Goal: Task Accomplishment & Management: Manage account settings

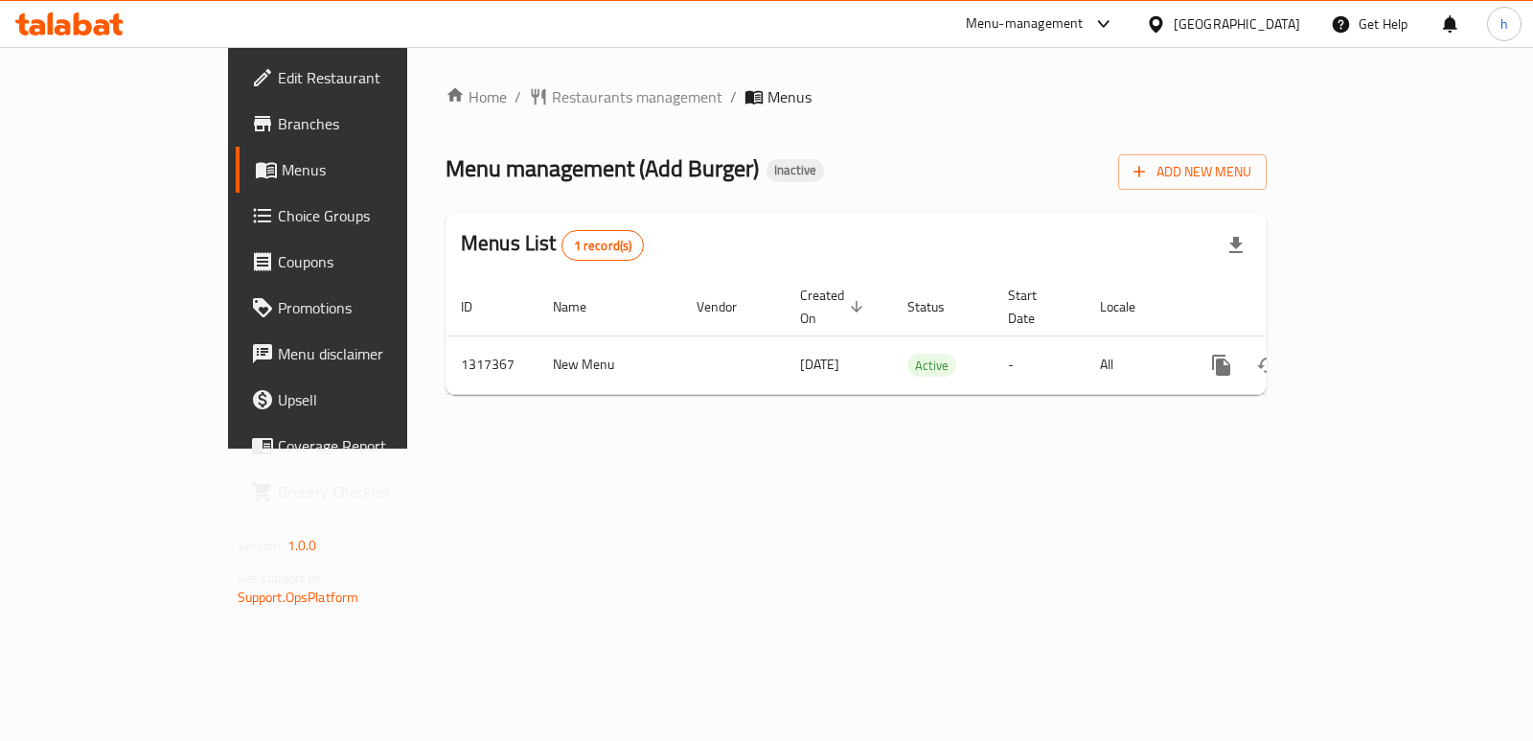
click at [108, 26] on icon at bounding box center [102, 27] width 16 height 16
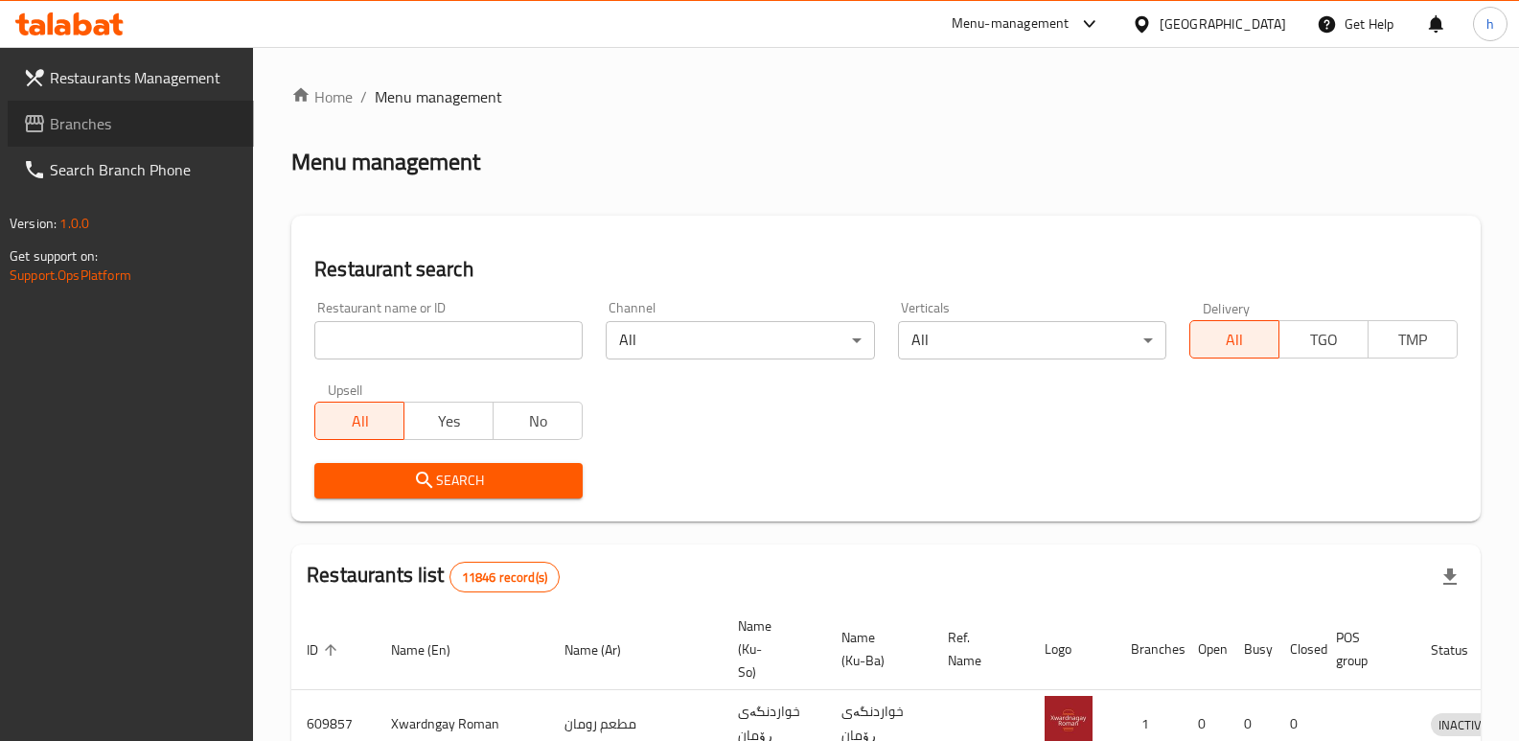
click at [153, 121] on span "Branches" at bounding box center [144, 123] width 189 height 23
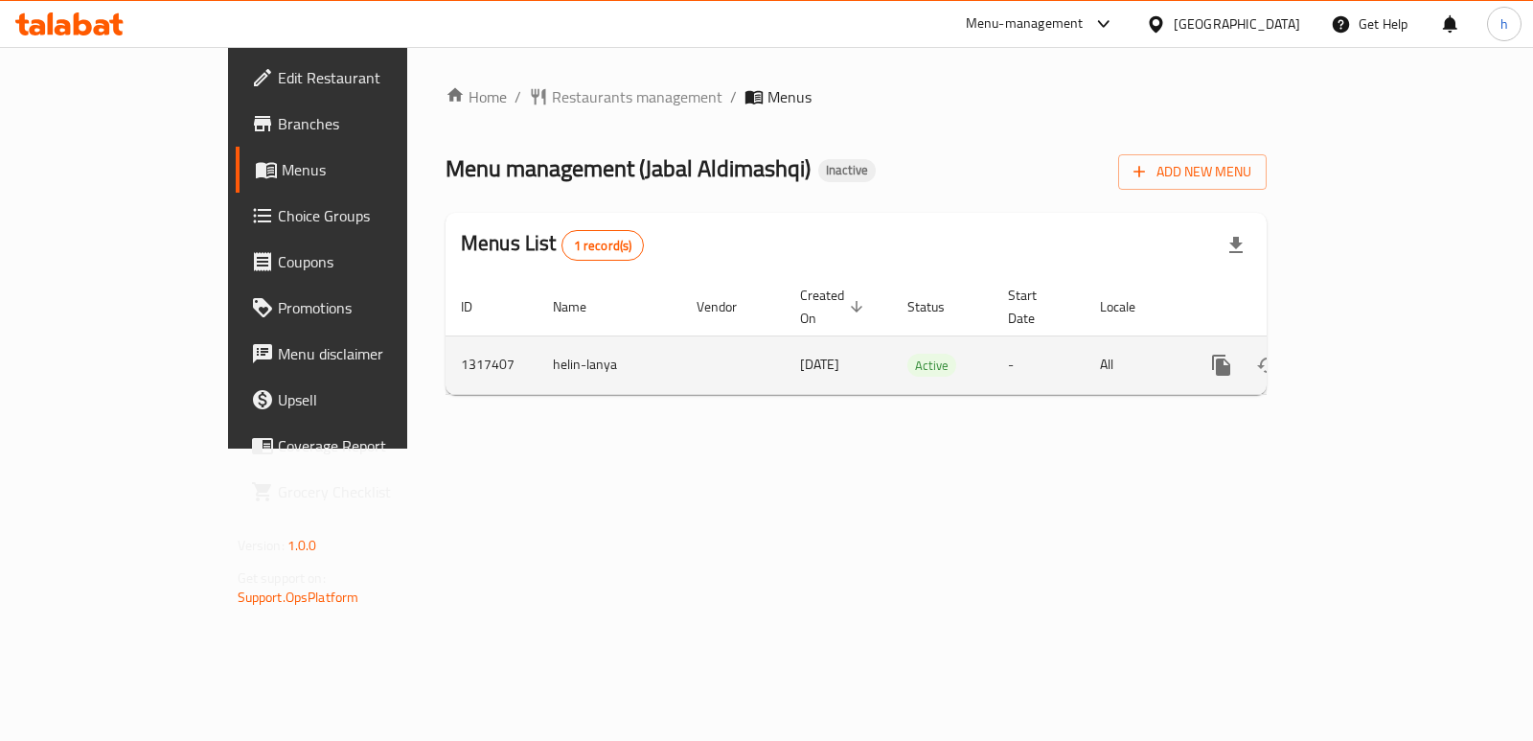
click at [1371, 354] on icon "enhanced table" at bounding box center [1359, 365] width 23 height 23
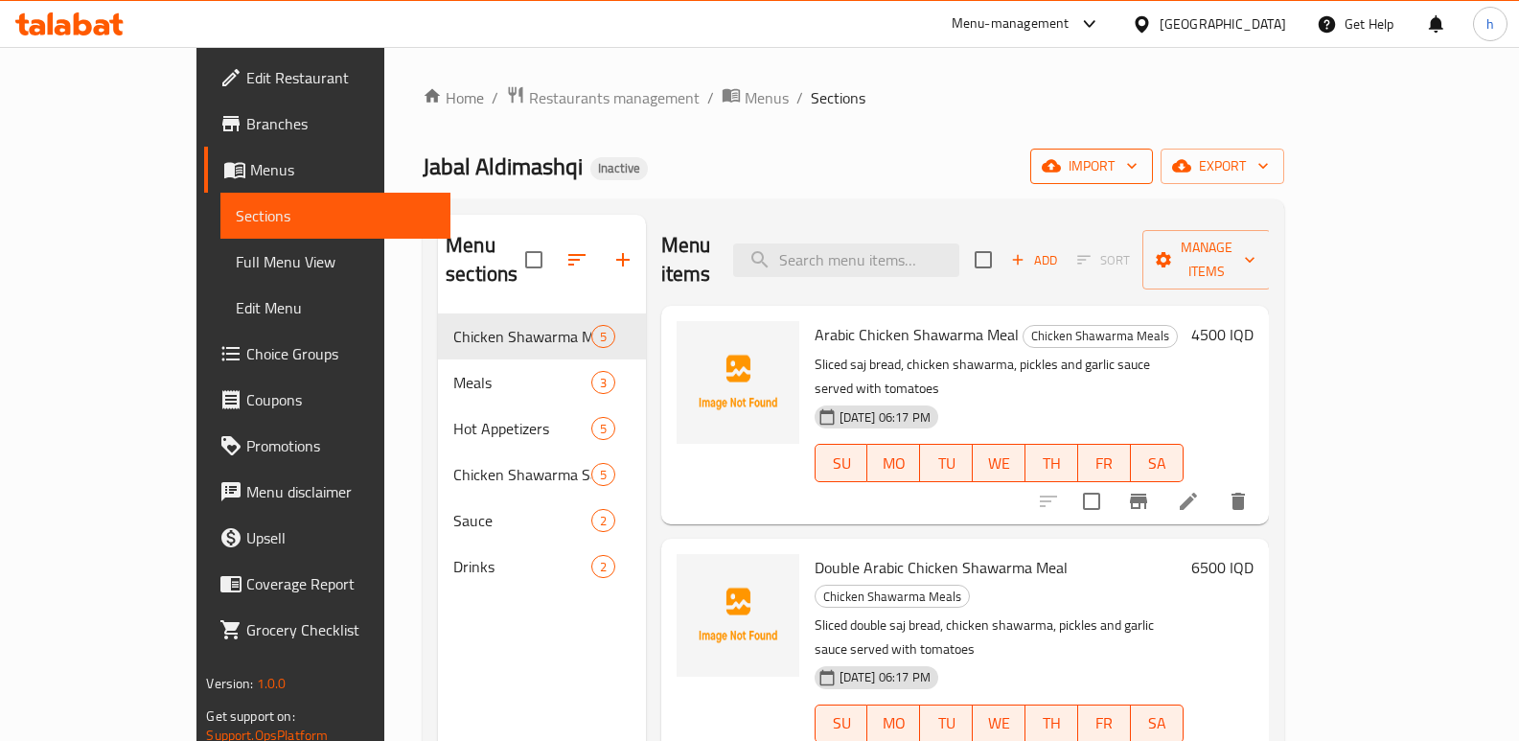
click at [1141, 172] on icon "button" at bounding box center [1131, 165] width 19 height 19
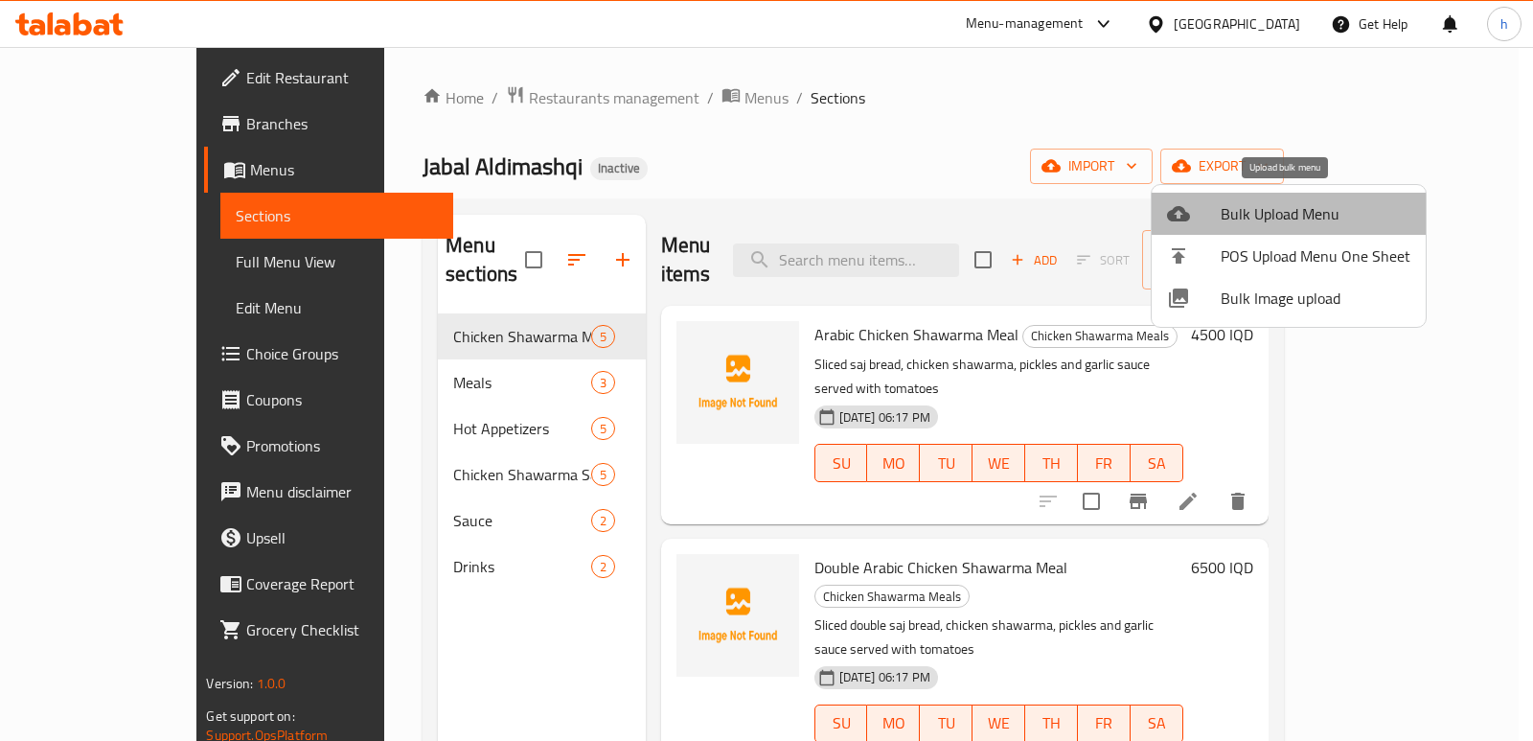
click at [1315, 210] on span "Bulk Upload Menu" at bounding box center [1316, 213] width 190 height 23
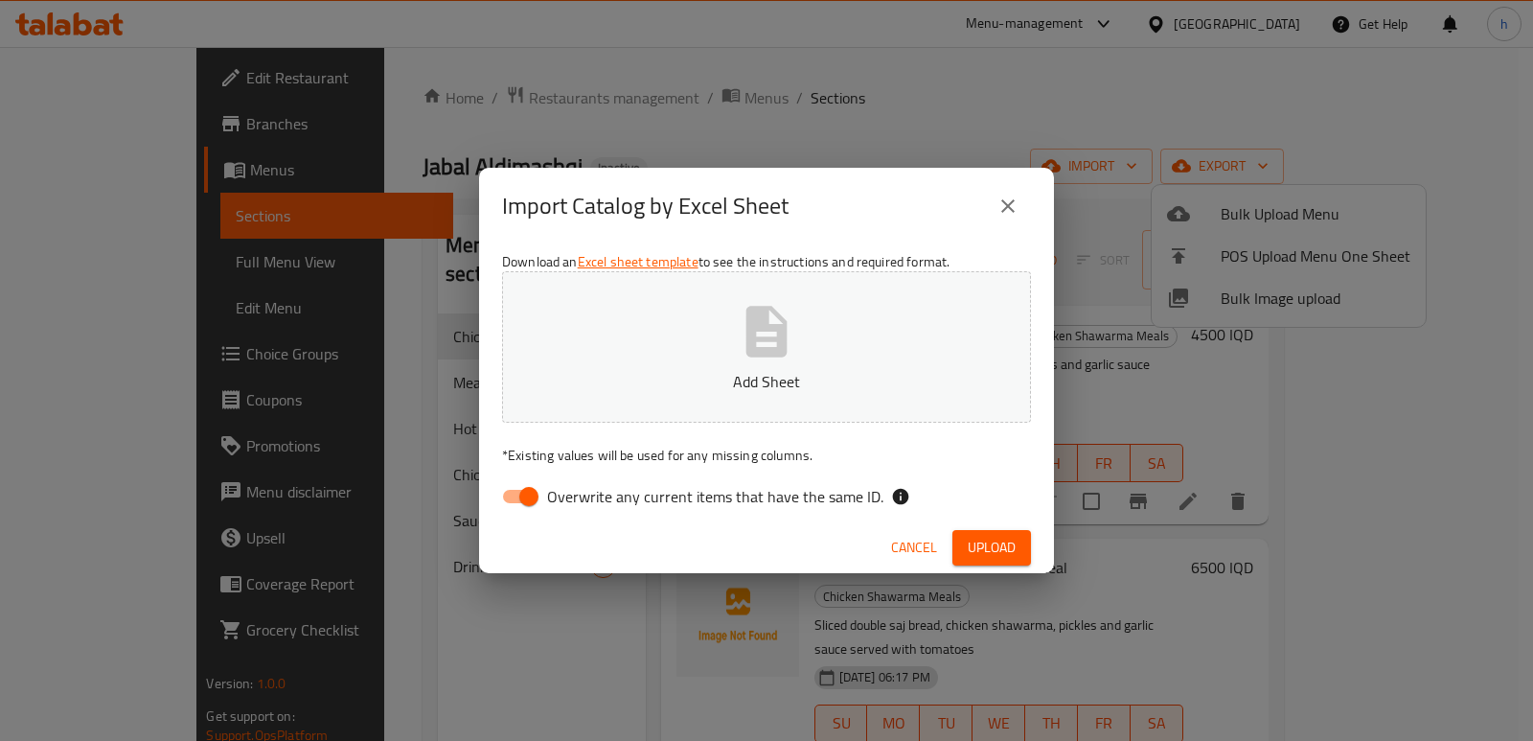
click at [509, 496] on input "Overwrite any current items that have the same ID." at bounding box center [528, 496] width 109 height 36
checkbox input "false"
click at [646, 369] on button "Add Sheet" at bounding box center [766, 346] width 529 height 151
click at [985, 538] on span "Upload" at bounding box center [992, 548] width 48 height 24
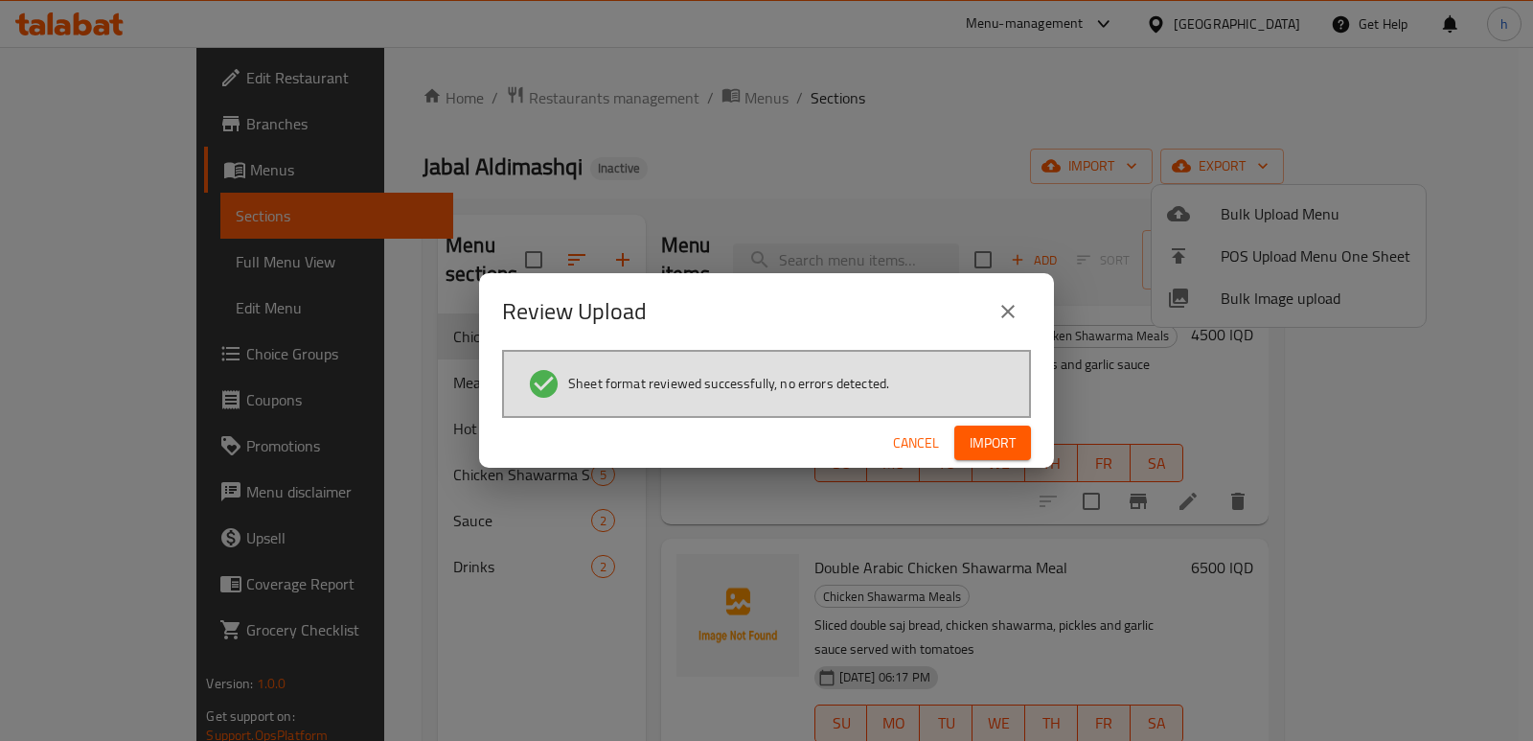
click at [977, 425] on button "Import" at bounding box center [992, 442] width 77 height 35
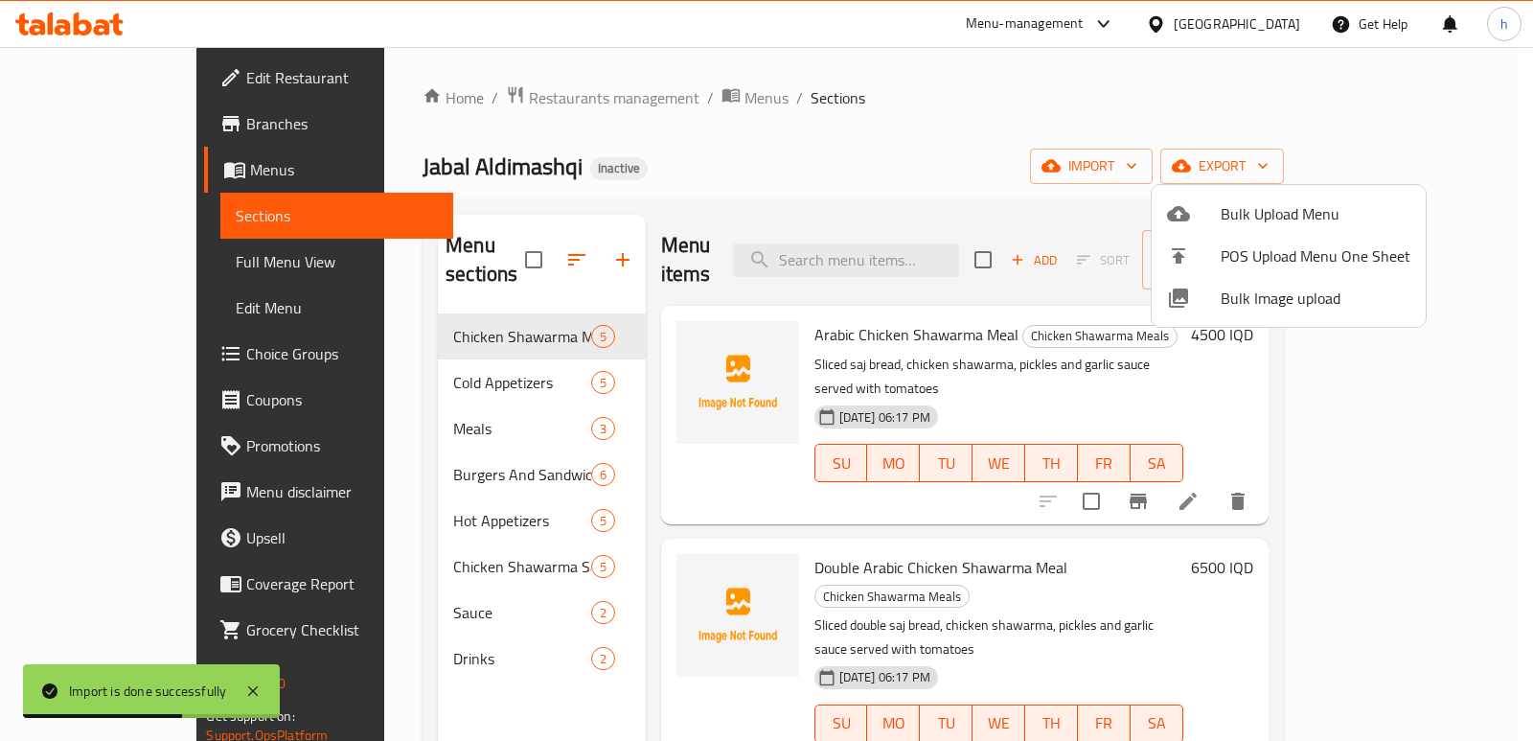
click at [779, 190] on div at bounding box center [766, 370] width 1533 height 741
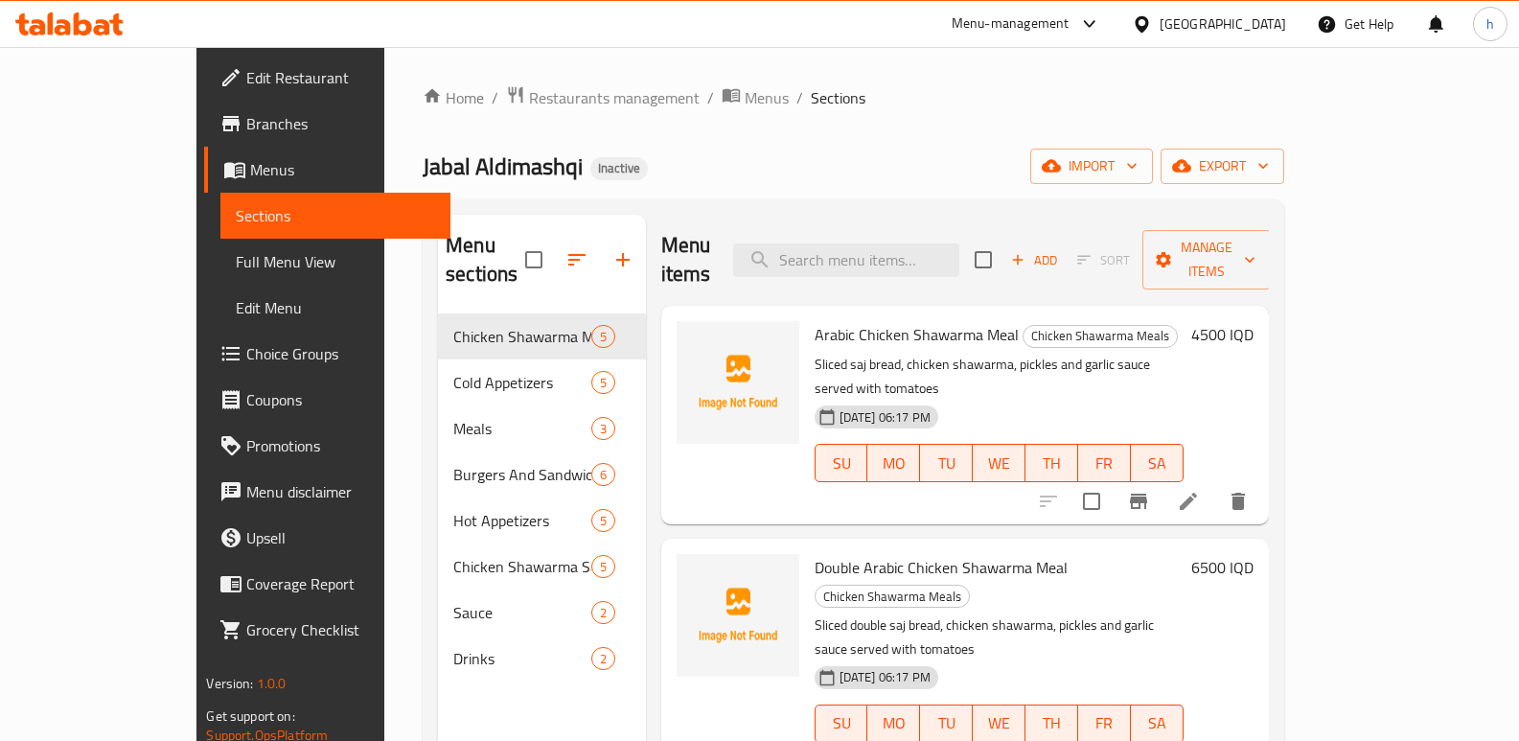
click at [719, 187] on div "Home / Restaurants management / Menus / Sections Jabal Aldimashqi Inactive impo…" at bounding box center [853, 527] width 860 height 885
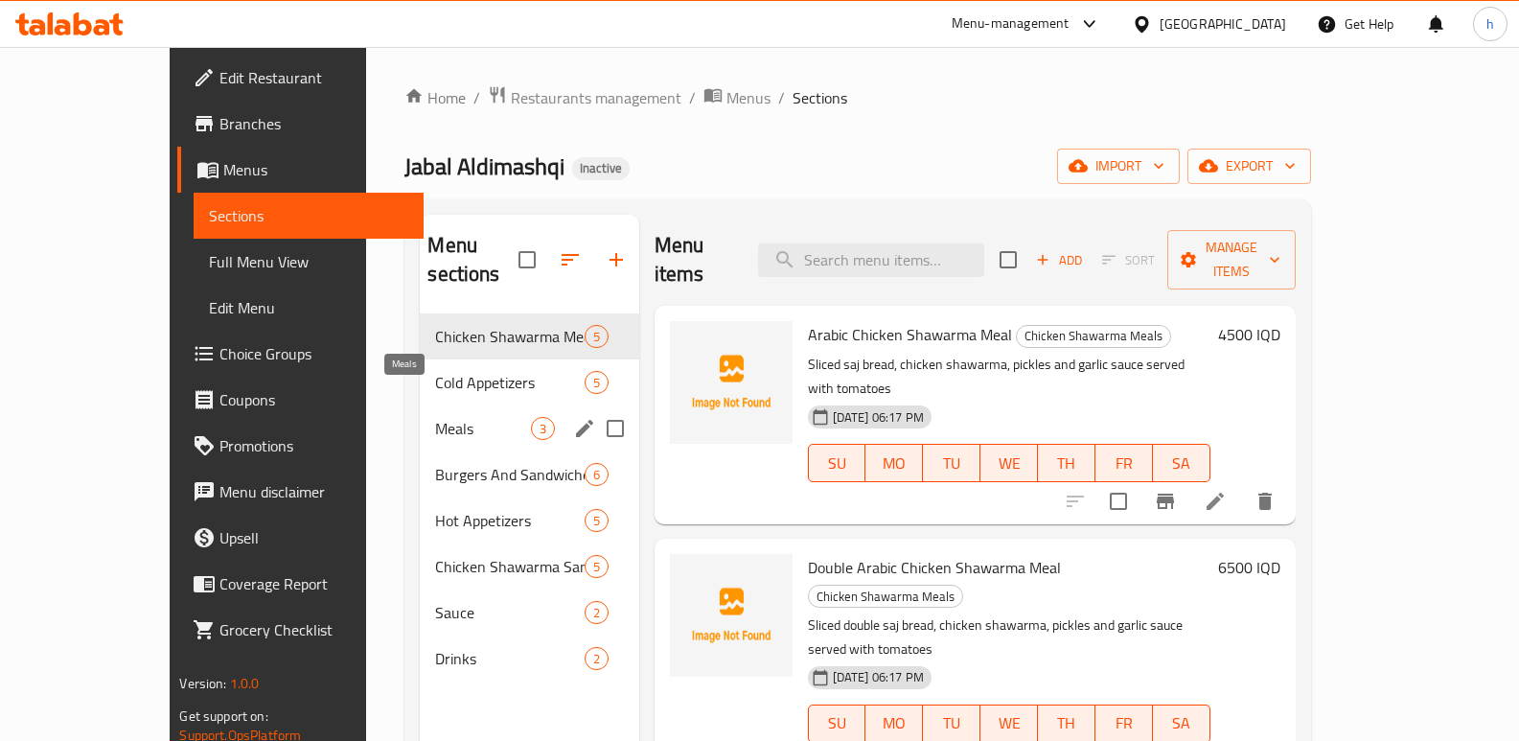
click at [435, 371] on span "Cold Appetizers" at bounding box center [509, 382] width 149 height 23
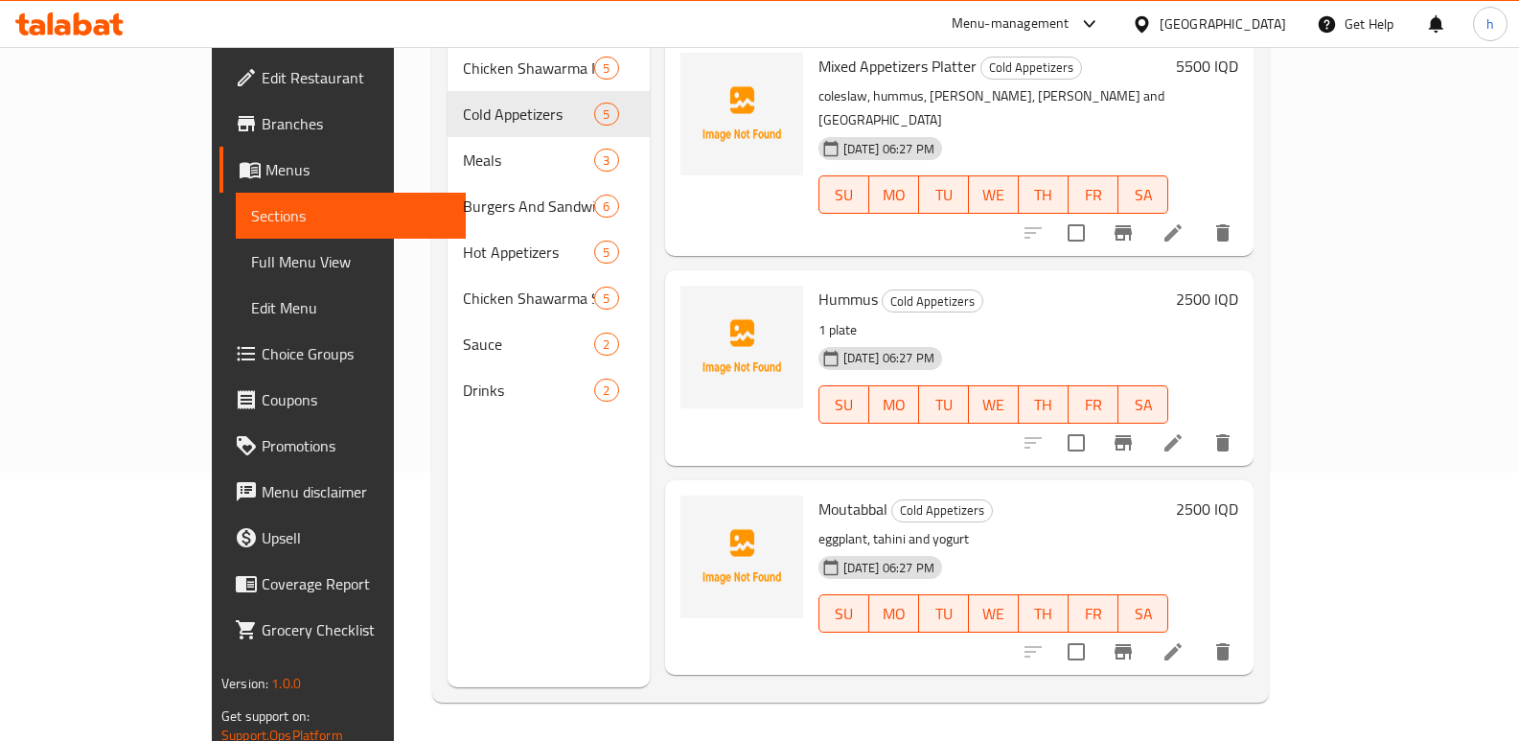
drag, startPoint x: 1518, startPoint y: 359, endPoint x: 1531, endPoint y: 303, distance: 58.1
click at [1519, 303] on html "​ Menu-management [GEOGRAPHIC_DATA] Get Help h Edit Restaurant Branches Menus S…" at bounding box center [759, 102] width 1519 height 741
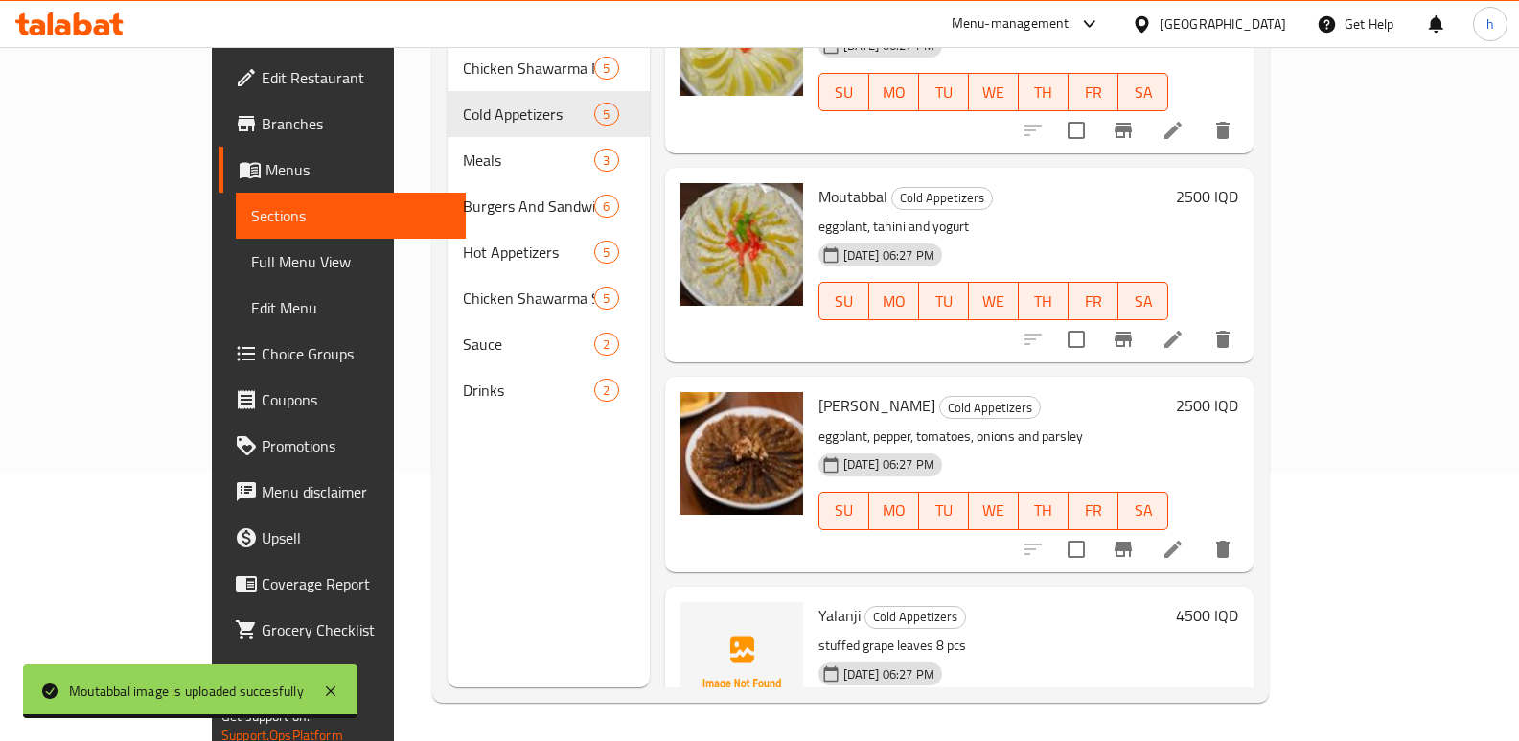
scroll to position [354, 0]
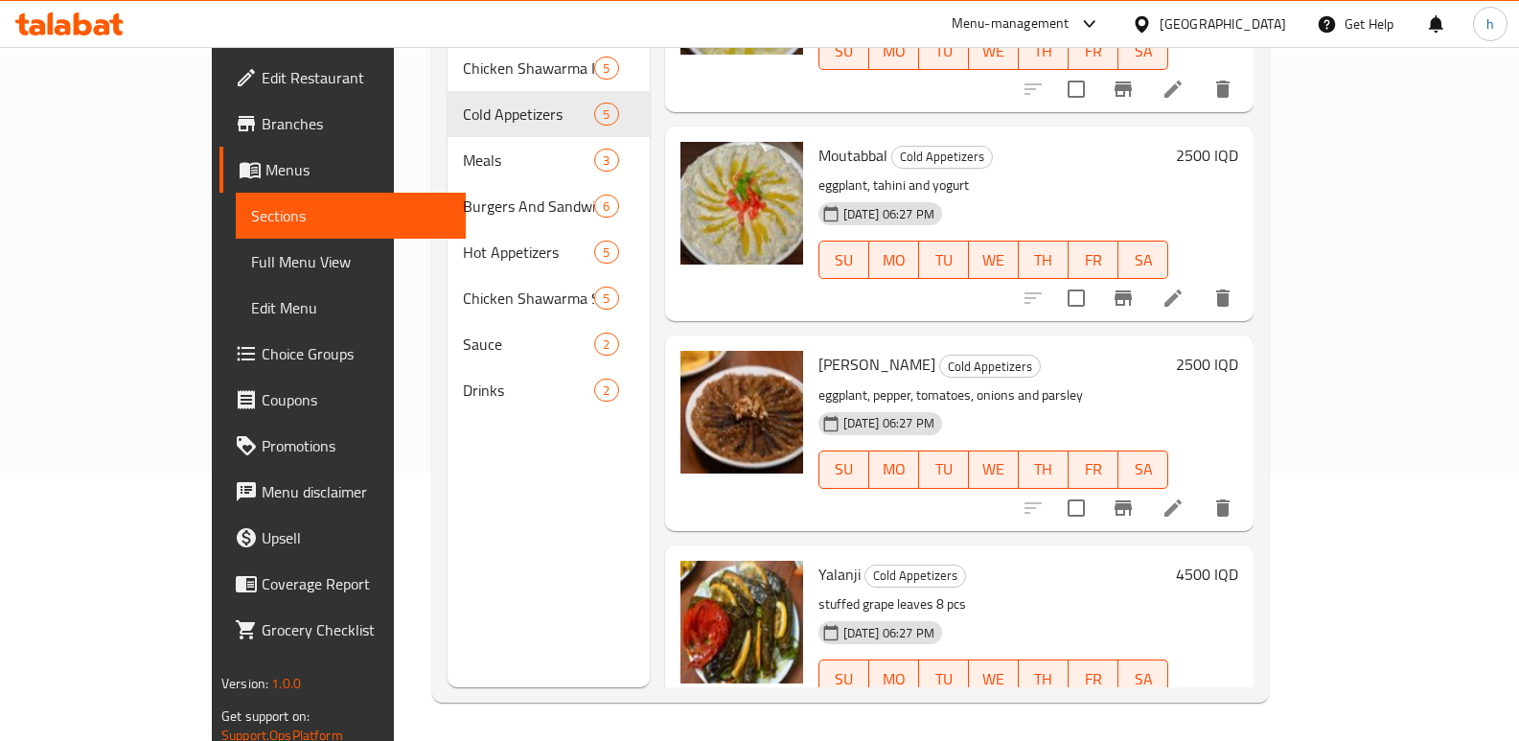
click at [1168, 561] on h6 "Yalanji Cold Appetizers" at bounding box center [993, 574] width 350 height 27
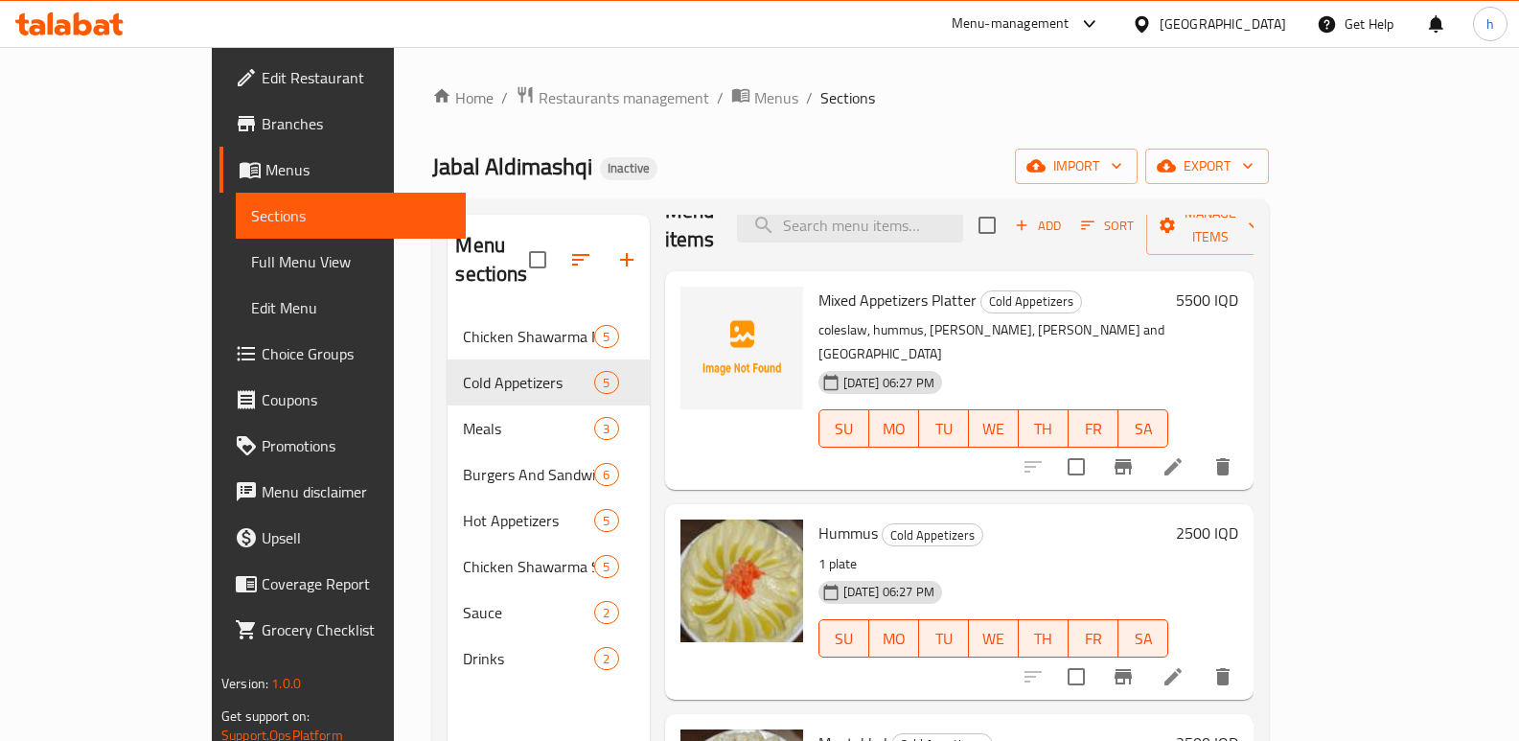
scroll to position [0, 0]
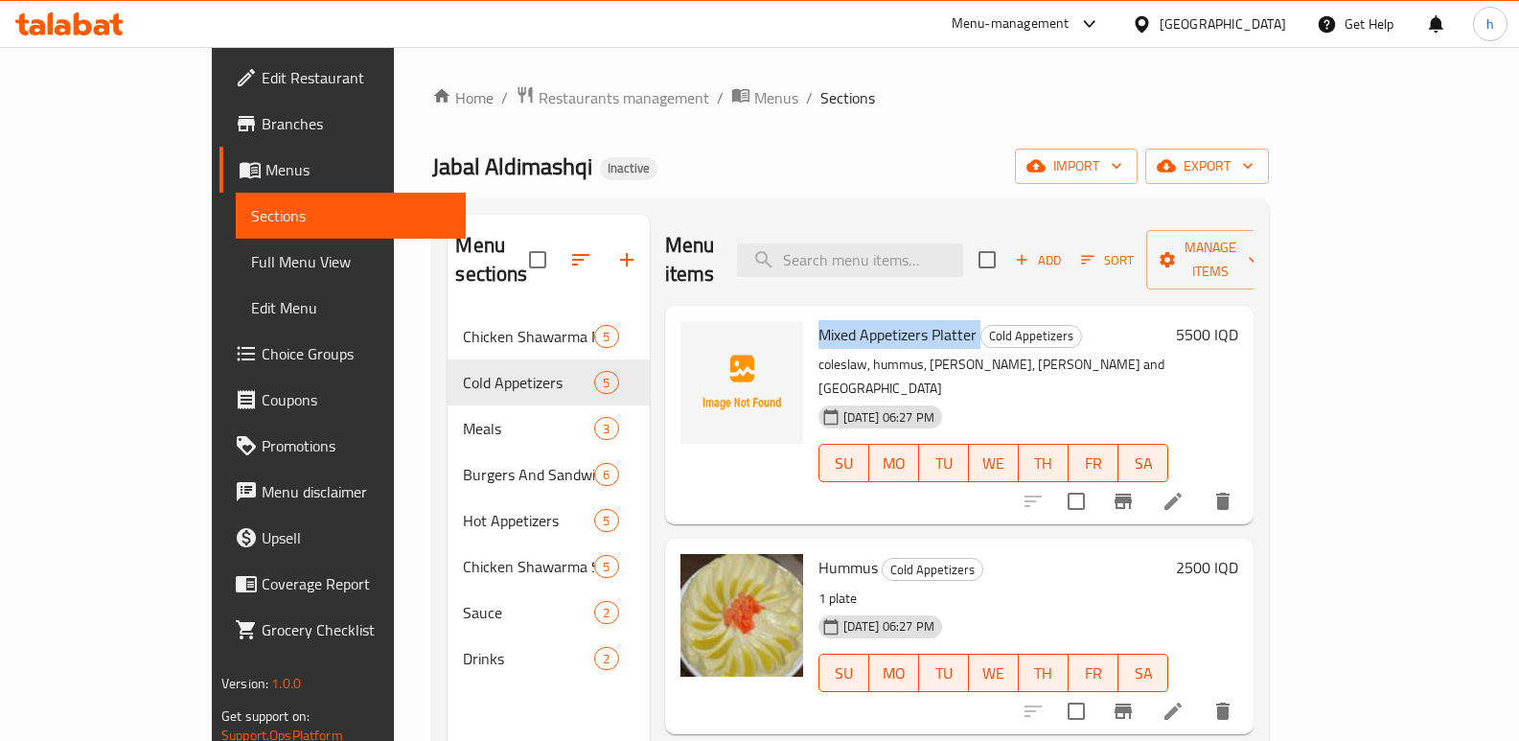
drag, startPoint x: 765, startPoint y: 306, endPoint x: 926, endPoint y: 309, distance: 161.0
click at [926, 321] on h6 "Mixed Appetizers Platter Cold Appetizers" at bounding box center [993, 334] width 350 height 27
copy h6 "Mixed Appetizers Platter"
click at [656, 166] on div "Jabal Aldimashqi Inactive import export" at bounding box center [850, 166] width 836 height 35
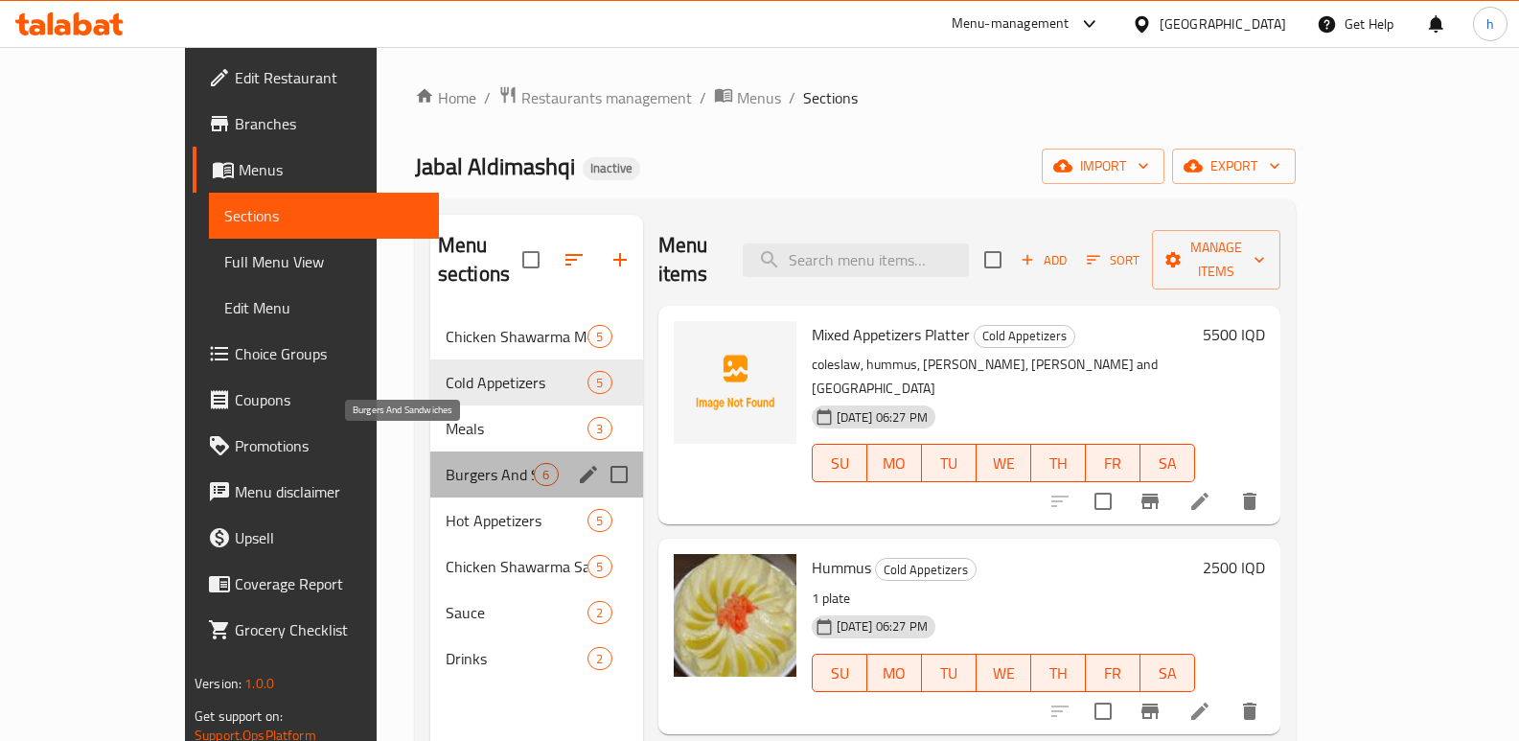
click at [446, 463] on span "Burgers And Sandwiches" at bounding box center [490, 474] width 89 height 23
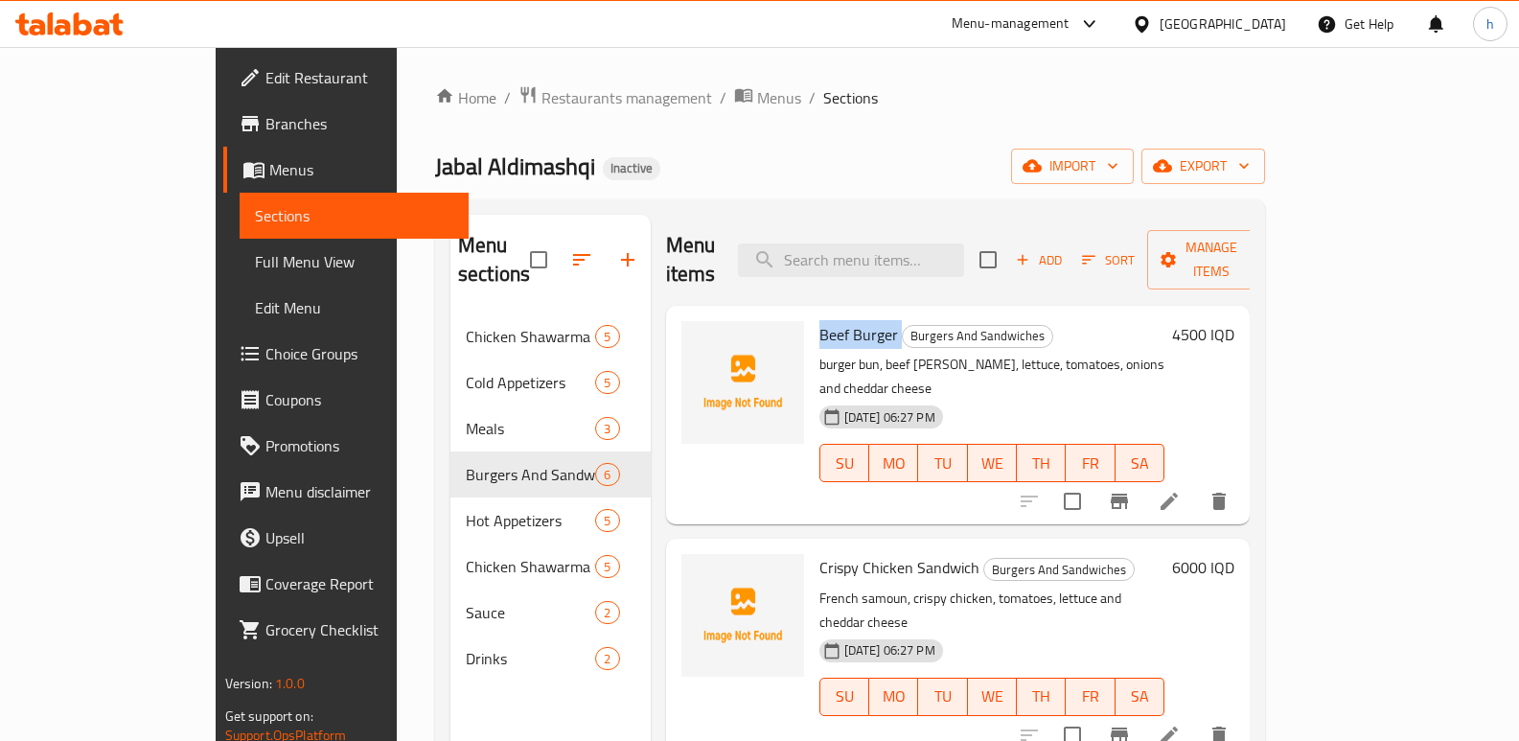
drag, startPoint x: 767, startPoint y: 309, endPoint x: 845, endPoint y: 313, distance: 77.7
click at [845, 321] on h6 "Beef Burger Burgers And Sandwiches" at bounding box center [992, 334] width 346 height 27
drag, startPoint x: 929, startPoint y: 172, endPoint x: 1074, endPoint y: 216, distance: 151.2
click at [929, 172] on div "Jabal Aldimashqi Inactive import export" at bounding box center [850, 166] width 830 height 35
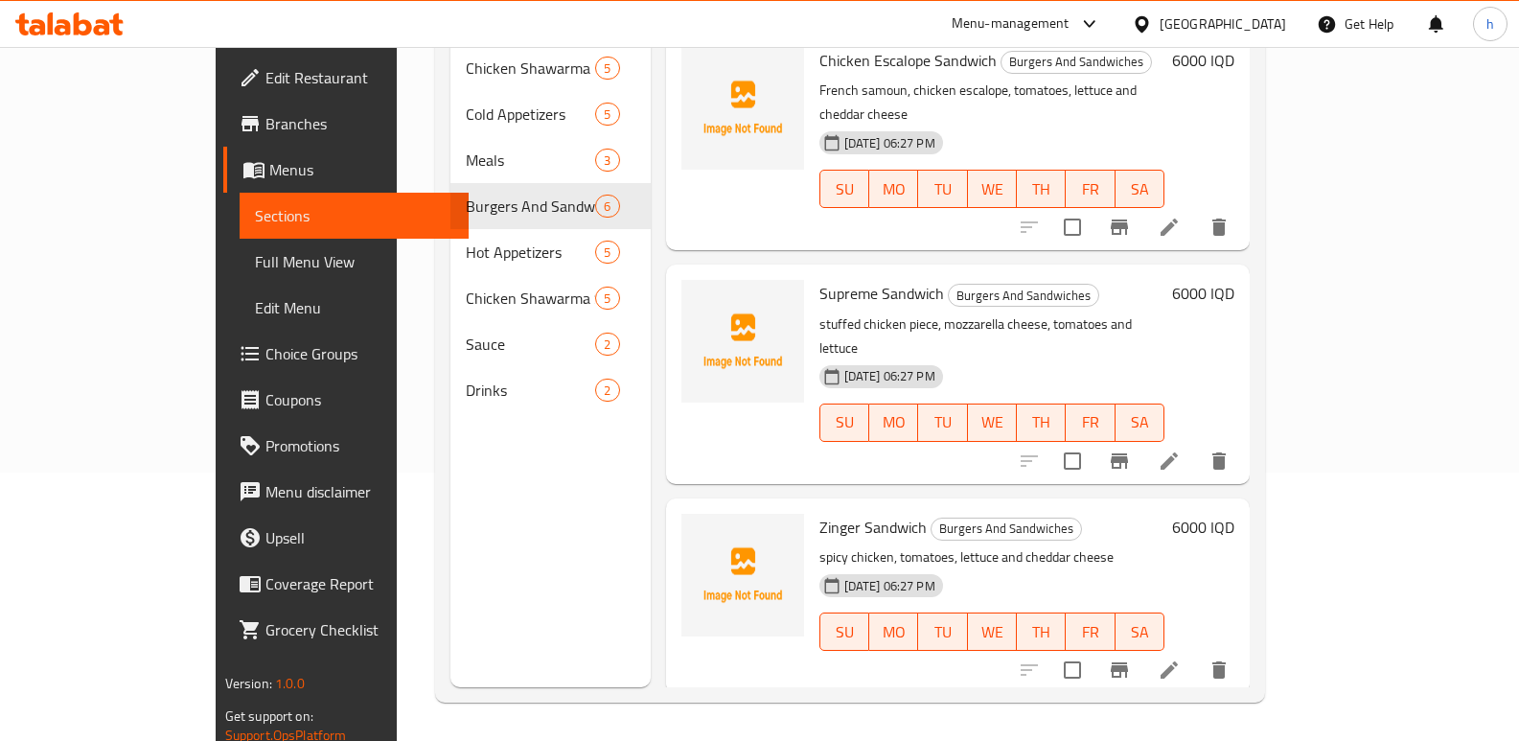
scroll to position [535, 0]
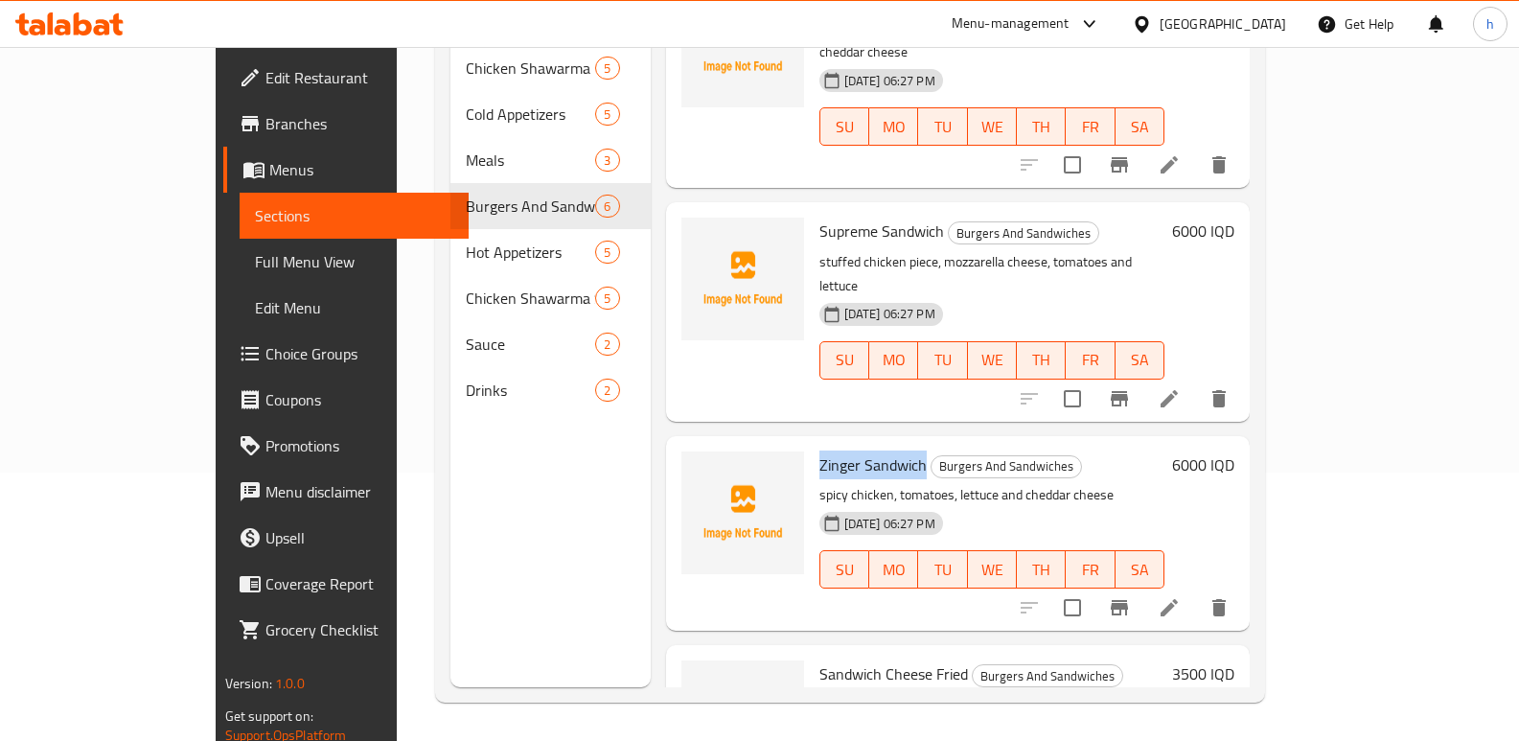
drag, startPoint x: 768, startPoint y: 339, endPoint x: 869, endPoint y: 350, distance: 101.2
click at [869, 450] on span "Zinger Sandwich" at bounding box center [872, 464] width 107 height 29
copy span "Zinger Sandwich"
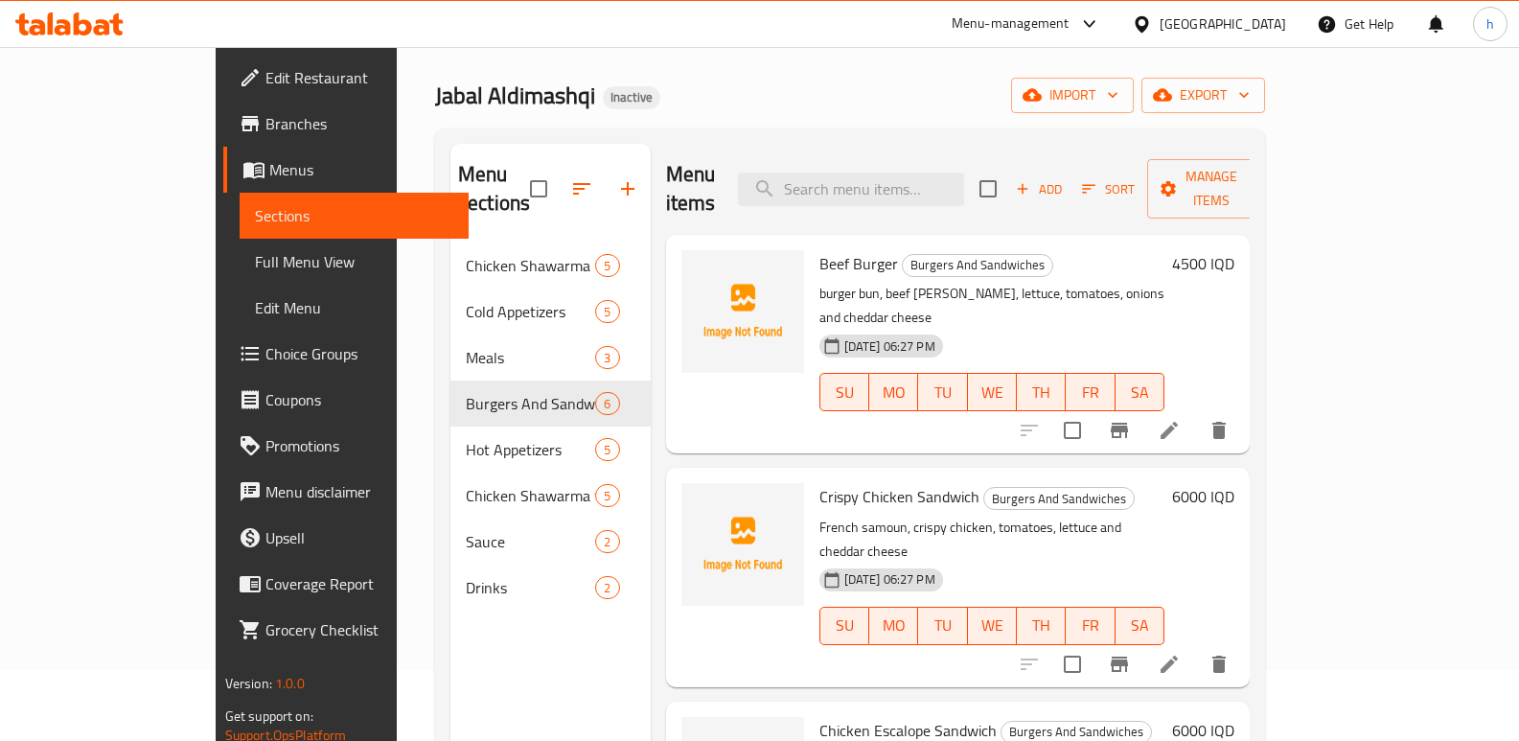
scroll to position [42, 0]
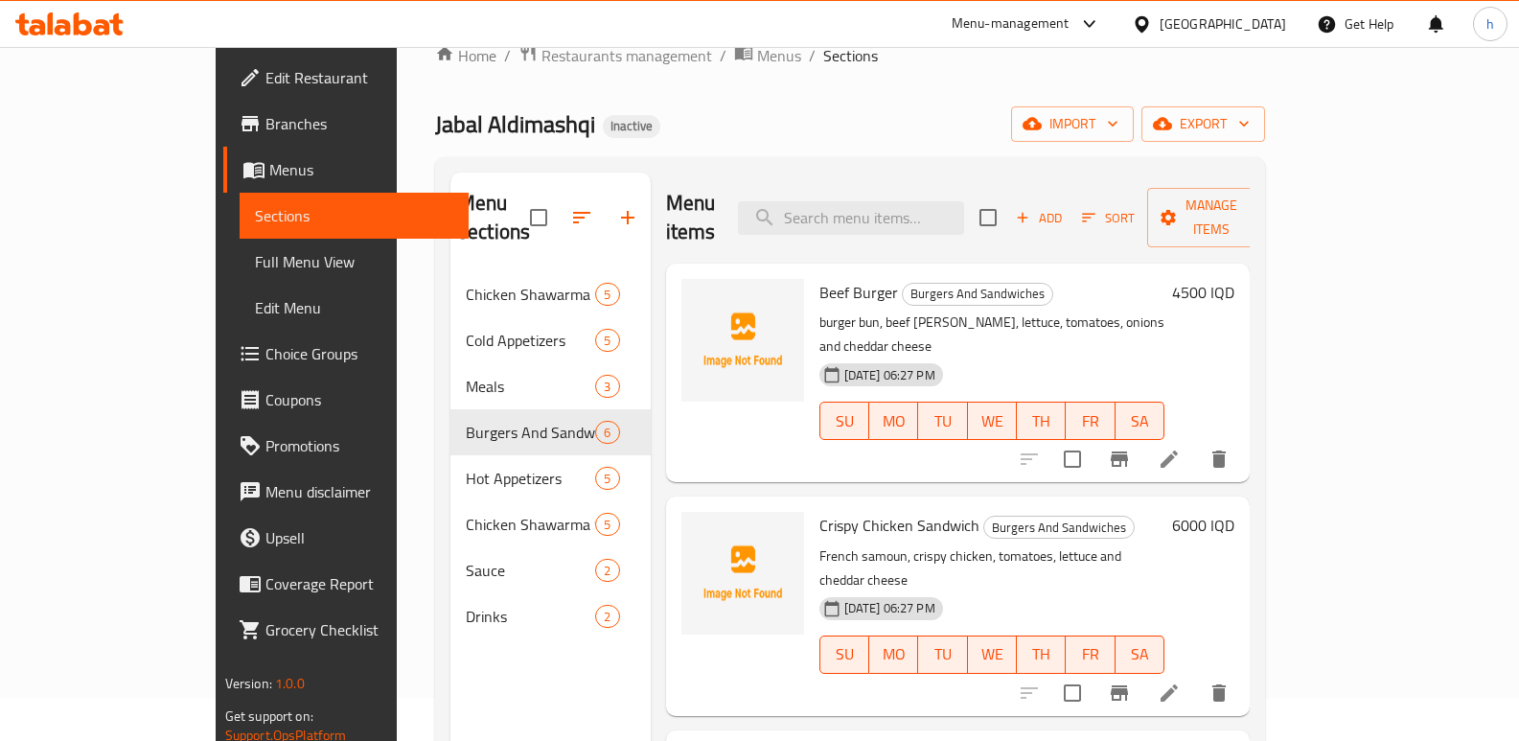
click at [1178, 450] on icon at bounding box center [1168, 458] width 17 height 17
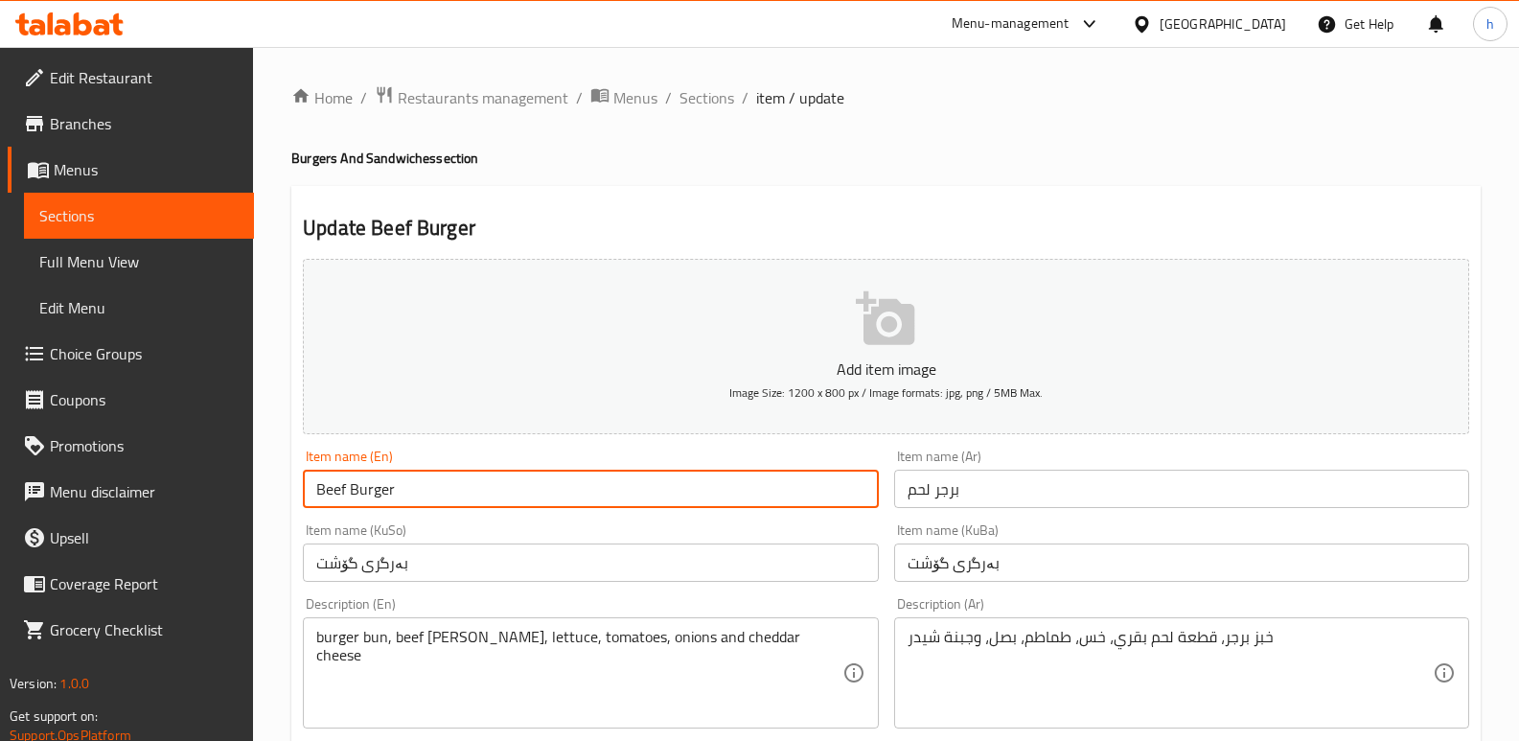
drag, startPoint x: 407, startPoint y: 500, endPoint x: 246, endPoint y: 469, distance: 163.9
drag, startPoint x: 984, startPoint y: 553, endPoint x: 805, endPoint y: 523, distance: 181.6
paste input "ەری گۆشتی مانگا"
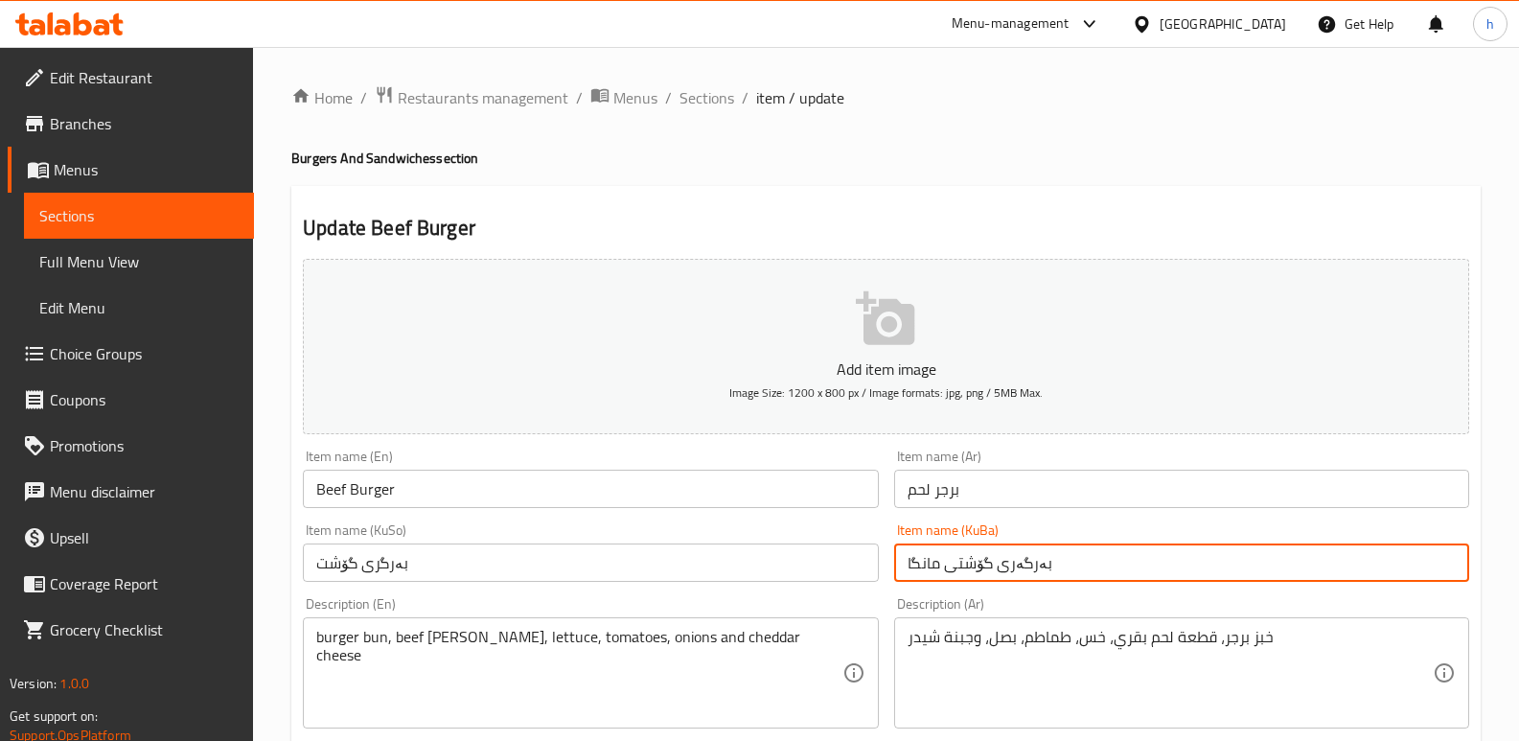
type input "بەرگەری گۆشتی مانگا"
drag, startPoint x: 398, startPoint y: 547, endPoint x: 81, endPoint y: 469, distance: 325.8
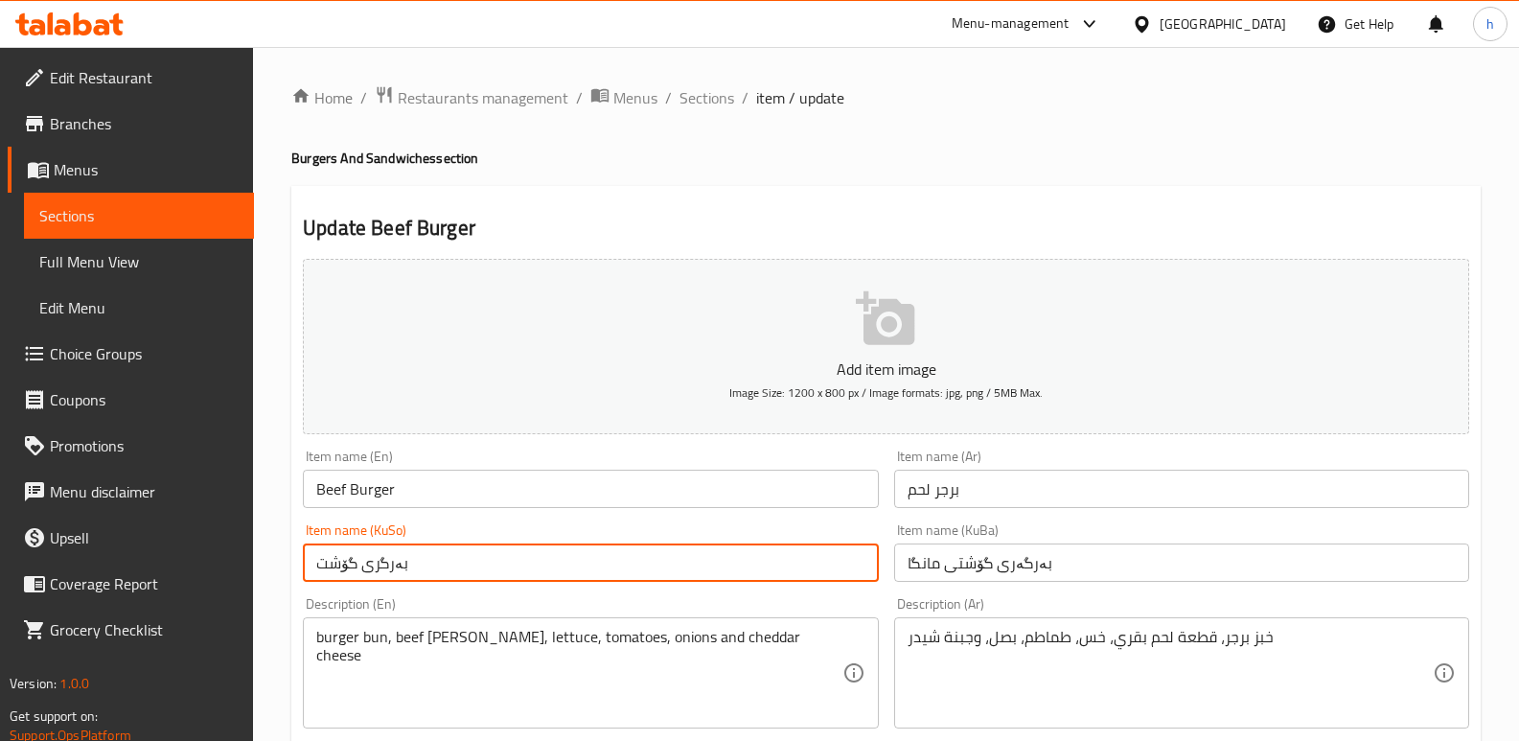
paste input "ەری گۆشتی مانگا"
type input "بەرگەری گۆشتی مانگا"
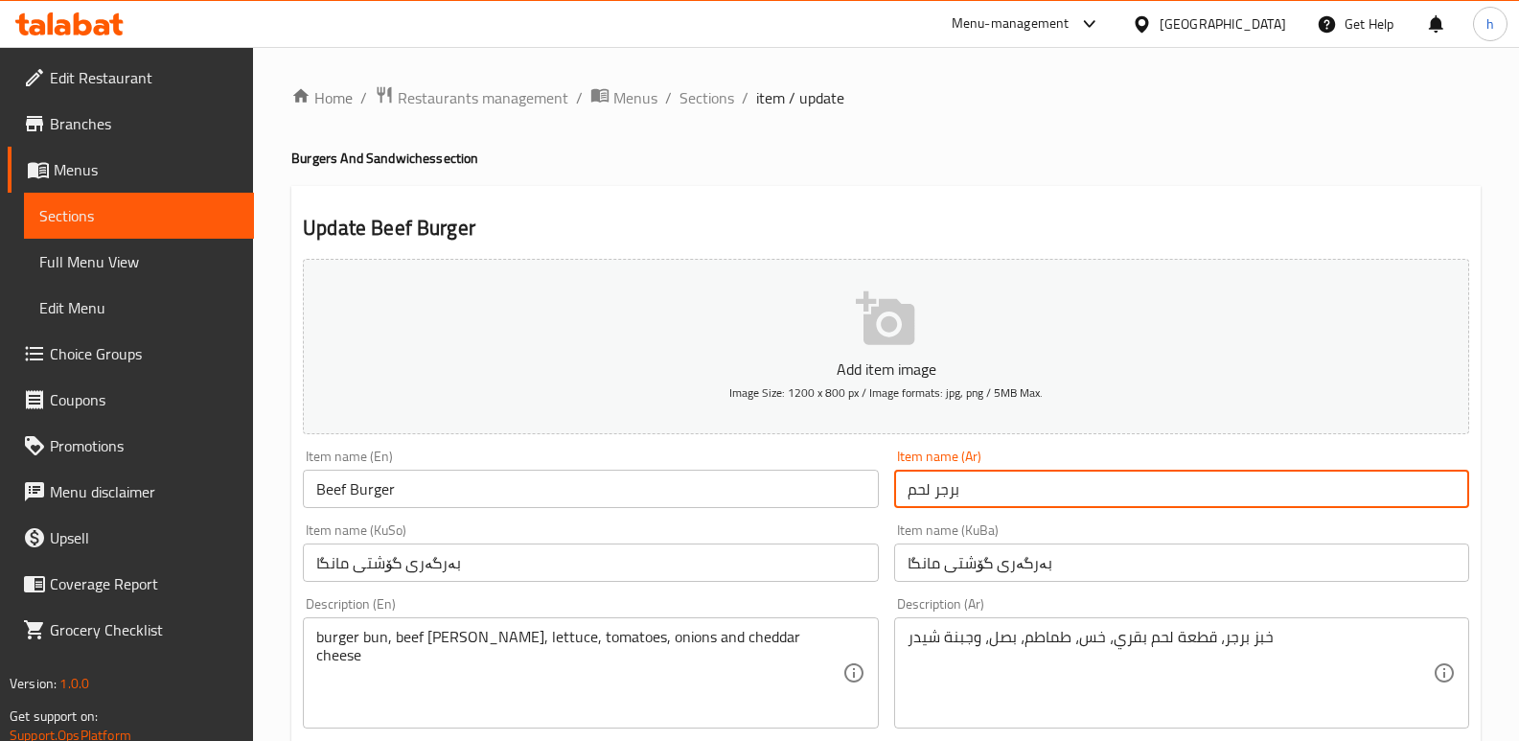
drag, startPoint x: 974, startPoint y: 471, endPoint x: 812, endPoint y: 471, distance: 162.9
paste input "بقري"
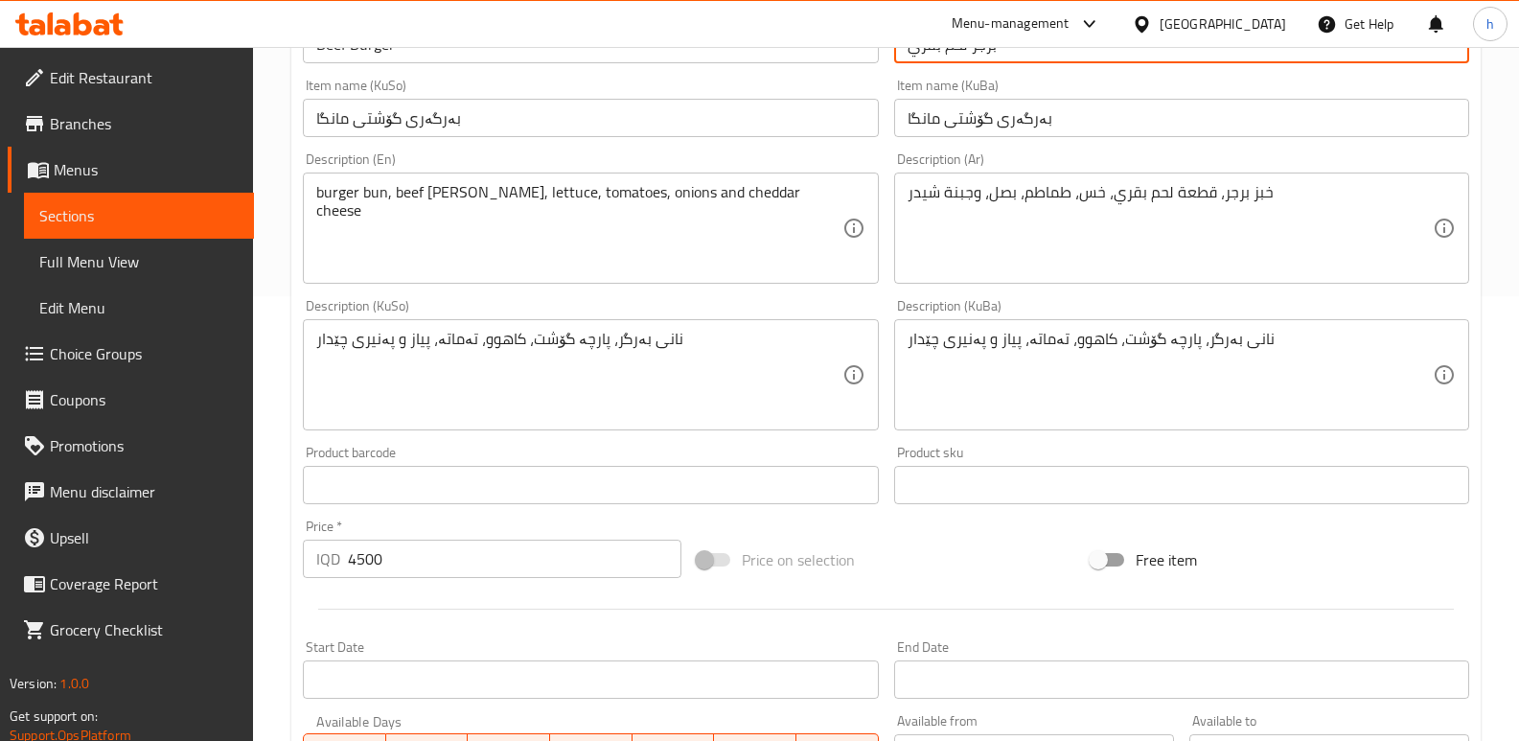
scroll to position [834, 0]
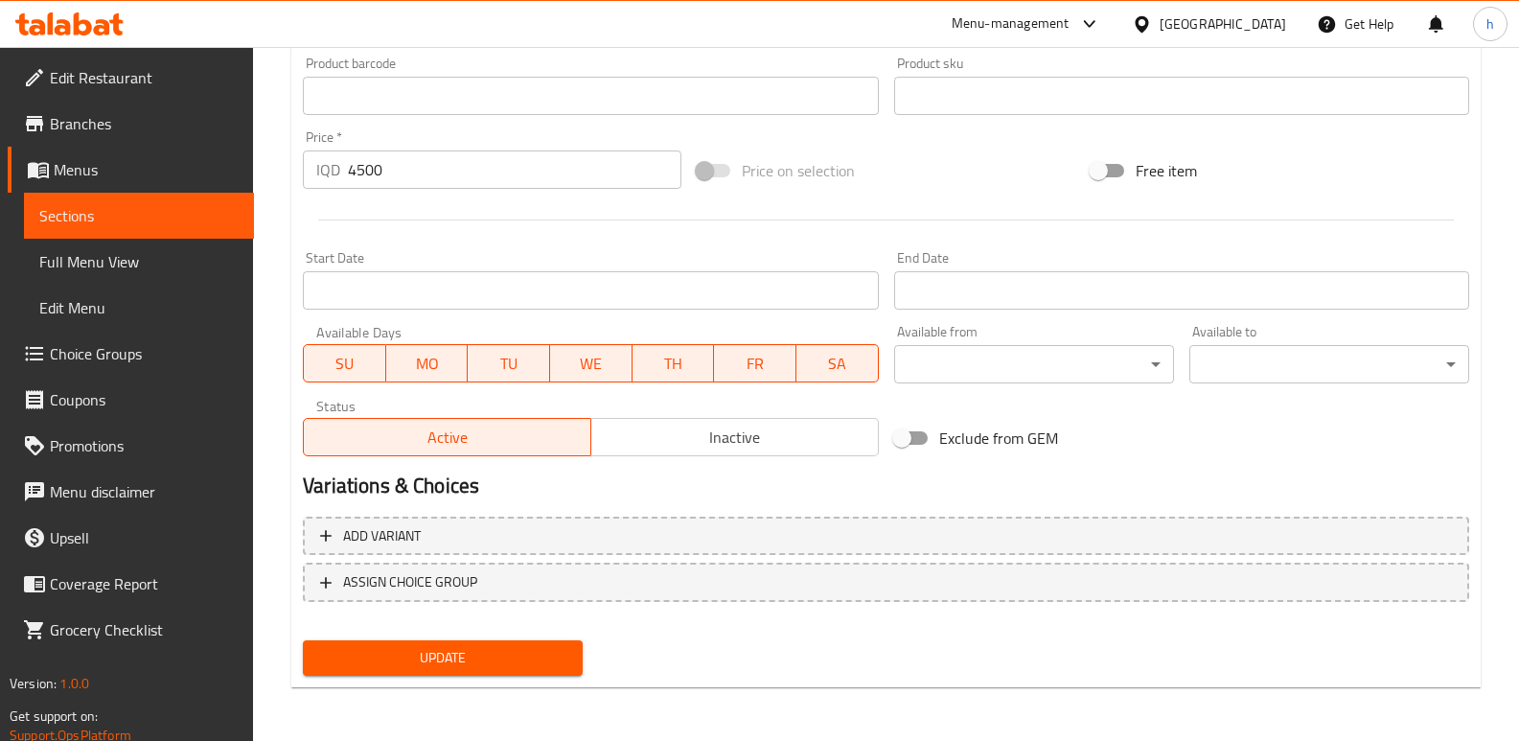
type input "برجر لحم بقري"
click at [433, 642] on button "Update" at bounding box center [443, 657] width 280 height 35
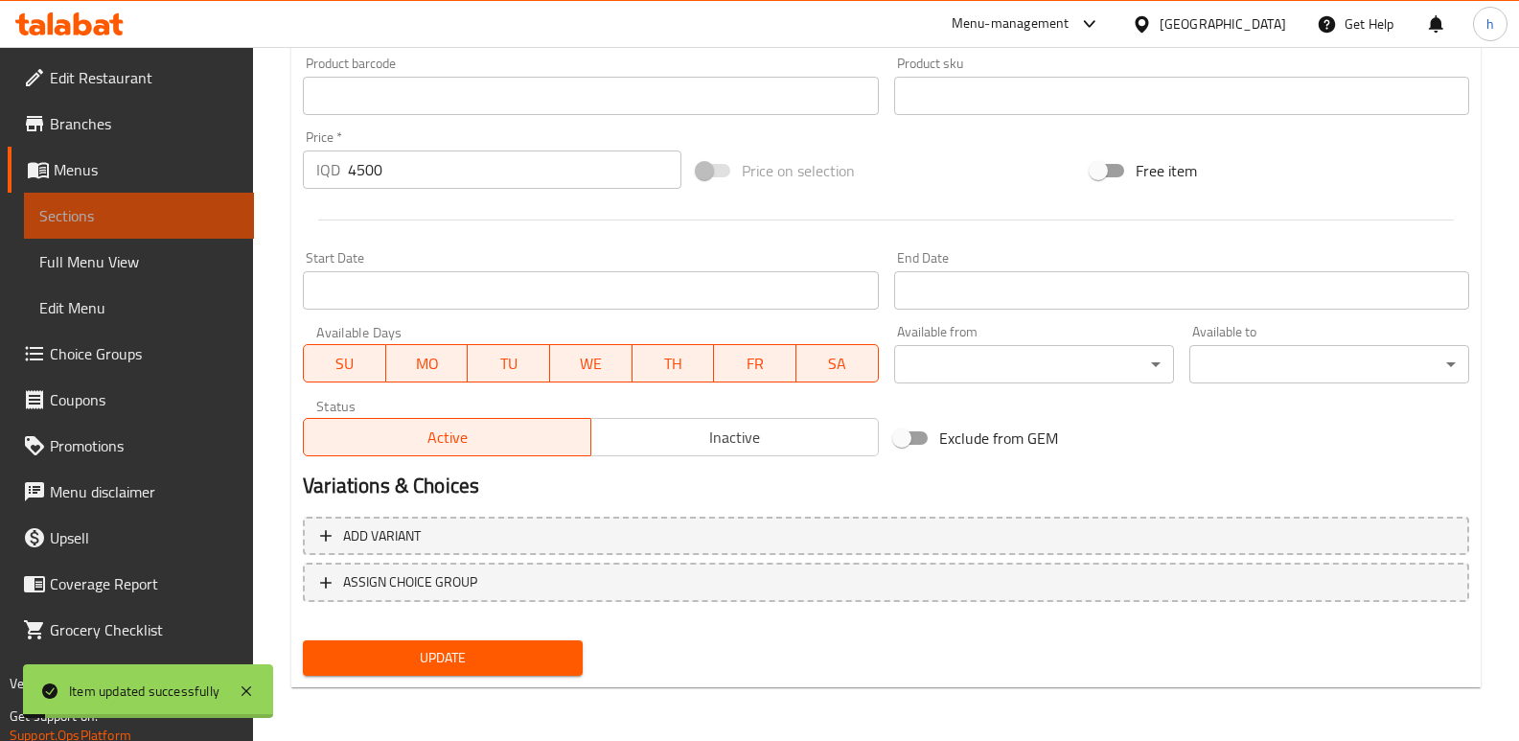
click at [191, 218] on span "Sections" at bounding box center [138, 215] width 199 height 23
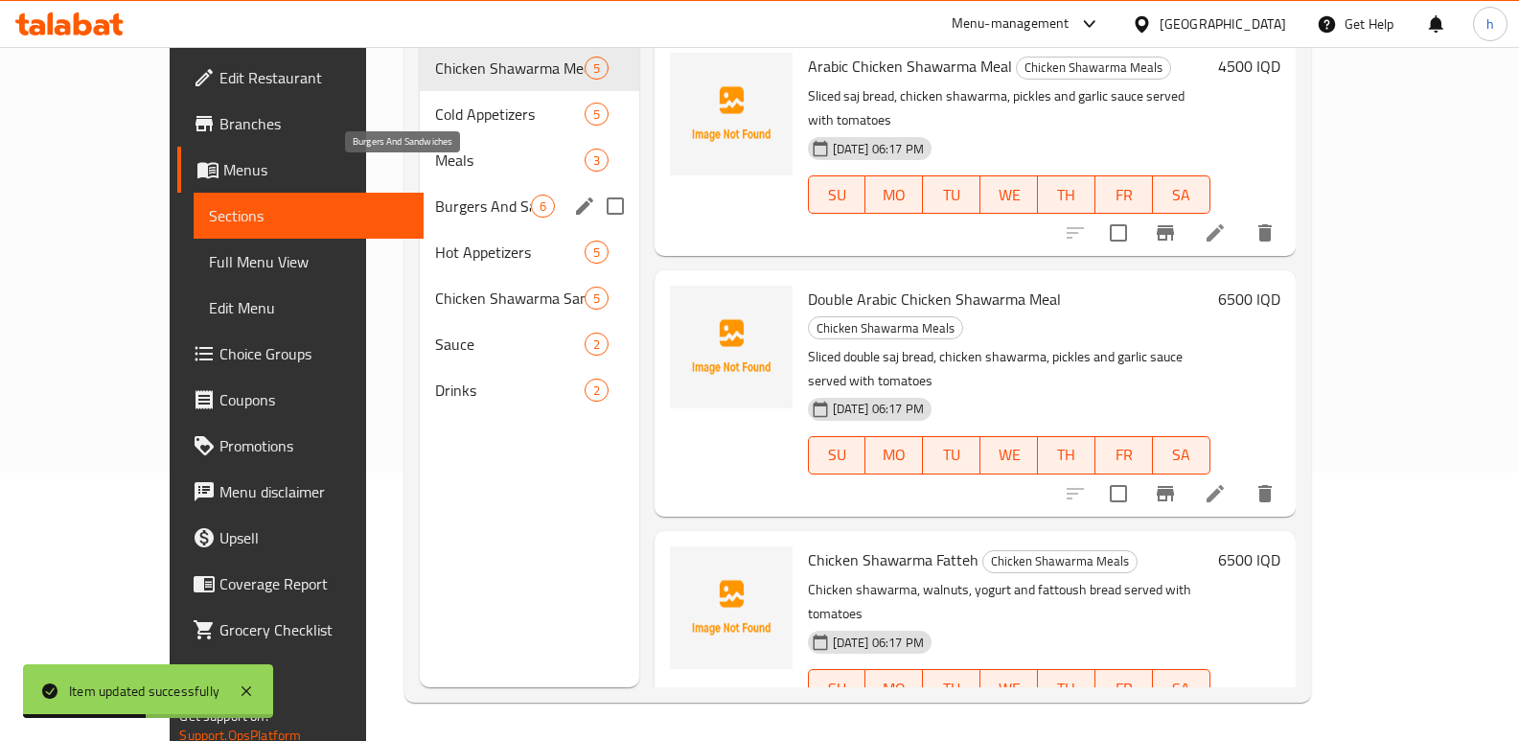
click at [435, 195] on span "Burgers And Sandwiches" at bounding box center [482, 206] width 95 height 23
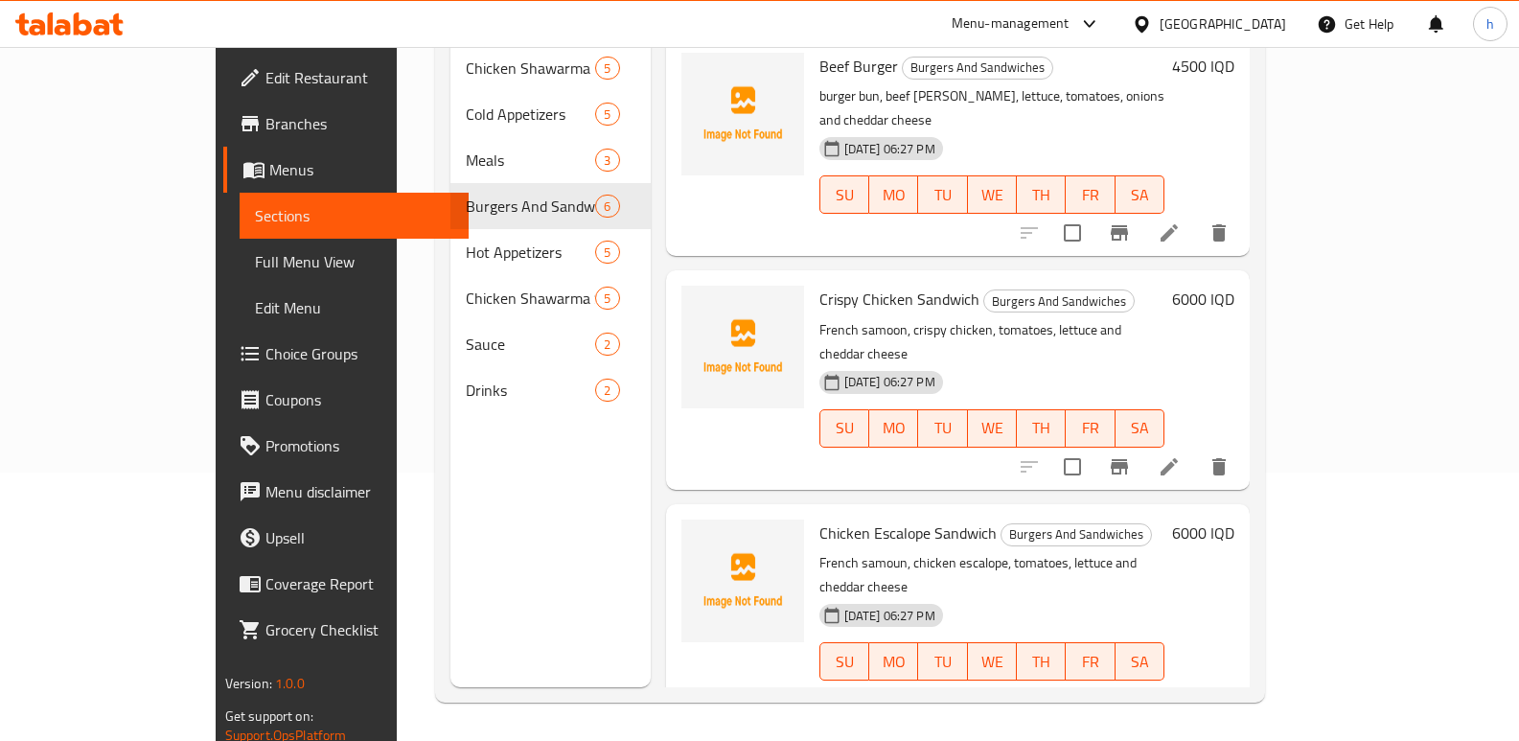
click at [481, 527] on div "Menu sections Chicken Shawarma Meals 5 Cold Appetizers 5 Meals 3 Burgers And Sa…" at bounding box center [550, 316] width 200 height 741
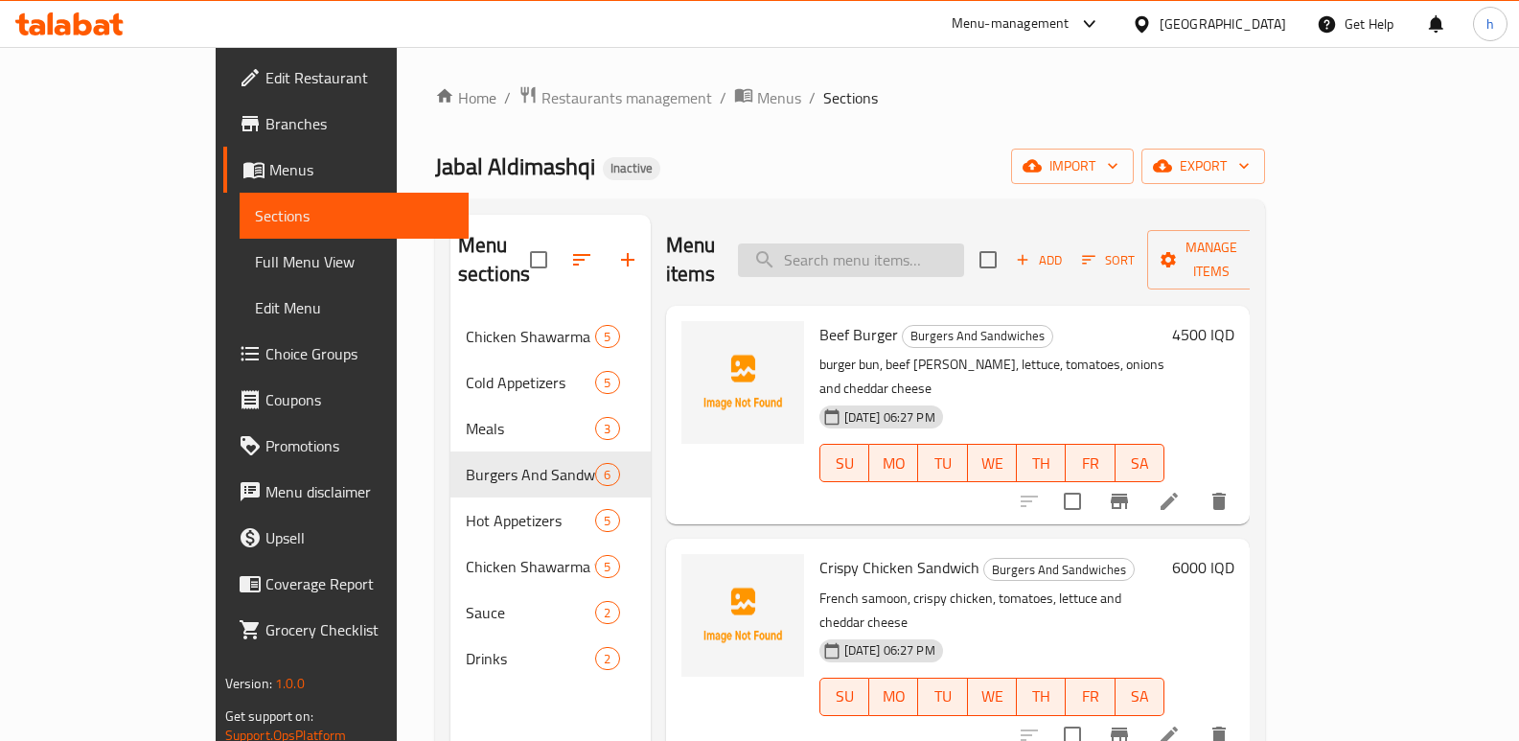
click at [929, 252] on input "search" at bounding box center [851, 260] width 226 height 34
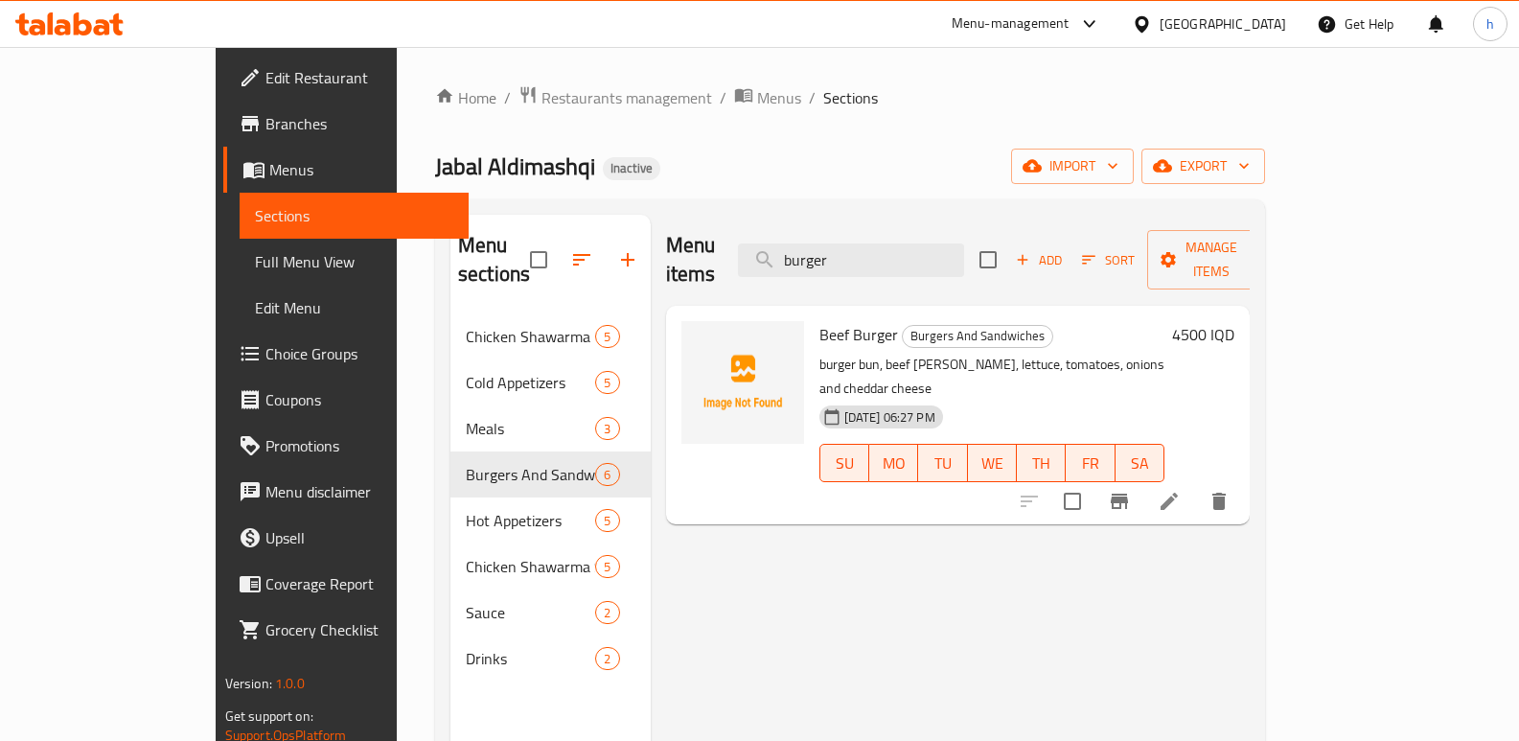
type input "burger"
drag, startPoint x: 770, startPoint y: 308, endPoint x: 828, endPoint y: 310, distance: 57.6
click at [828, 320] on span "Beef Burger" at bounding box center [858, 334] width 79 height 29
click at [819, 320] on span "Beef Burger" at bounding box center [858, 334] width 79 height 29
drag, startPoint x: 767, startPoint y: 304, endPoint x: 842, endPoint y: 304, distance: 75.7
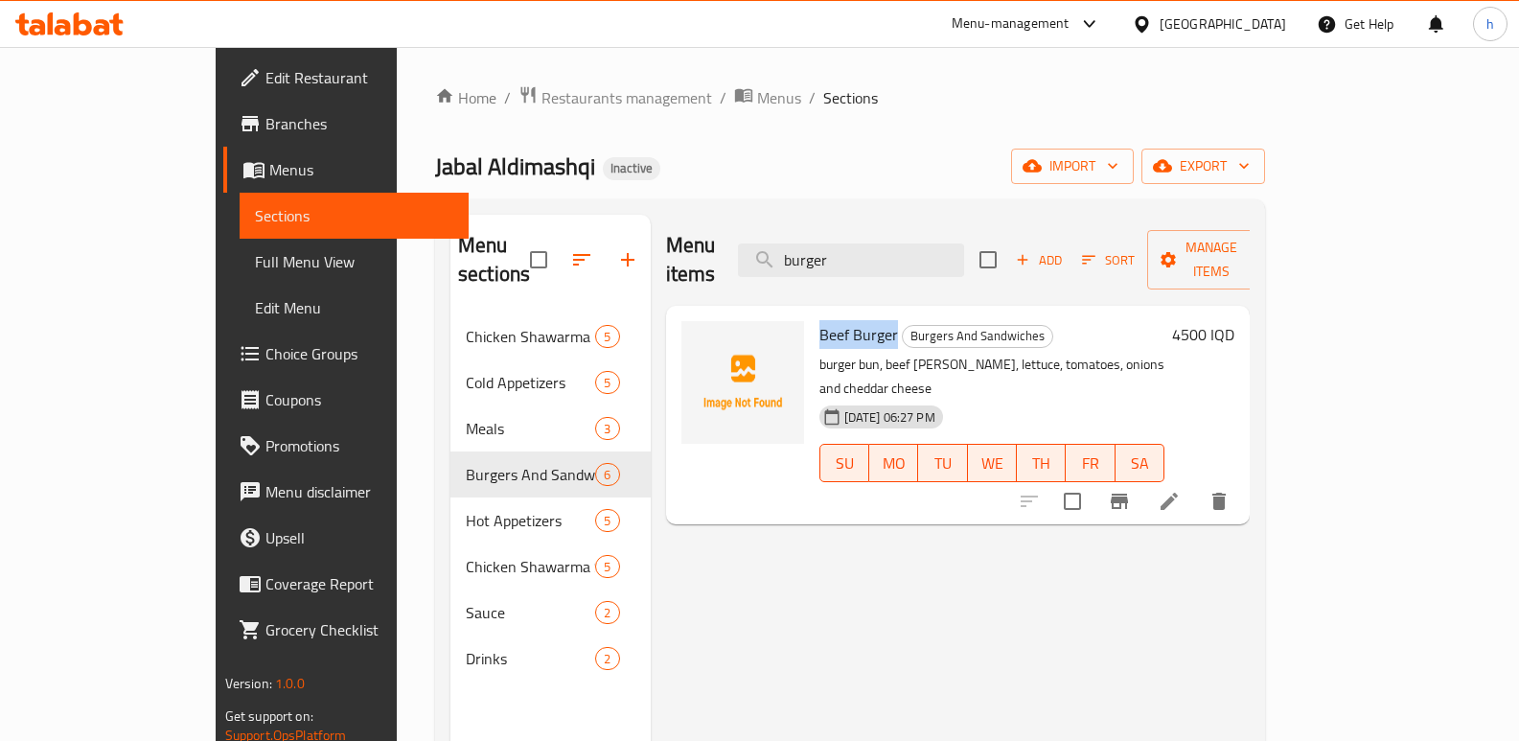
click at [842, 321] on h6 "Beef Burger Burgers And Sandwiches" at bounding box center [992, 334] width 346 height 27
click at [1180, 490] on icon at bounding box center [1168, 501] width 23 height 23
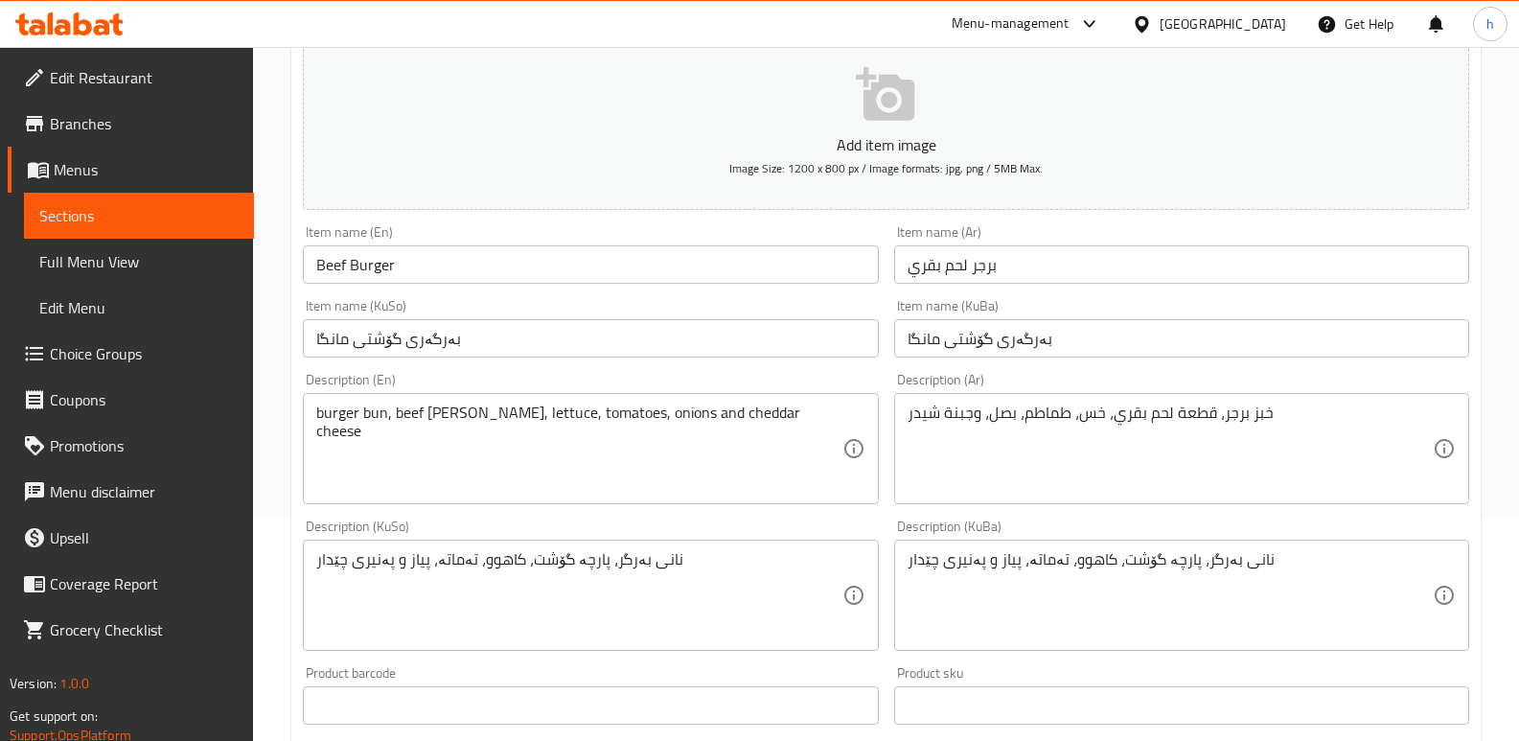
scroll to position [252, 0]
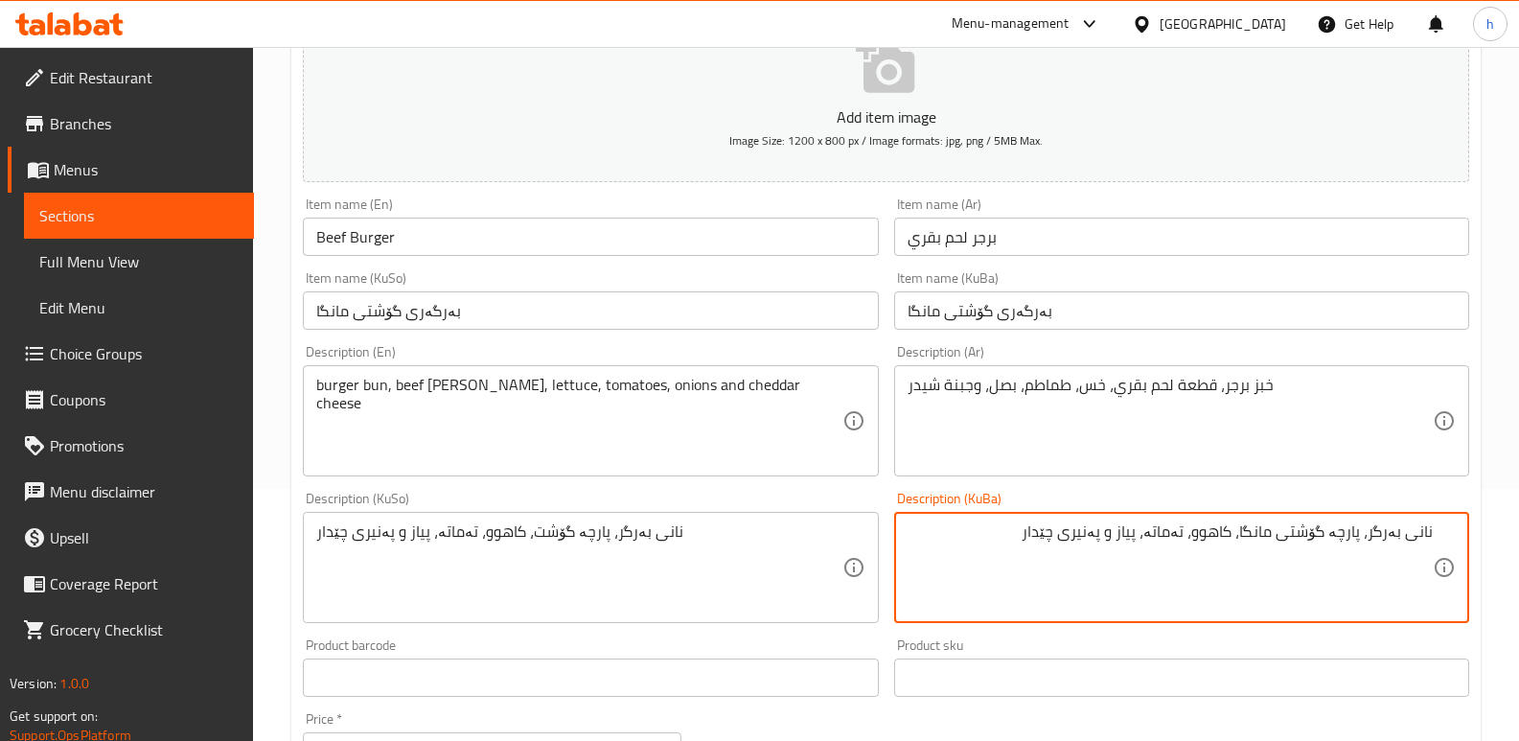
type textarea "نانی بەرگر، پارچە گۆشتی مانگا، کاهوو، تەماتە، پیاز و پەنیری چێدار"
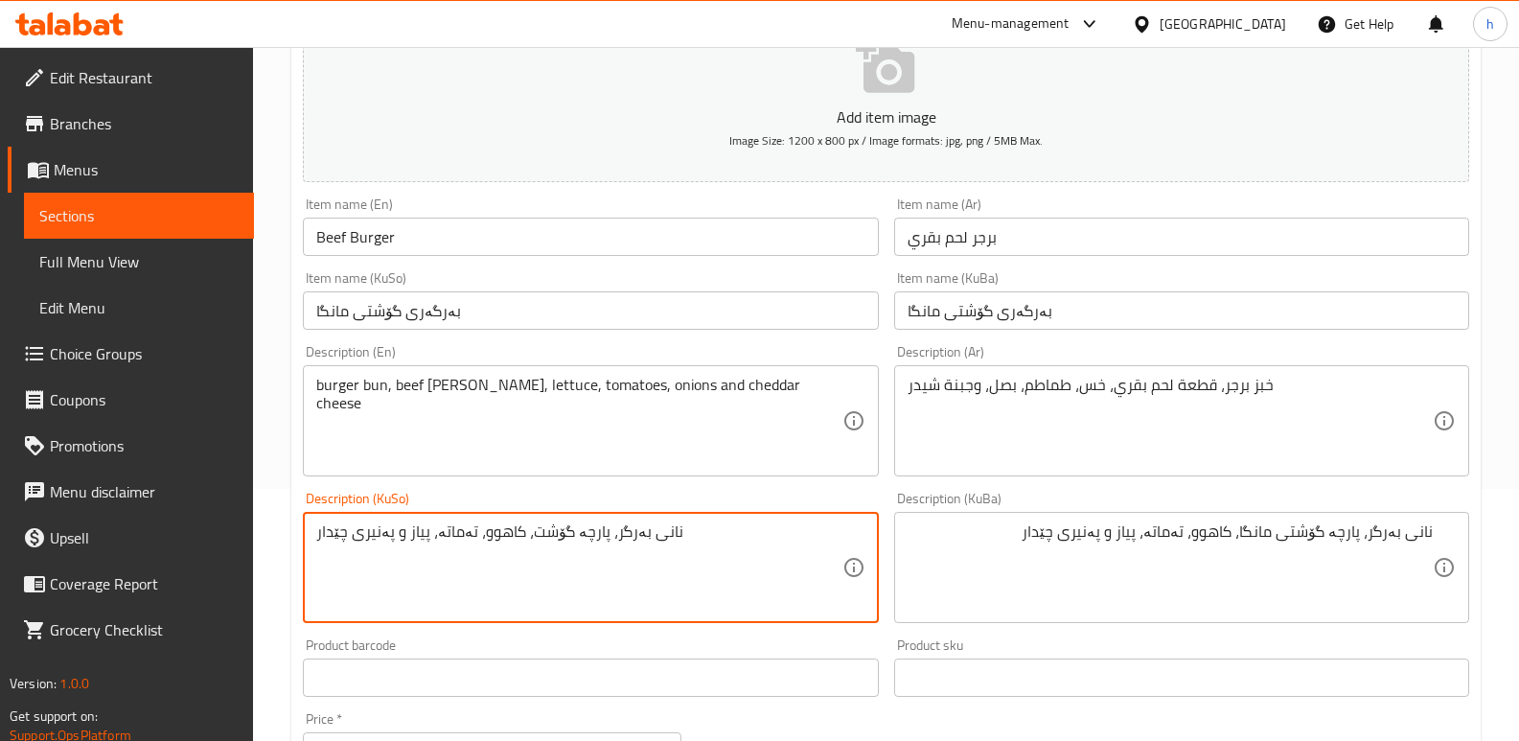
paste textarea "ی مانگا"
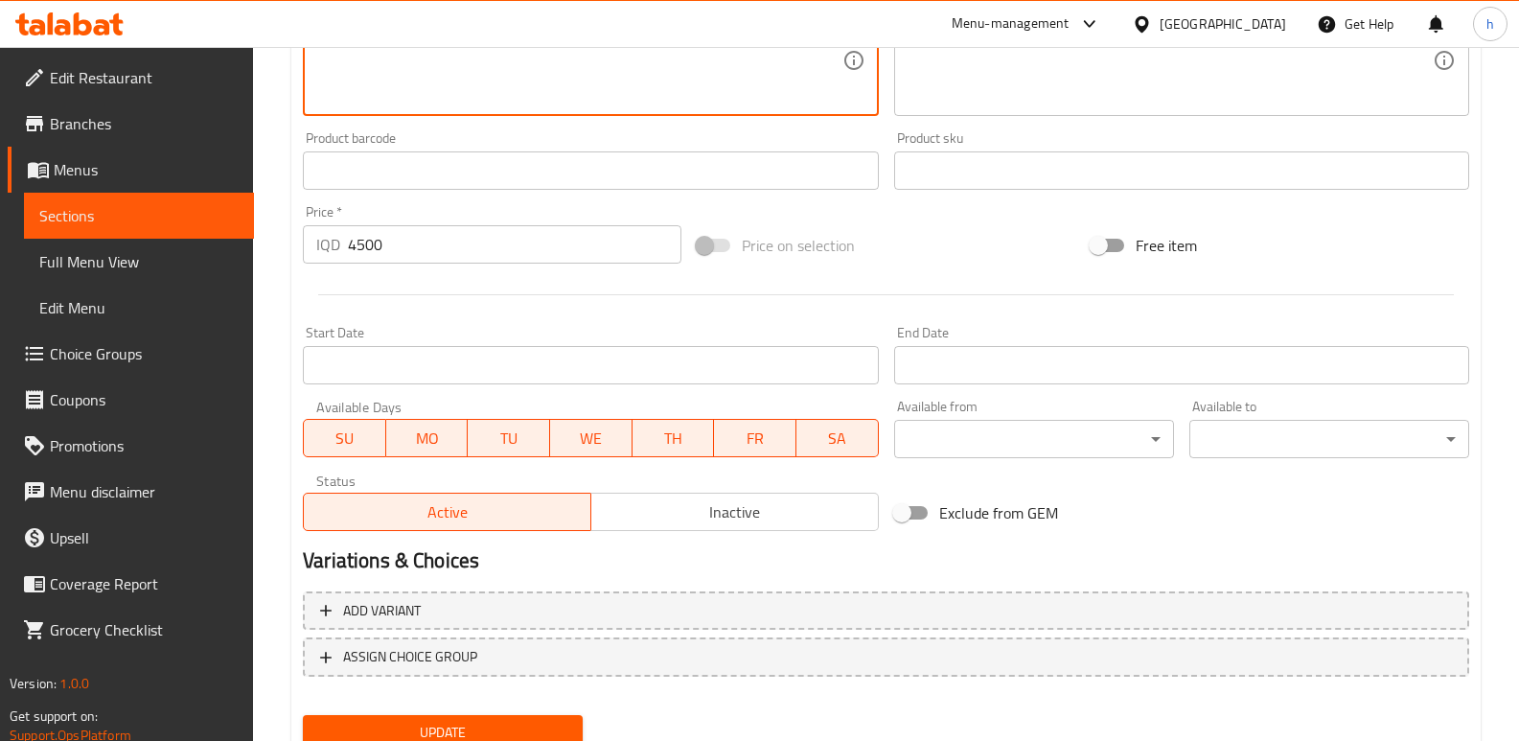
scroll to position [774, 0]
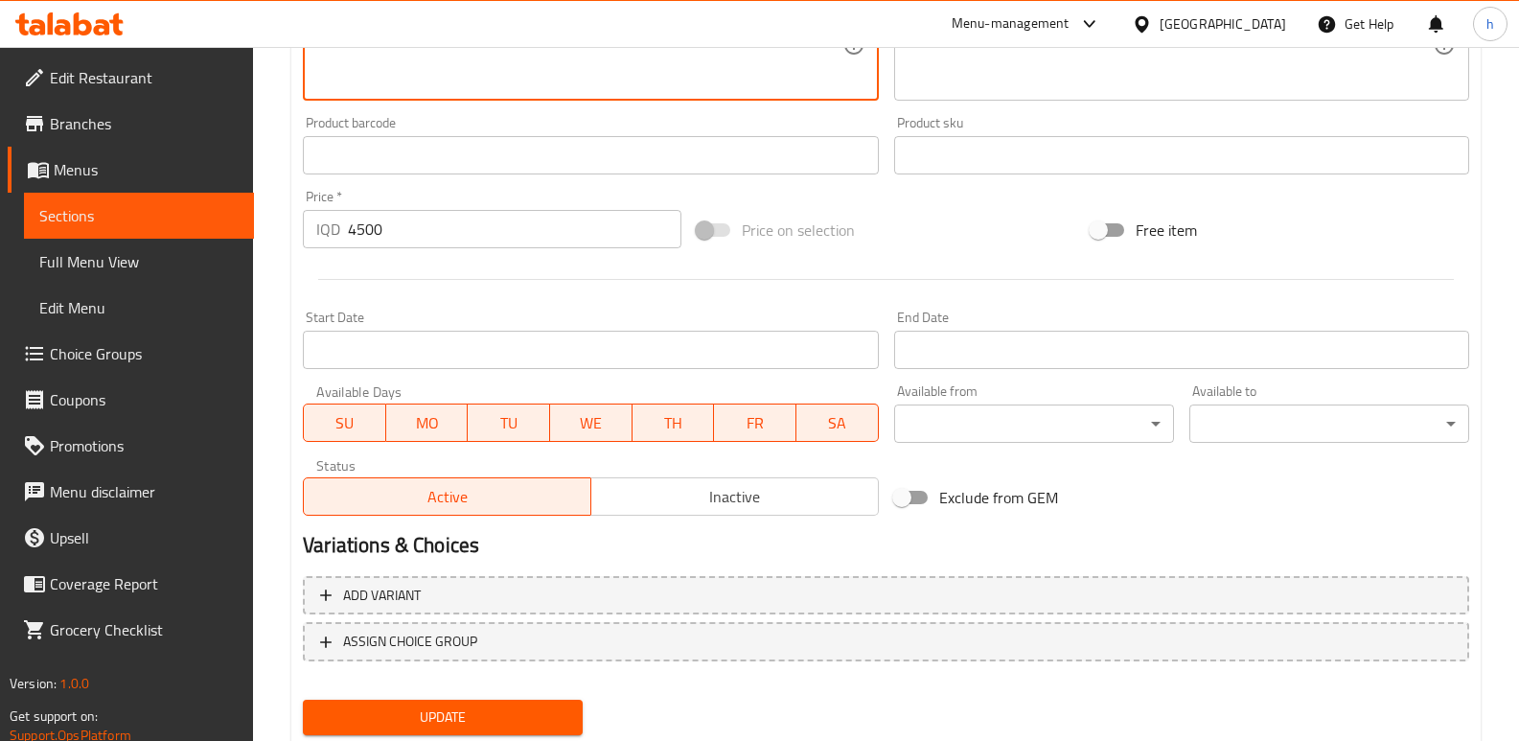
type textarea "نانی بەرگر، پارچە گۆشتی مانگا، کاهوو، تەماتە، پیاز و پەنیری چێدار"
click at [558, 703] on button "Update" at bounding box center [443, 716] width 280 height 35
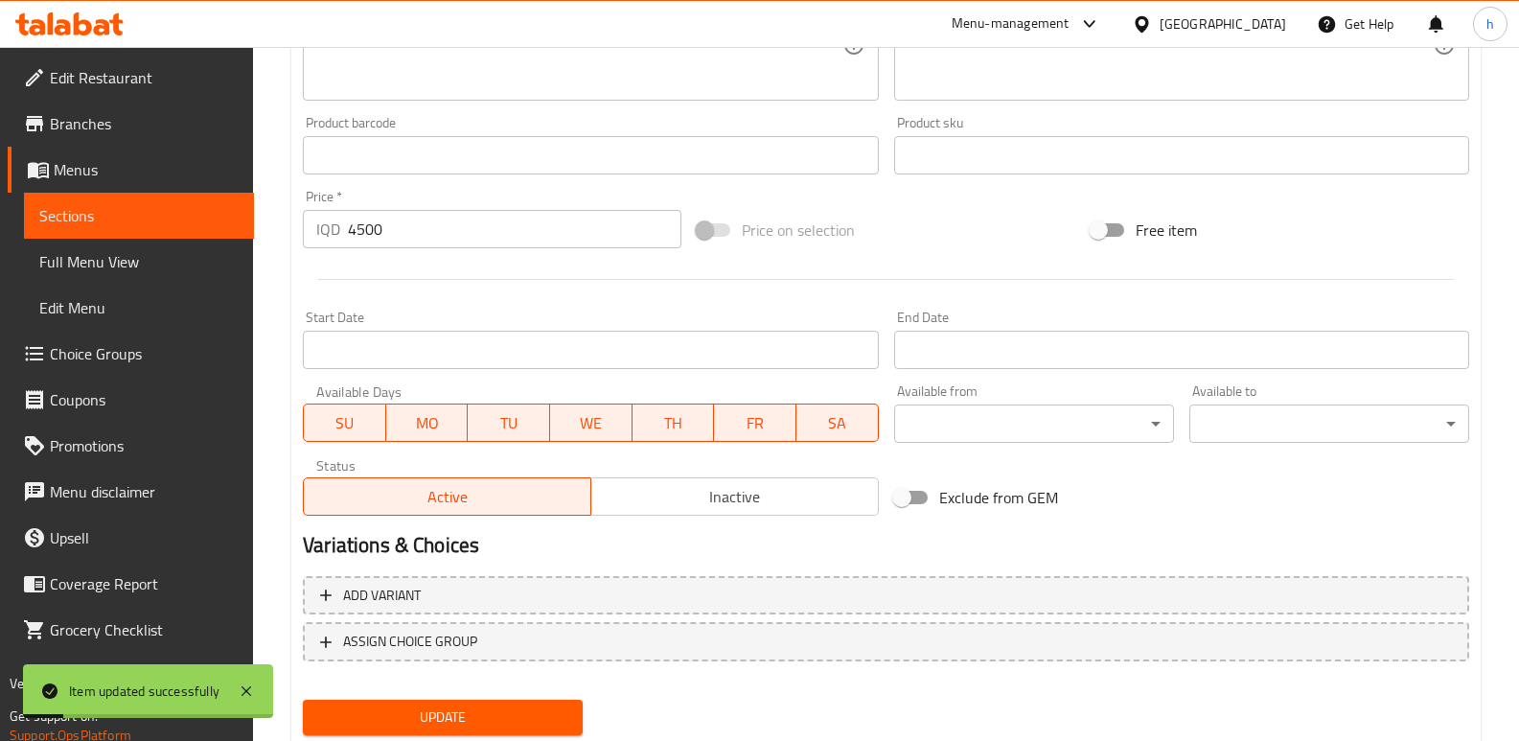
click at [222, 218] on span "Sections" at bounding box center [138, 215] width 199 height 23
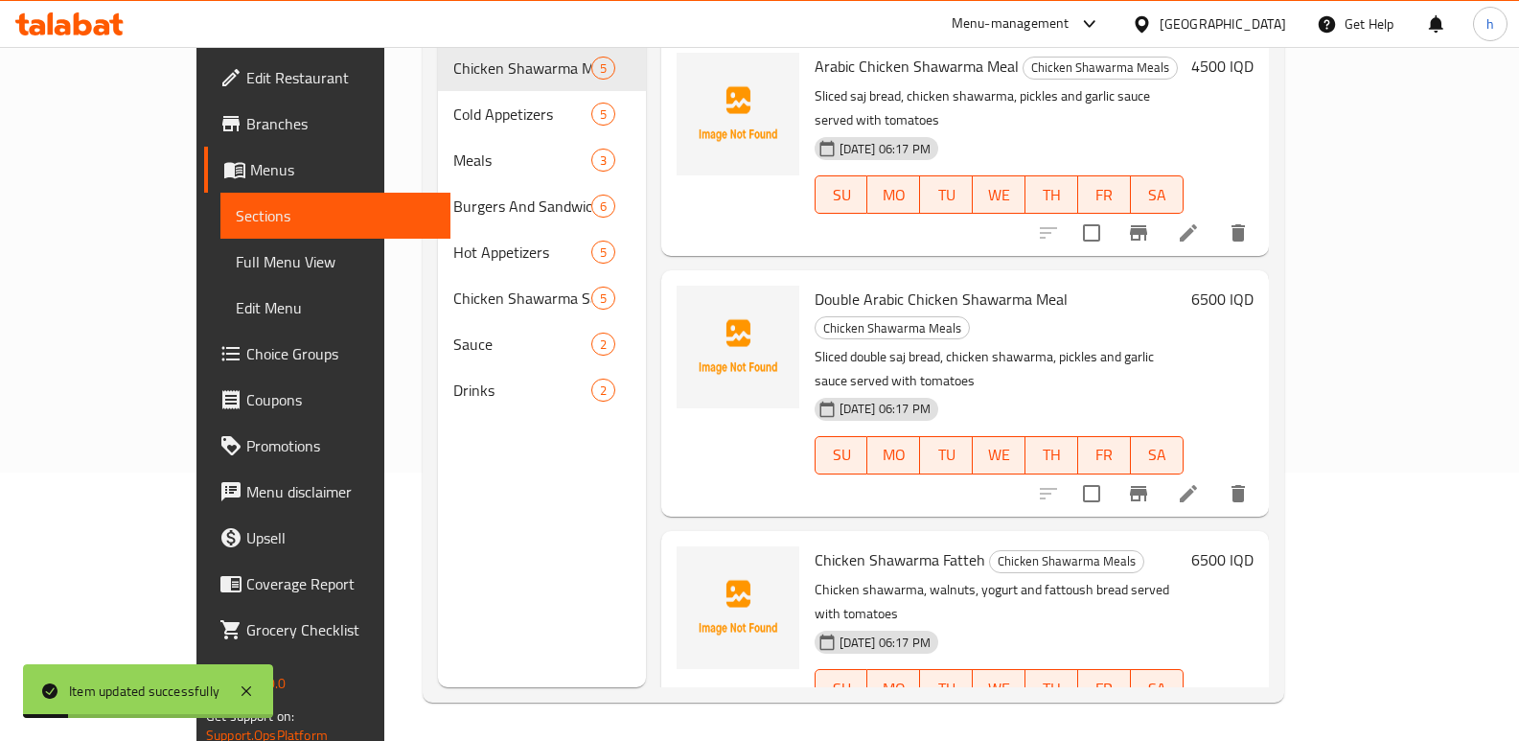
scroll to position [268, 0]
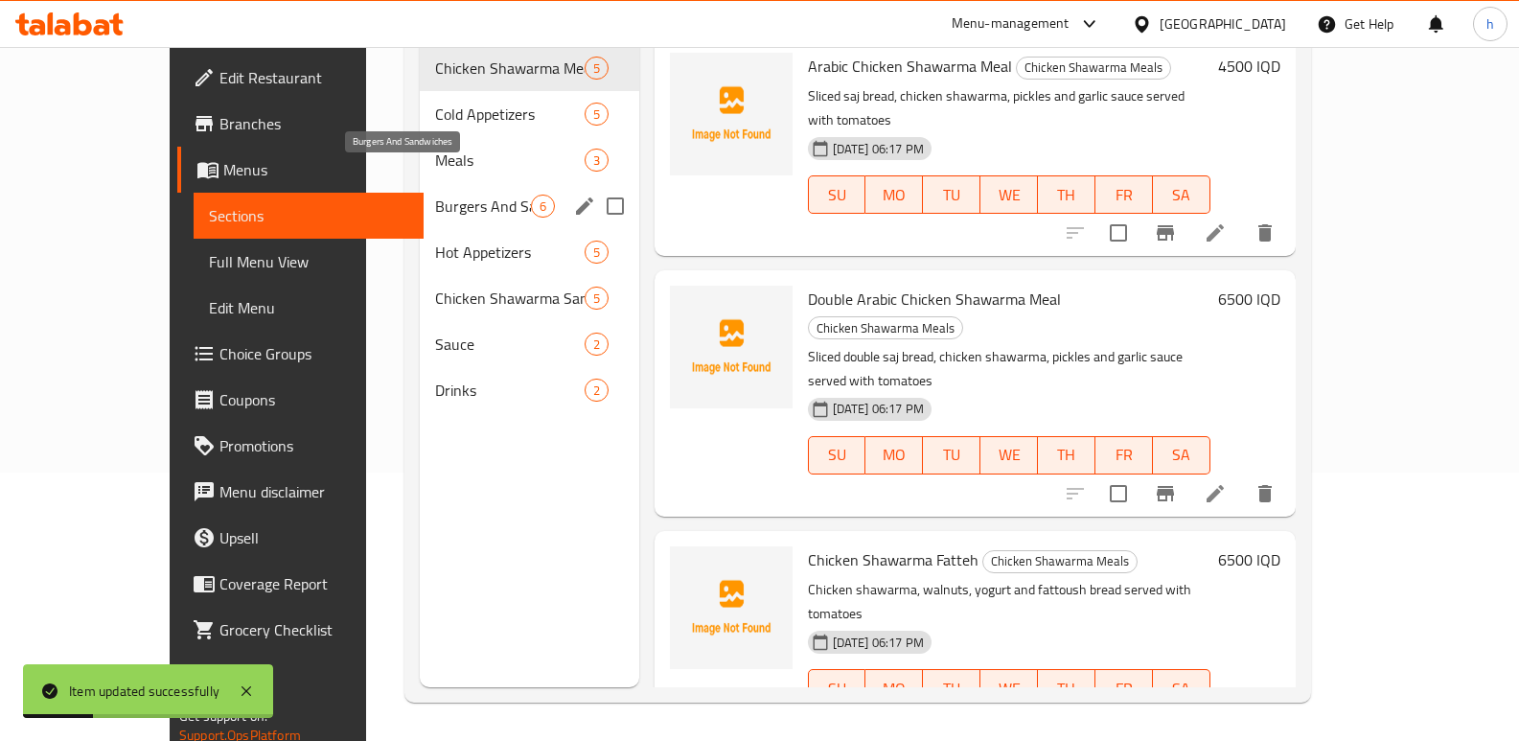
click at [435, 195] on span "Burgers And Sandwiches" at bounding box center [482, 206] width 95 height 23
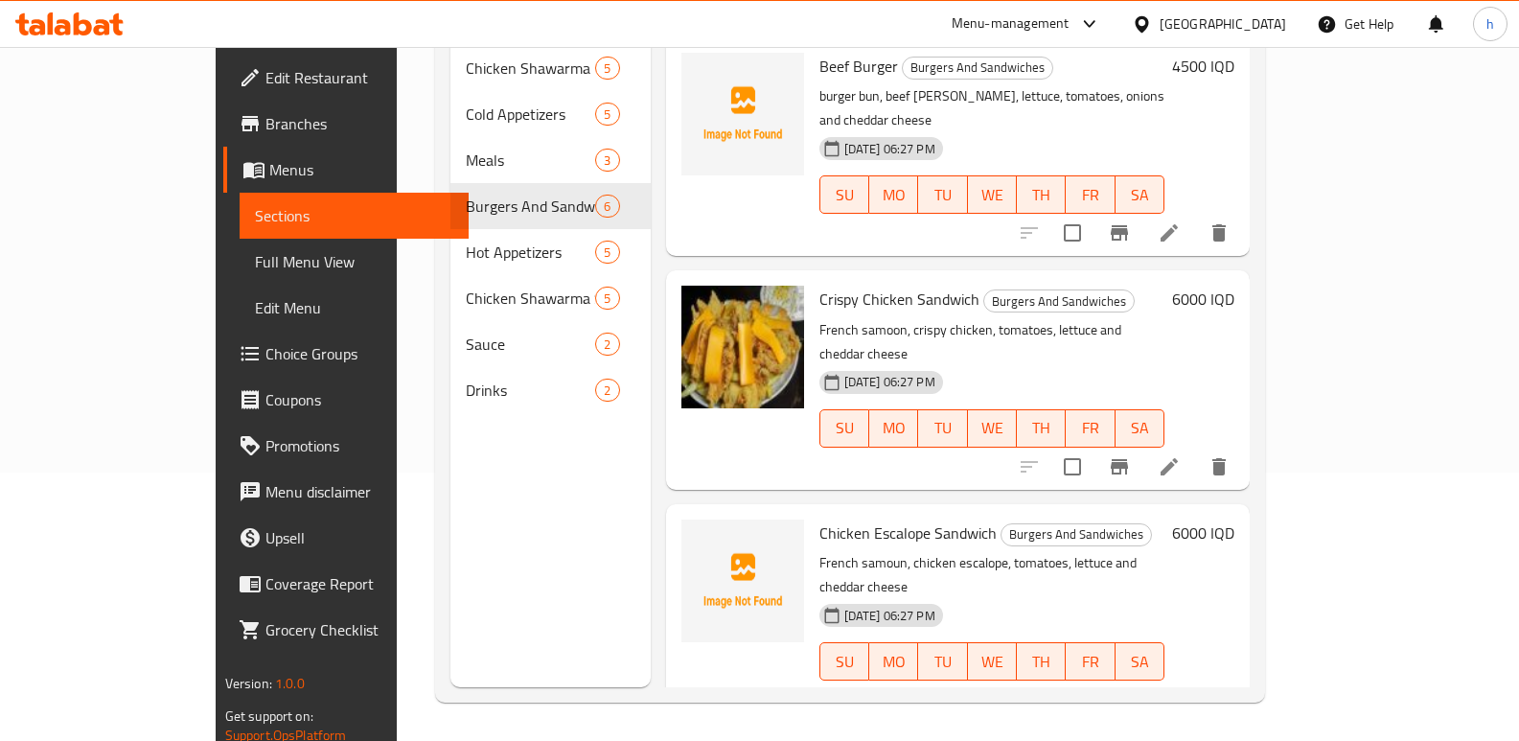
click at [833, 518] on span "Chicken Escalope Sandwich" at bounding box center [907, 532] width 177 height 29
copy span "Escalope"
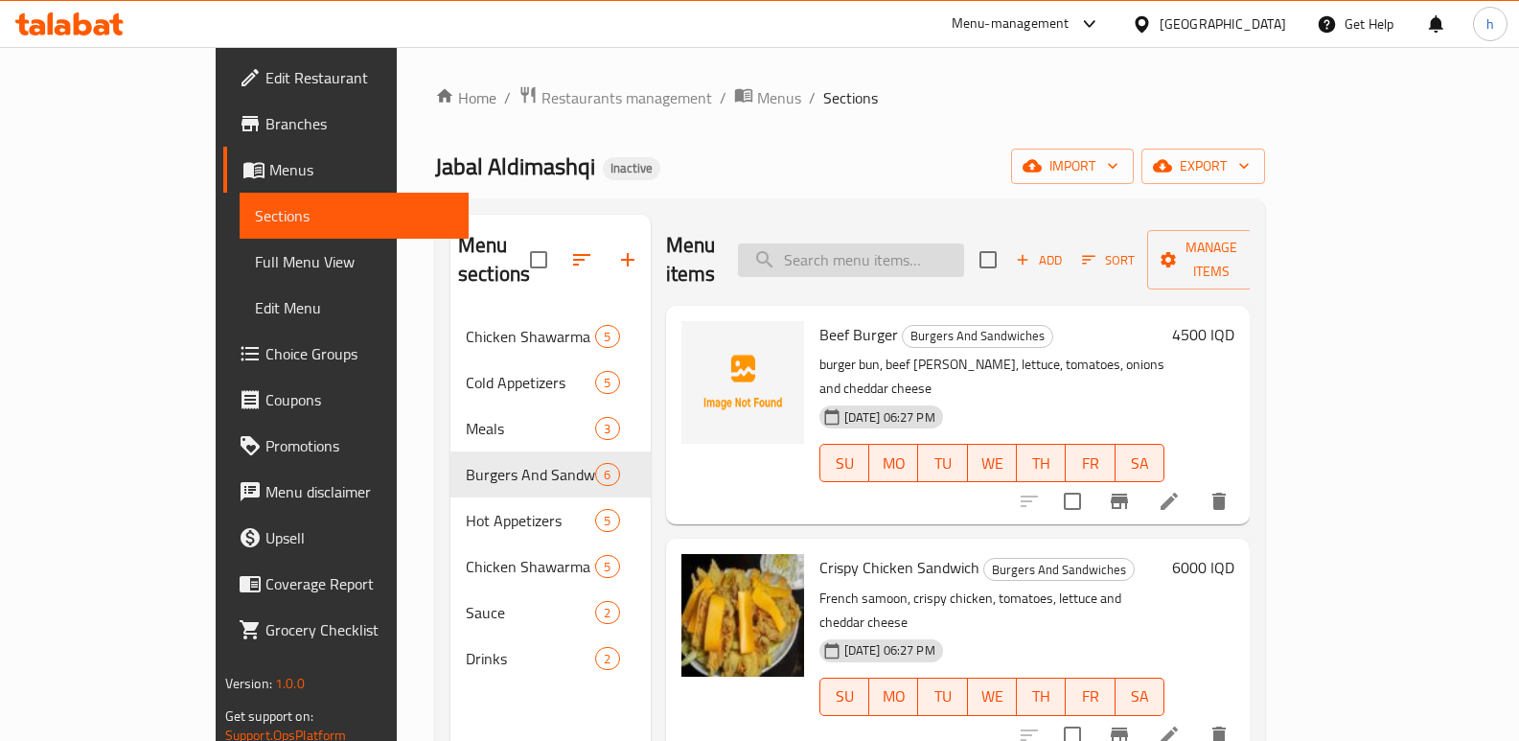
click at [964, 243] on input "search" at bounding box center [851, 260] width 226 height 34
paste input "Escalope"
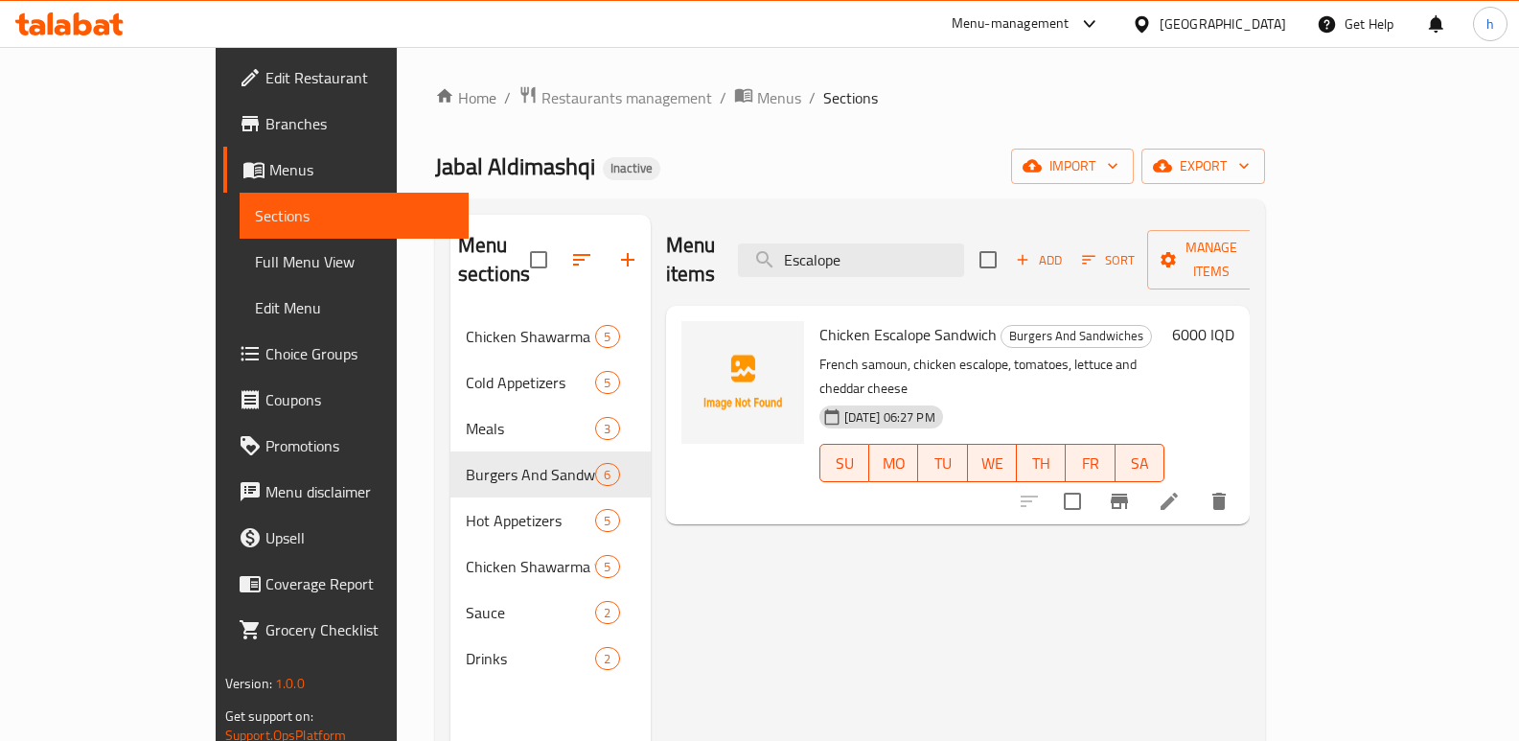
type input "Escalope"
drag, startPoint x: 706, startPoint y: 551, endPoint x: 683, endPoint y: 552, distance: 23.0
click at [706, 551] on div "Menu items Escalope Add Sort Manage items Chicken Escalope Sandwich Burgers And…" at bounding box center [951, 585] width 600 height 741
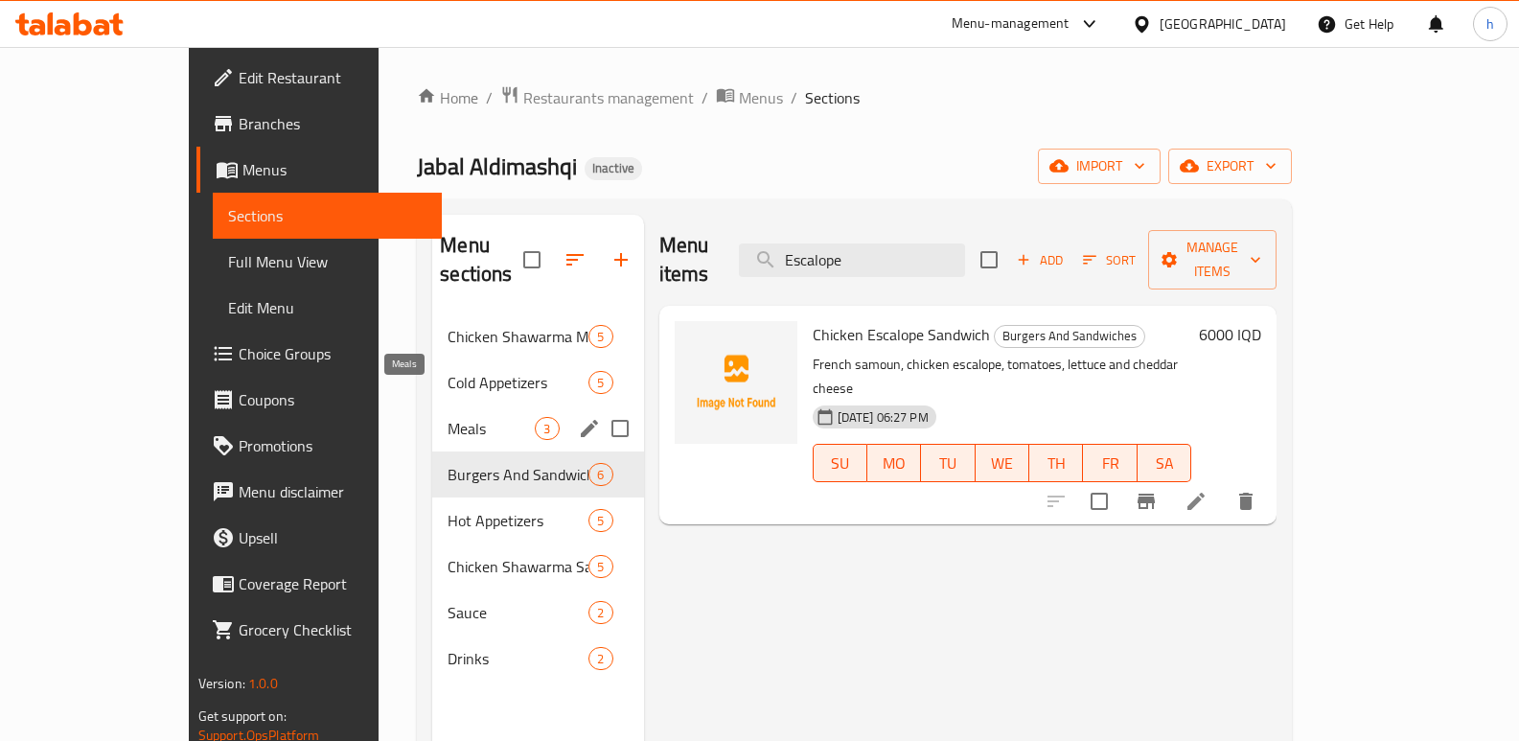
click at [447, 417] on span "Meals" at bounding box center [490, 428] width 87 height 23
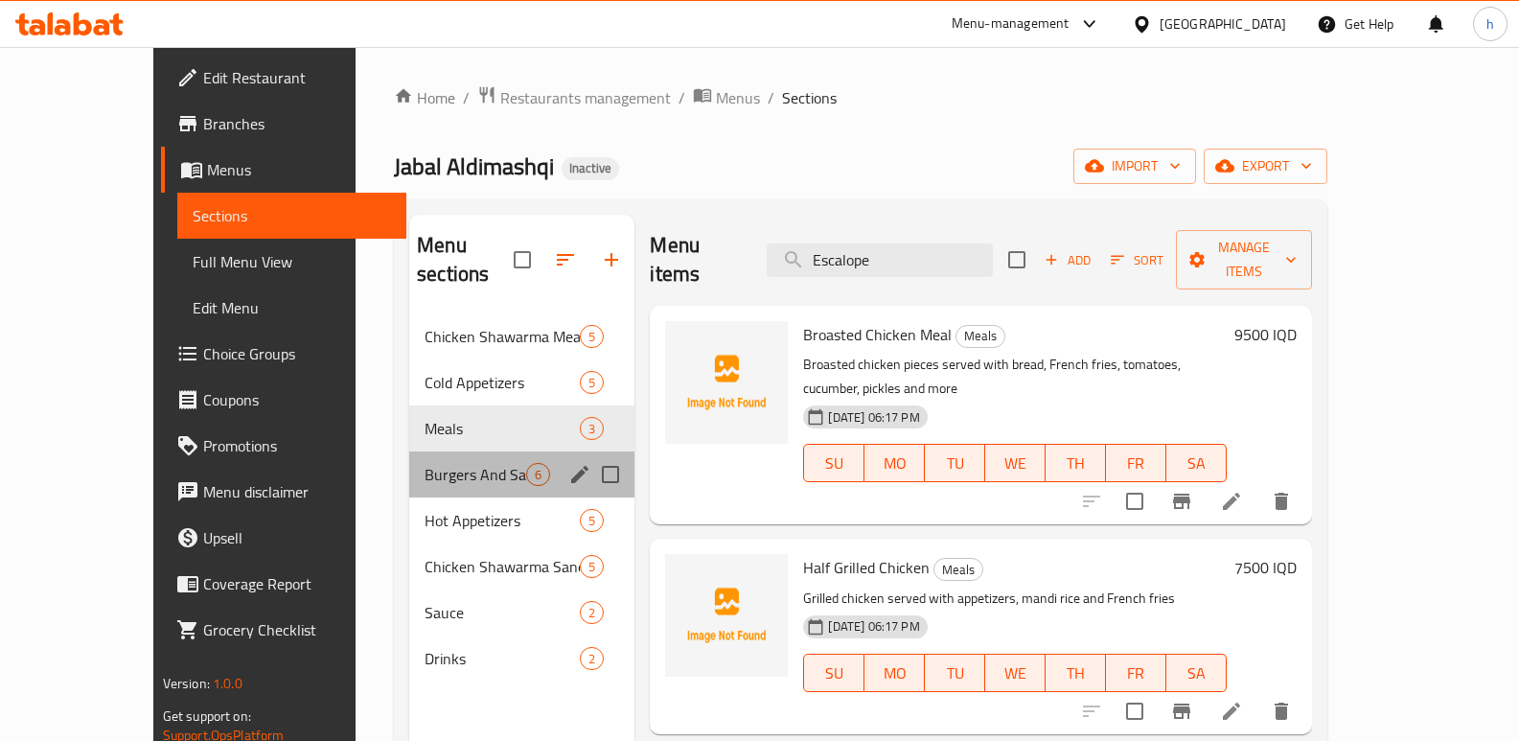
click at [409, 451] on div "Burgers And Sandwiches 6" at bounding box center [521, 474] width 225 height 46
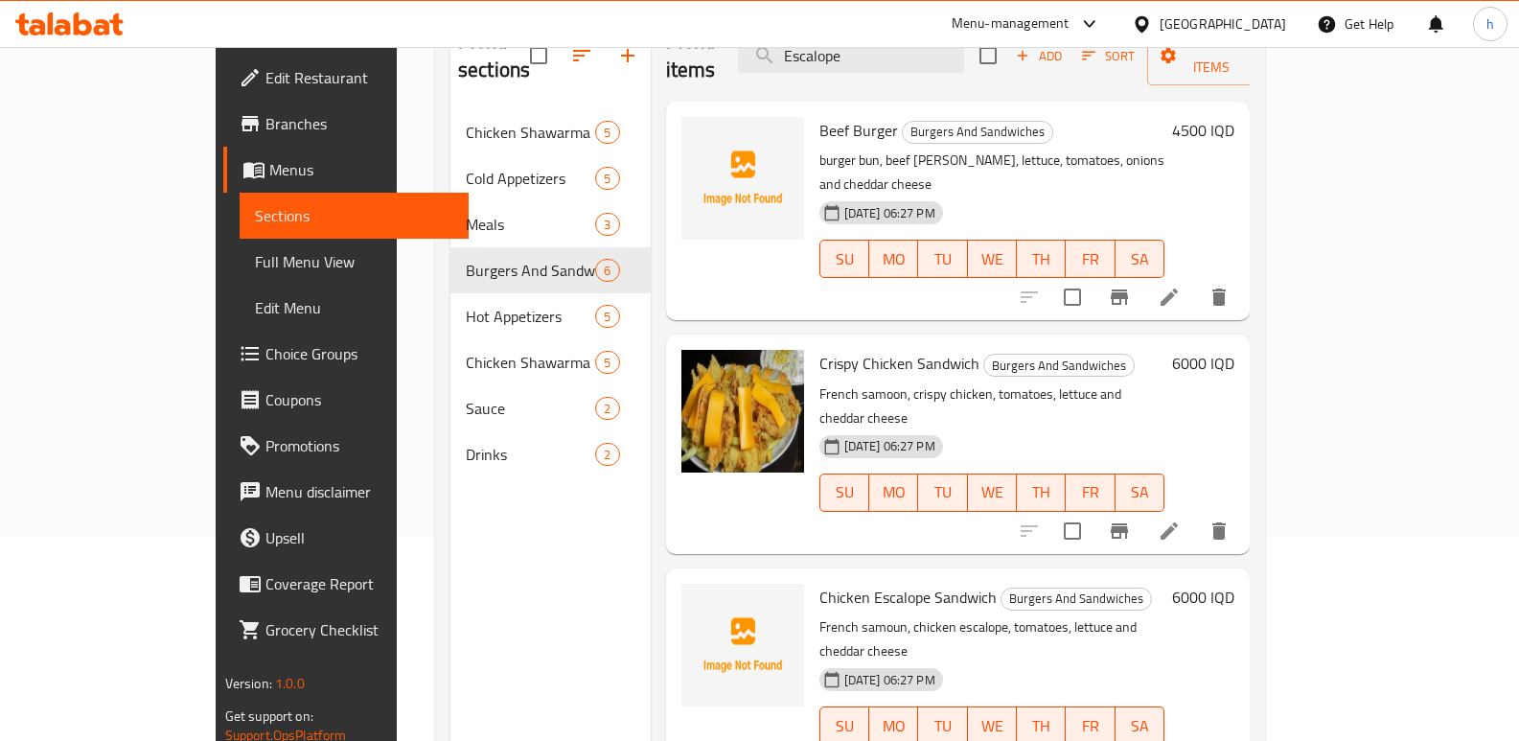
scroll to position [214, 0]
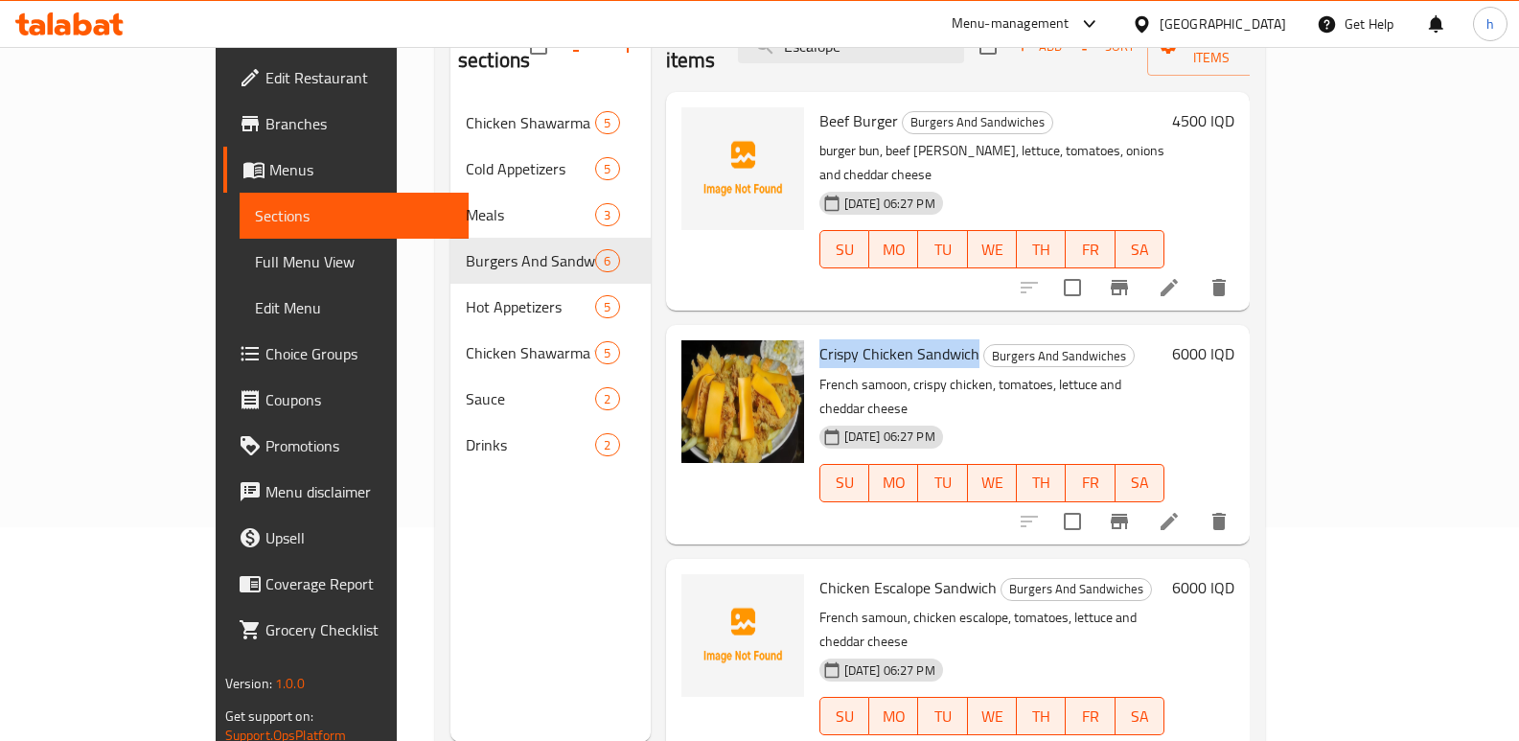
drag, startPoint x: 779, startPoint y: 298, endPoint x: 920, endPoint y: 304, distance: 141.0
click at [920, 339] on span "Crispy Chicken Sandwich" at bounding box center [899, 353] width 160 height 29
drag, startPoint x: 377, startPoint y: 575, endPoint x: 484, endPoint y: 582, distance: 107.5
click at [450, 575] on div "Menu sections Chicken Shawarma Meals 5 Cold Appetizers 5 Meals 3 Burgers And Sa…" at bounding box center [550, 371] width 200 height 741
drag, startPoint x: 766, startPoint y: 511, endPoint x: 941, endPoint y: 517, distance: 175.5
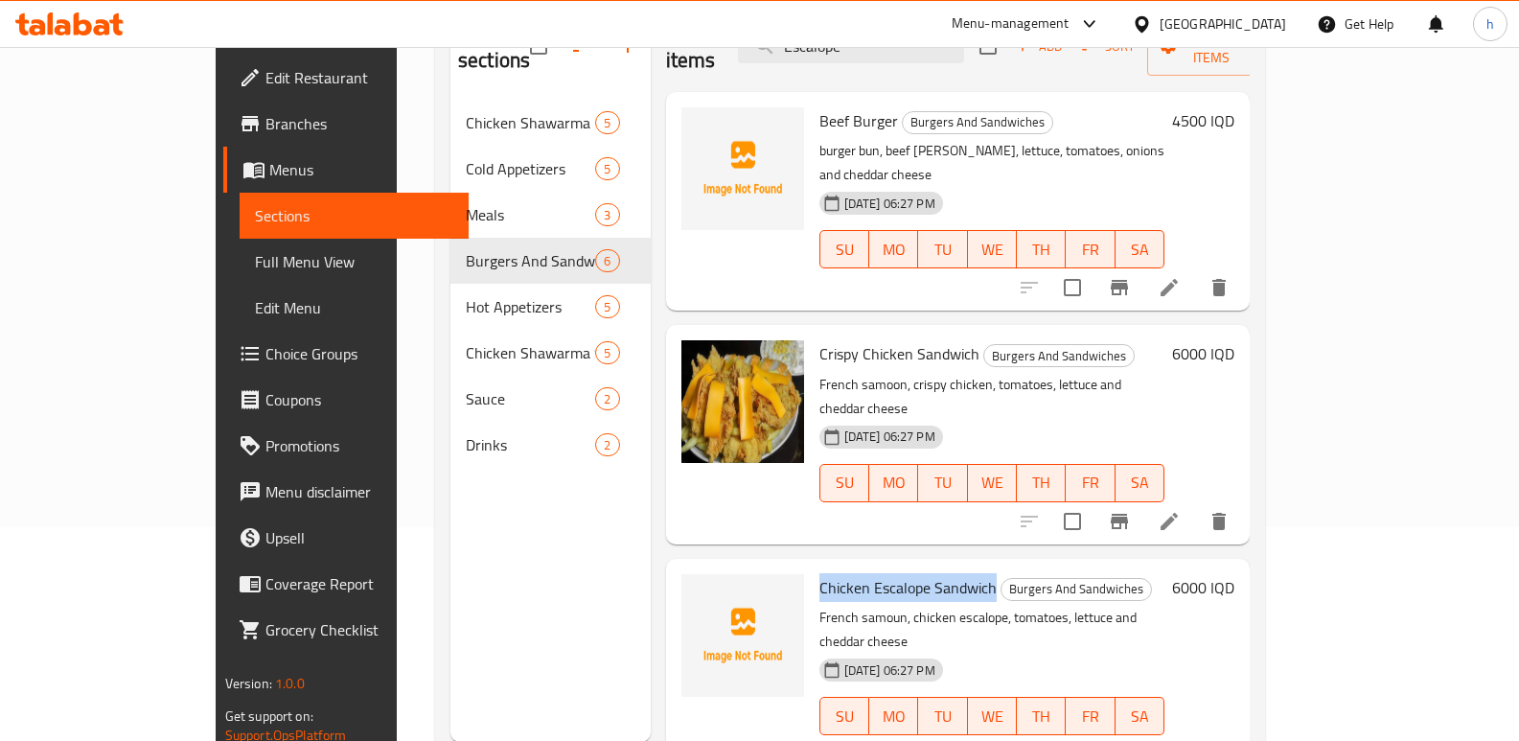
click at [941, 574] on h6 "Chicken Escalope Sandwich Burgers And Sandwiches" at bounding box center [992, 587] width 346 height 27
copy span "Chicken Escalope Sandwich"
click at [1196, 504] on li at bounding box center [1169, 521] width 54 height 34
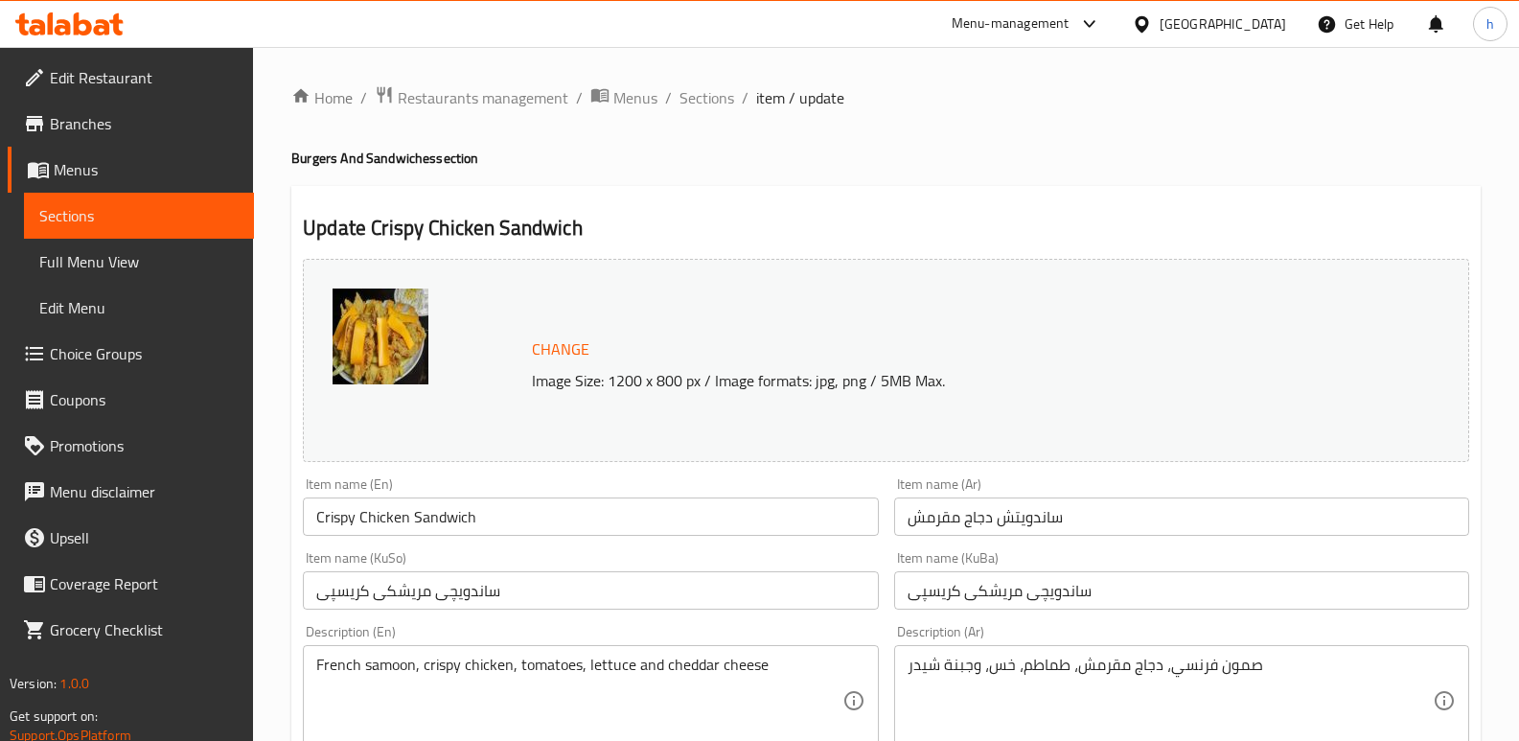
drag, startPoint x: 247, startPoint y: 494, endPoint x: 212, endPoint y: 490, distance: 35.8
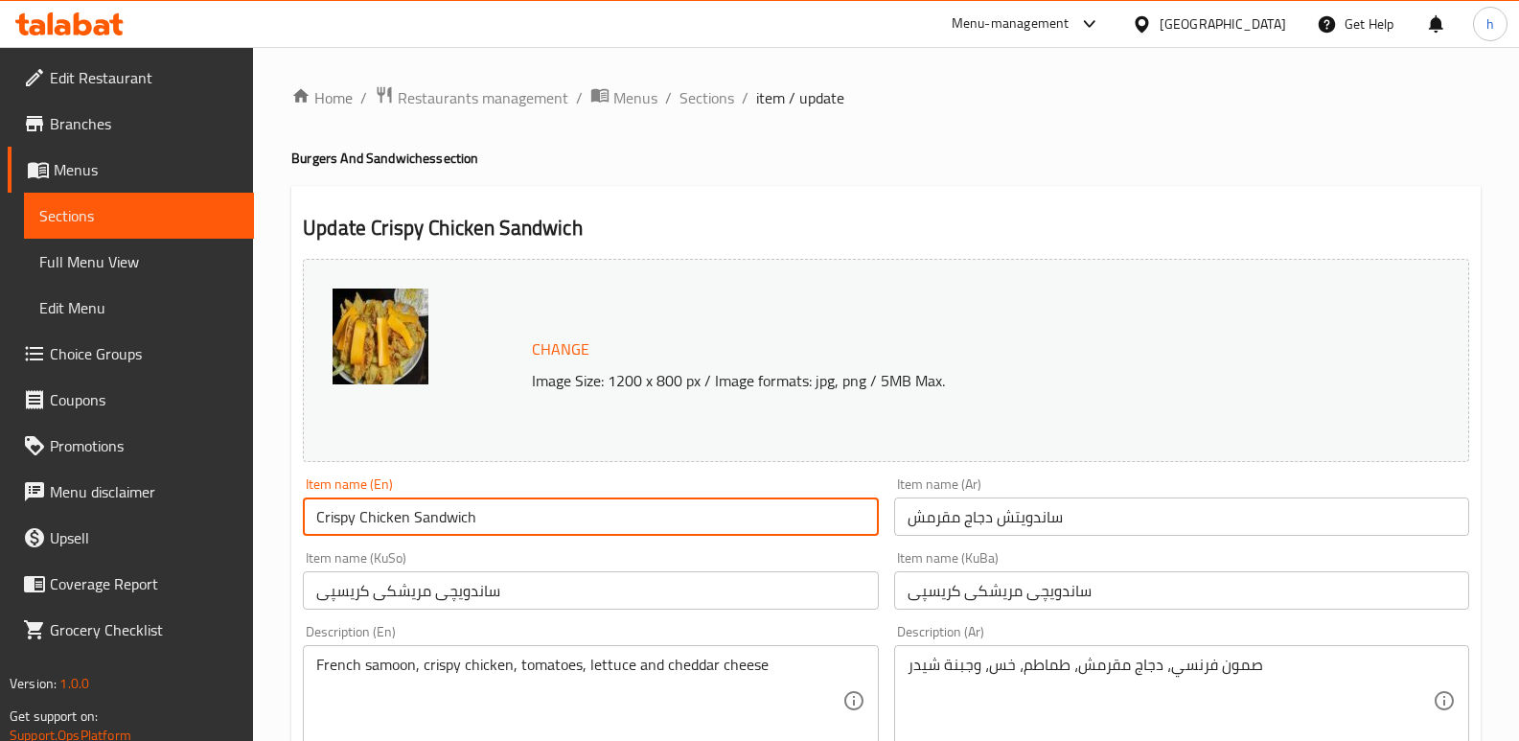
click at [523, 602] on input "ساندویچی مریشکی کریسپی" at bounding box center [590, 590] width 575 height 38
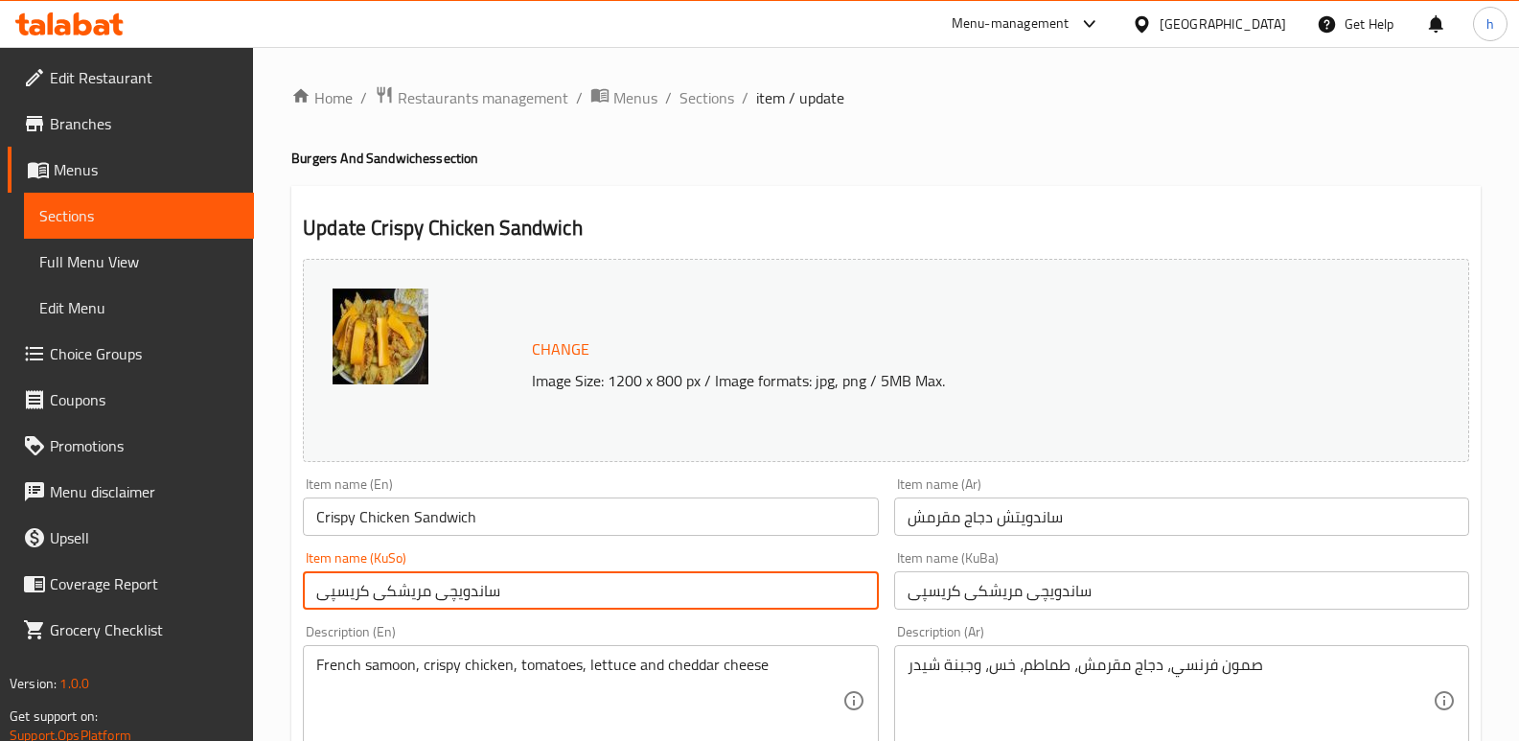
drag, startPoint x: 523, startPoint y: 602, endPoint x: 283, endPoint y: 541, distance: 248.0
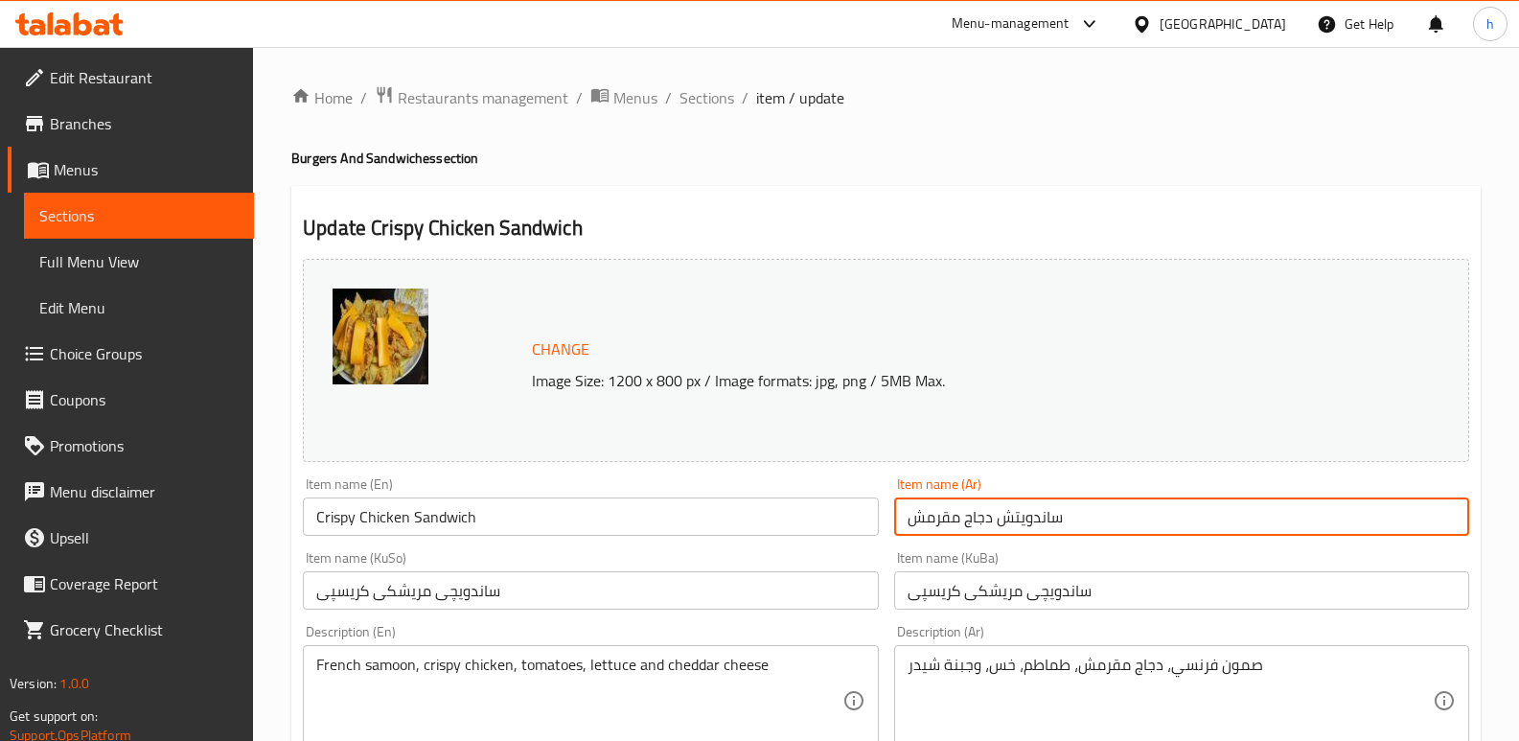
drag, startPoint x: 983, startPoint y: 524, endPoint x: 864, endPoint y: 522, distance: 118.8
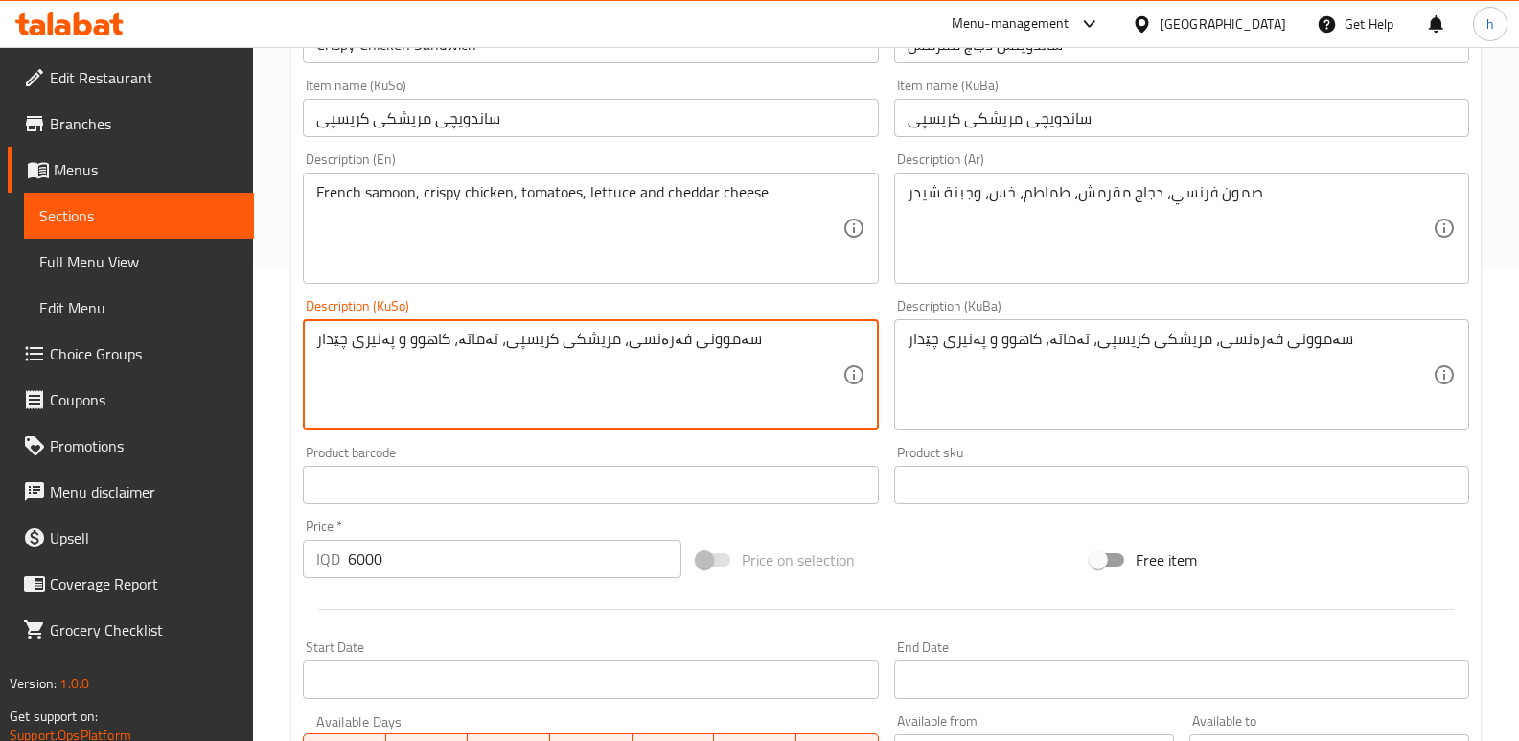
scroll to position [483, 0]
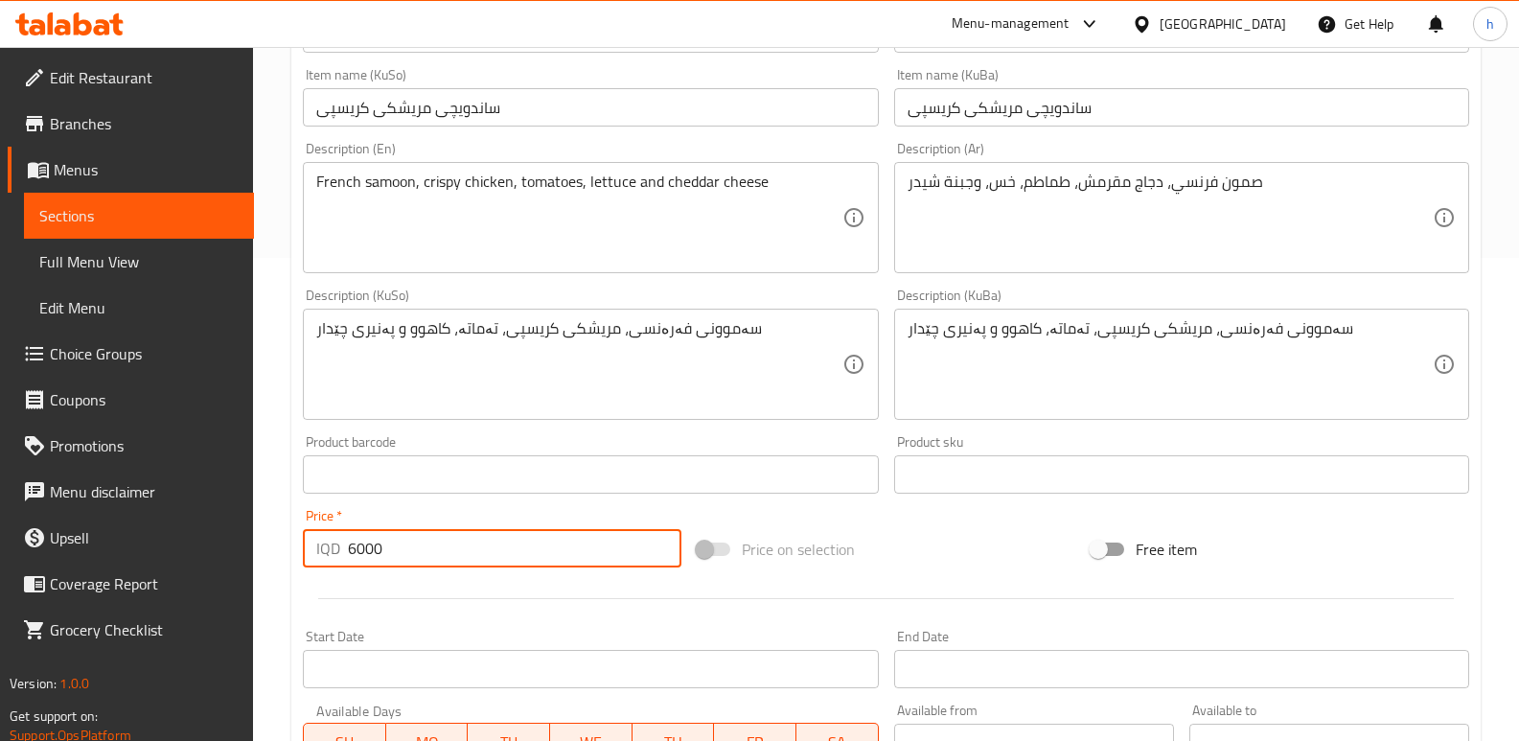
drag, startPoint x: 364, startPoint y: 546, endPoint x: 214, endPoint y: 576, distance: 153.3
click at [214, 577] on div "Edit Restaurant Branches Menus Sections Full Menu View Edit Menu Choice Groups …" at bounding box center [759, 341] width 1519 height 1555
click at [205, 230] on link "Sections" at bounding box center [139, 216] width 230 height 46
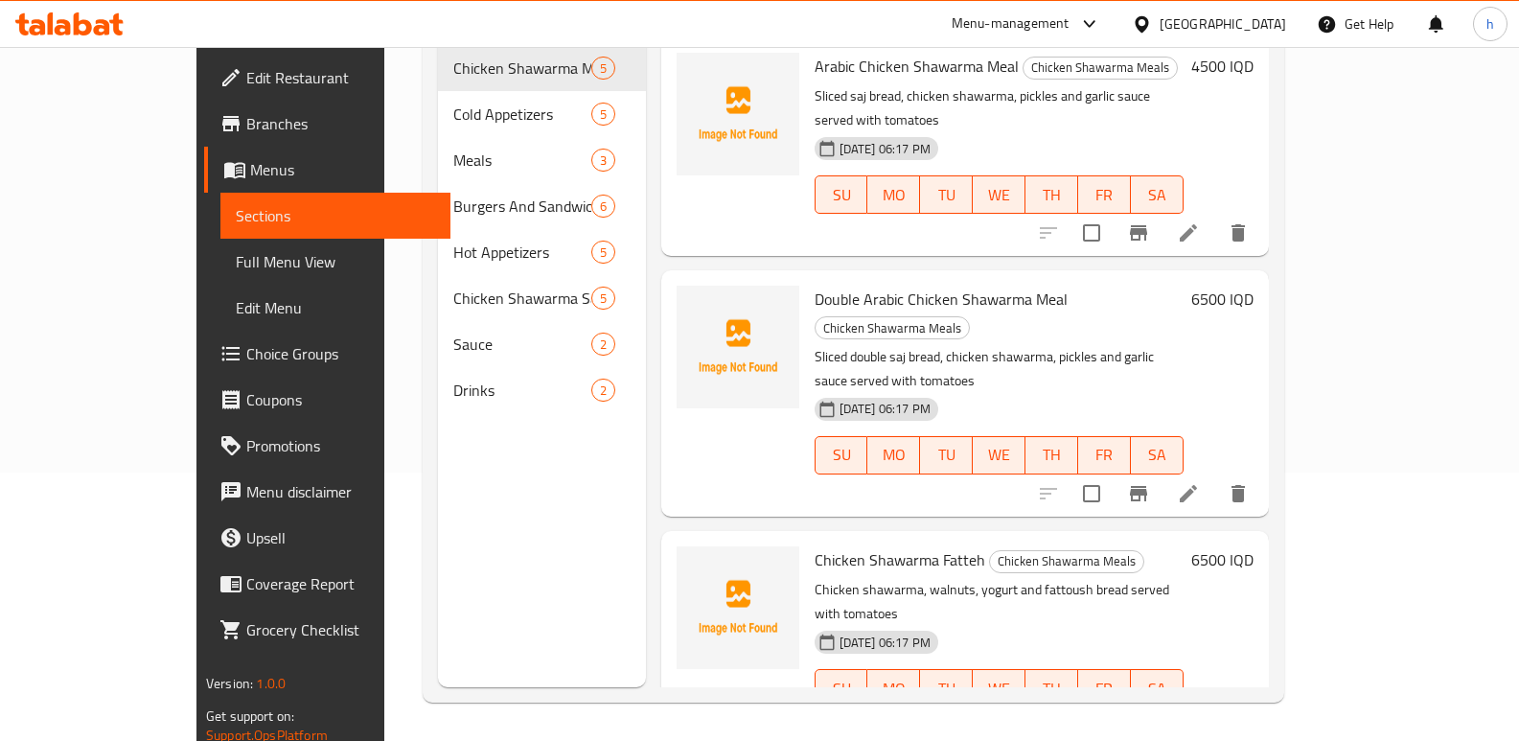
scroll to position [268, 0]
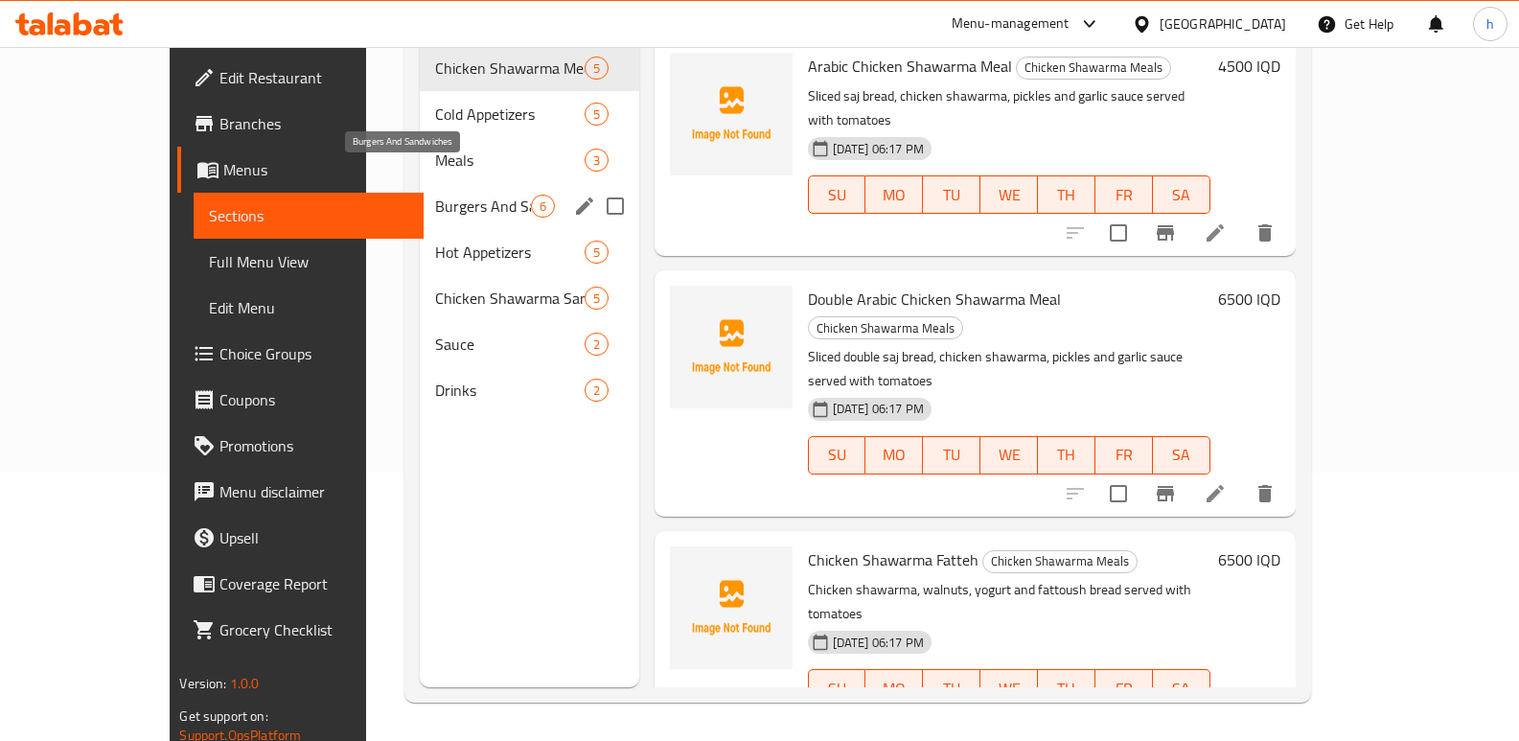
click at [435, 195] on span "Burgers And Sandwiches" at bounding box center [482, 206] width 95 height 23
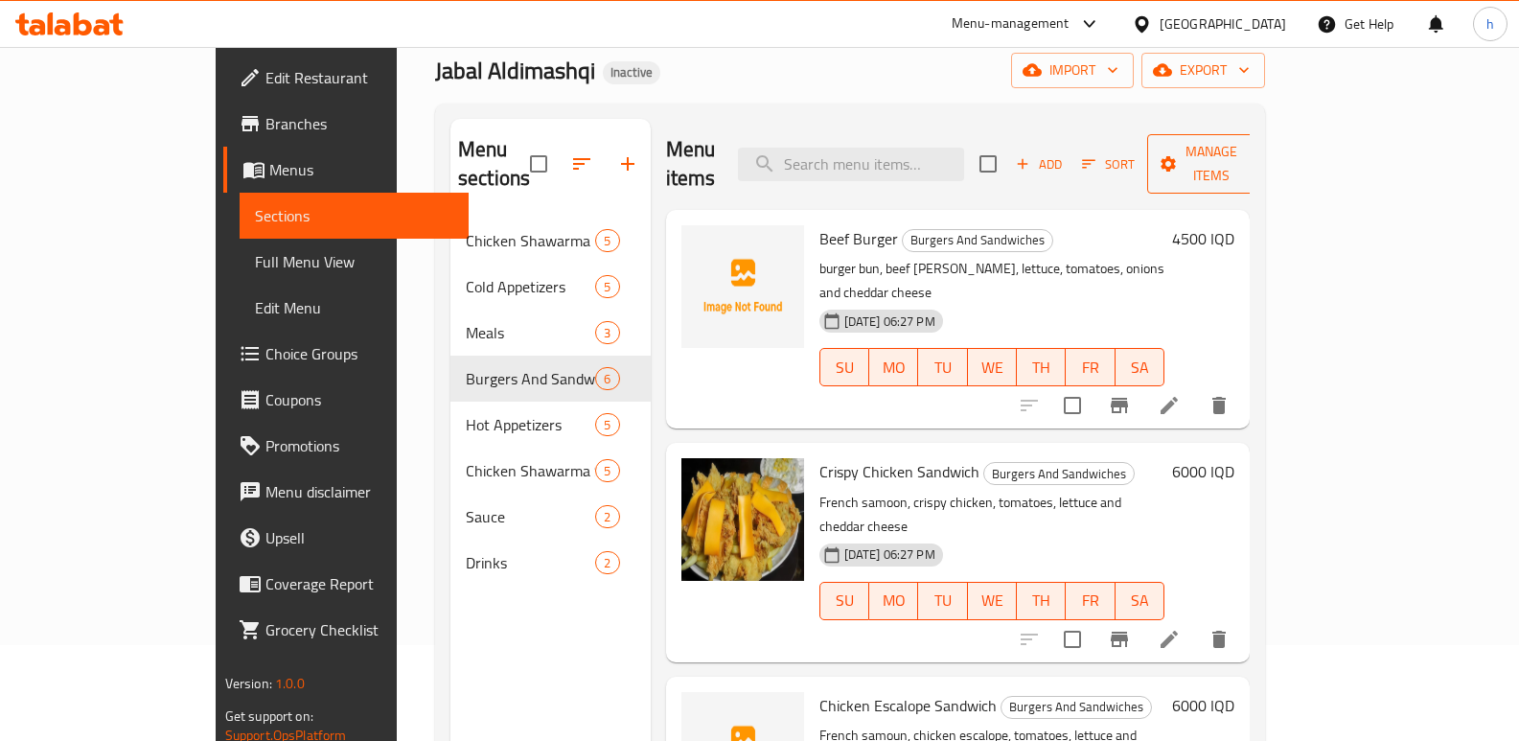
scroll to position [95, 0]
click at [1065, 154] on span "Add" at bounding box center [1039, 165] width 52 height 22
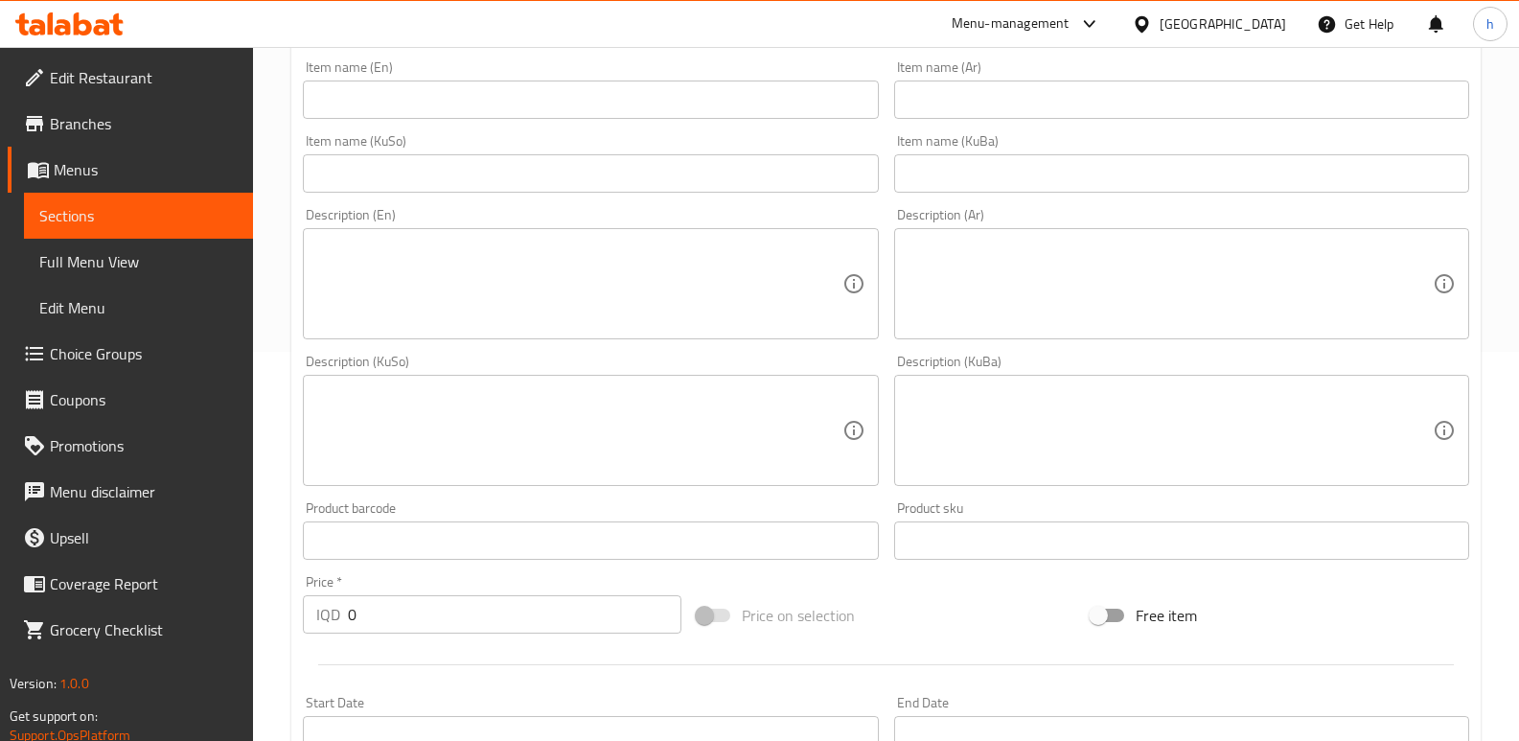
scroll to position [434, 0]
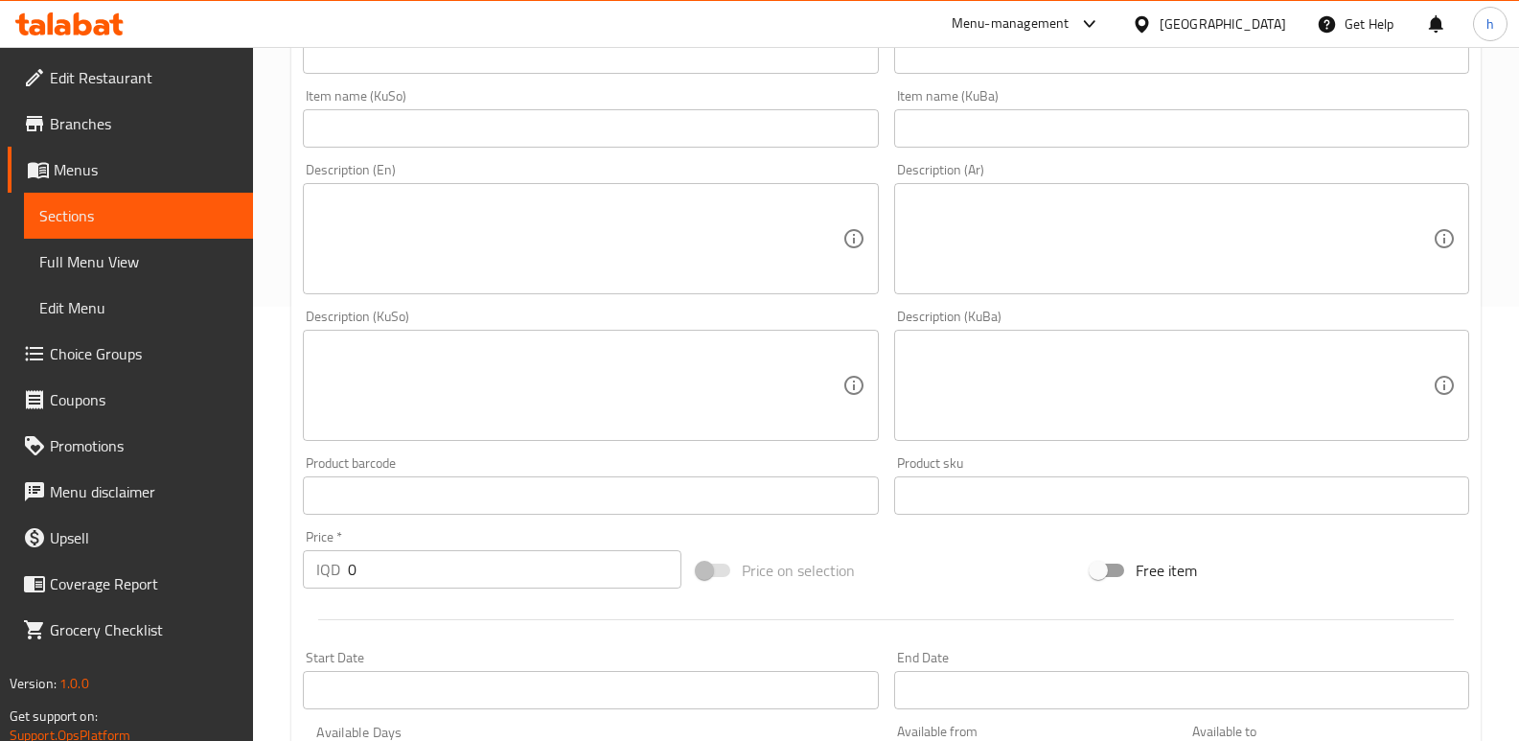
click at [195, 550] on div "Edit Restaurant Branches Menus Sections Full Menu View Edit Menu Choice Groups …" at bounding box center [759, 376] width 1519 height 1527
paste input "600"
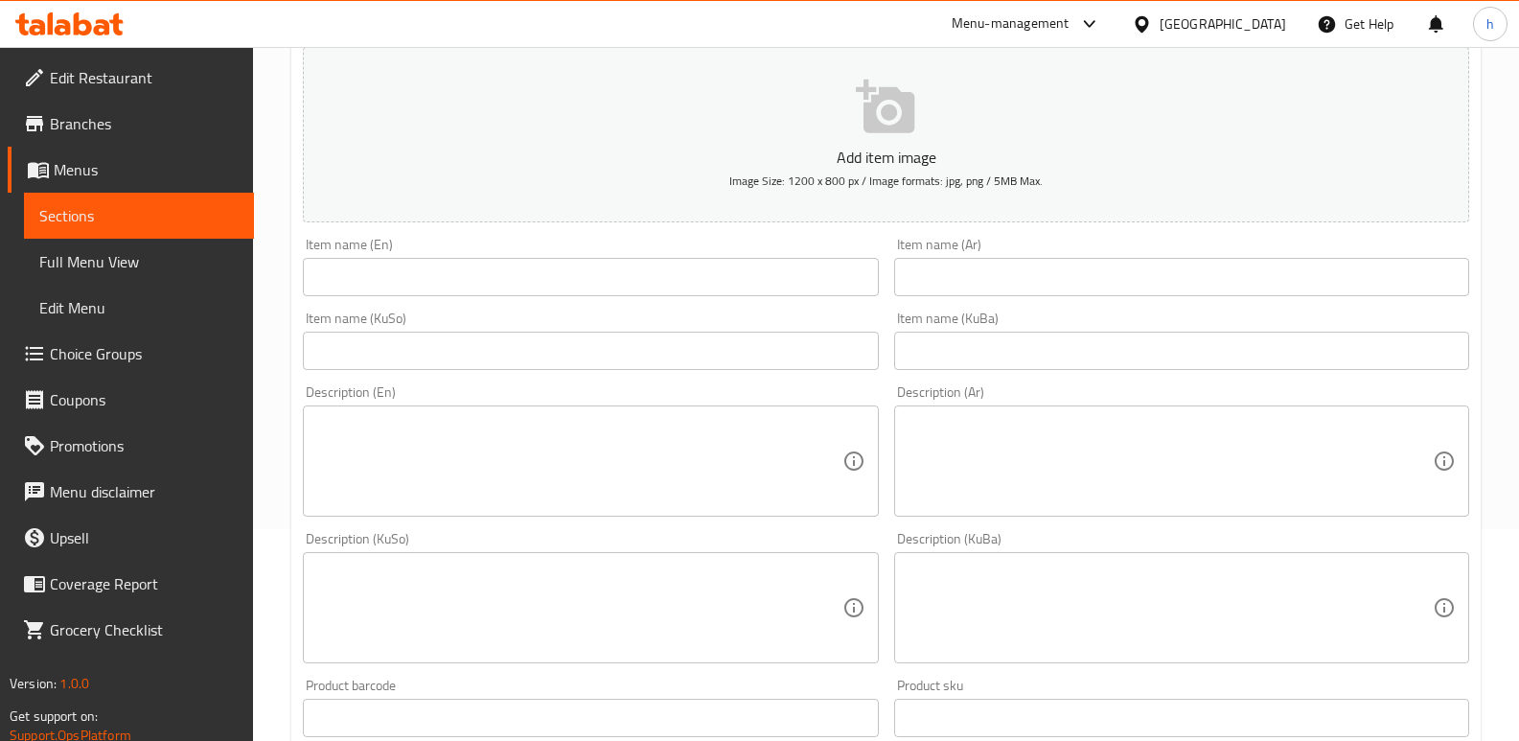
type input "6000"
click at [608, 270] on input "text" at bounding box center [590, 277] width 575 height 38
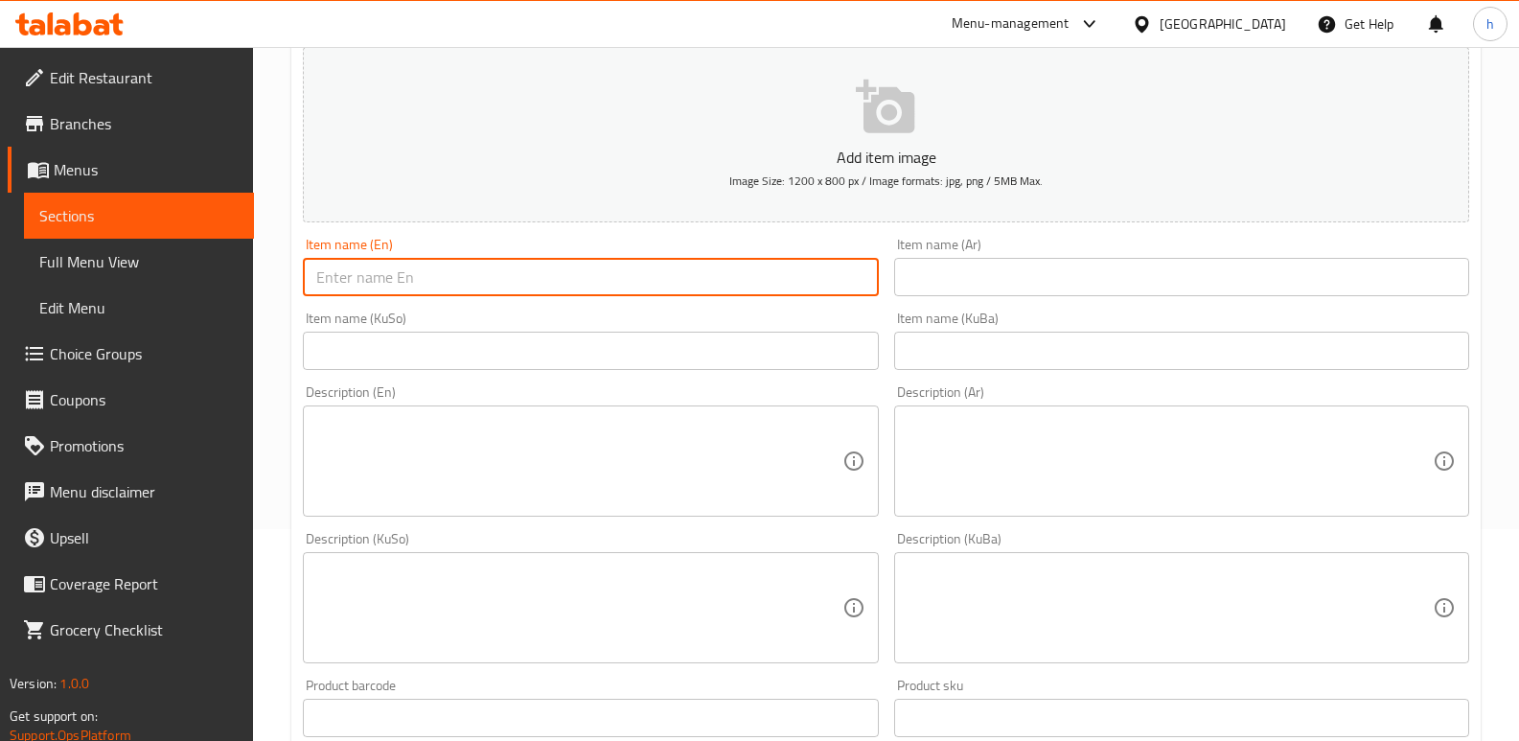
paste input "Crispy Chicken Sandwich"
type input "Crispy Chicken Sandwich"
click at [577, 367] on input "text" at bounding box center [590, 351] width 575 height 38
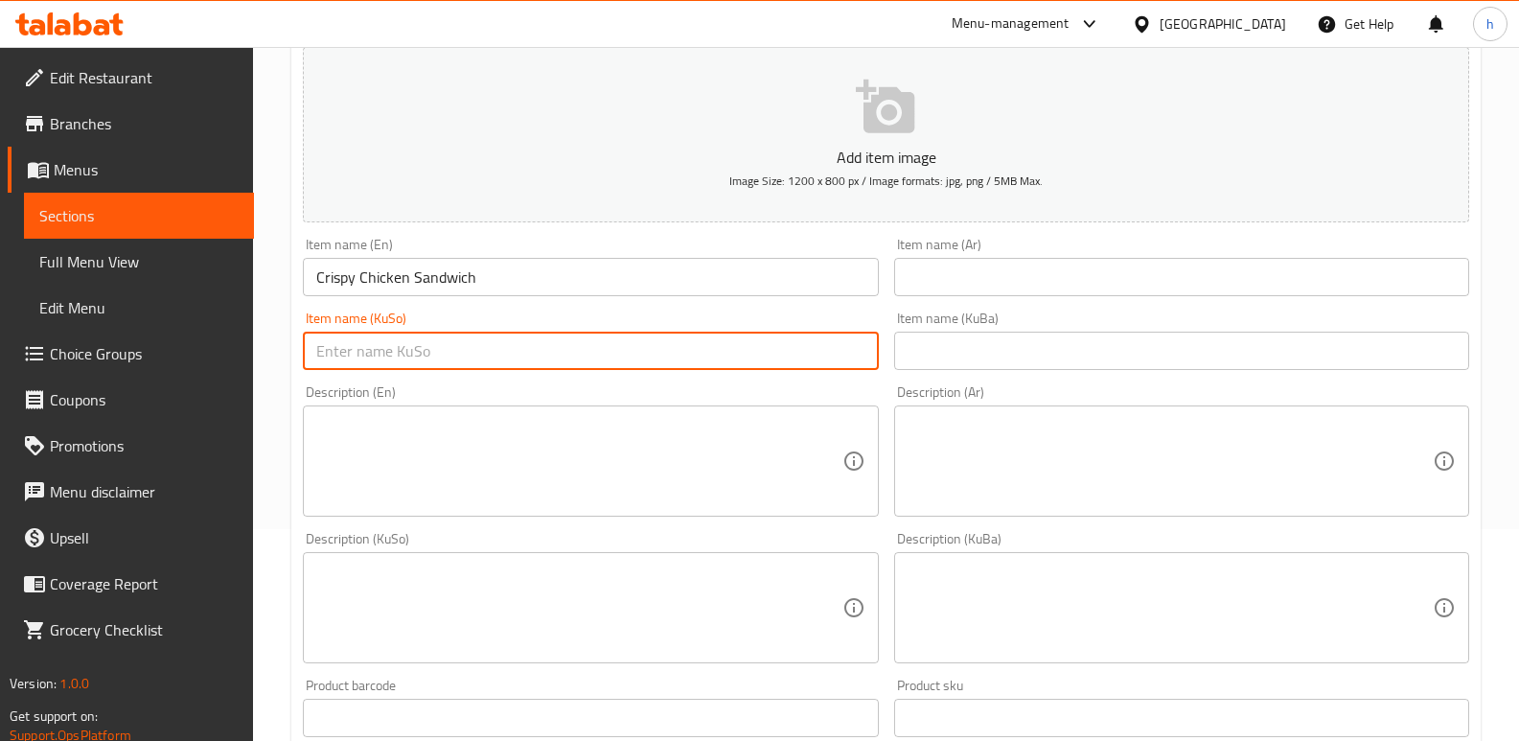
paste input "ساندویچی مریشکی کریسپی"
type input "ساندویچی مریشکی کریسپی"
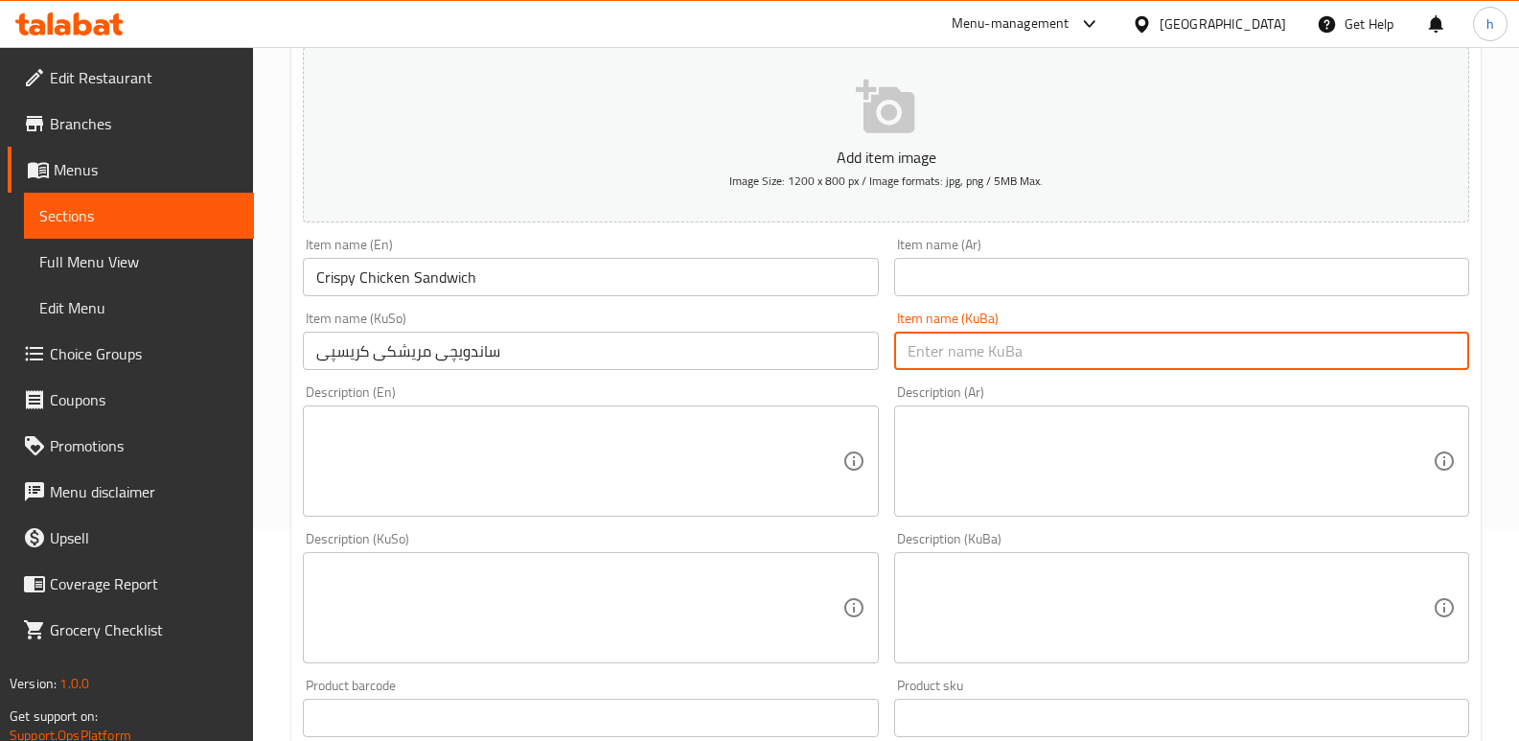
click at [1037, 367] on input "text" at bounding box center [1181, 351] width 575 height 38
paste input "ساندویچی مریشکی کریسپی"
type input "ساندویچی مریشکی کریسپی"
click at [1042, 287] on input "text" at bounding box center [1181, 277] width 575 height 38
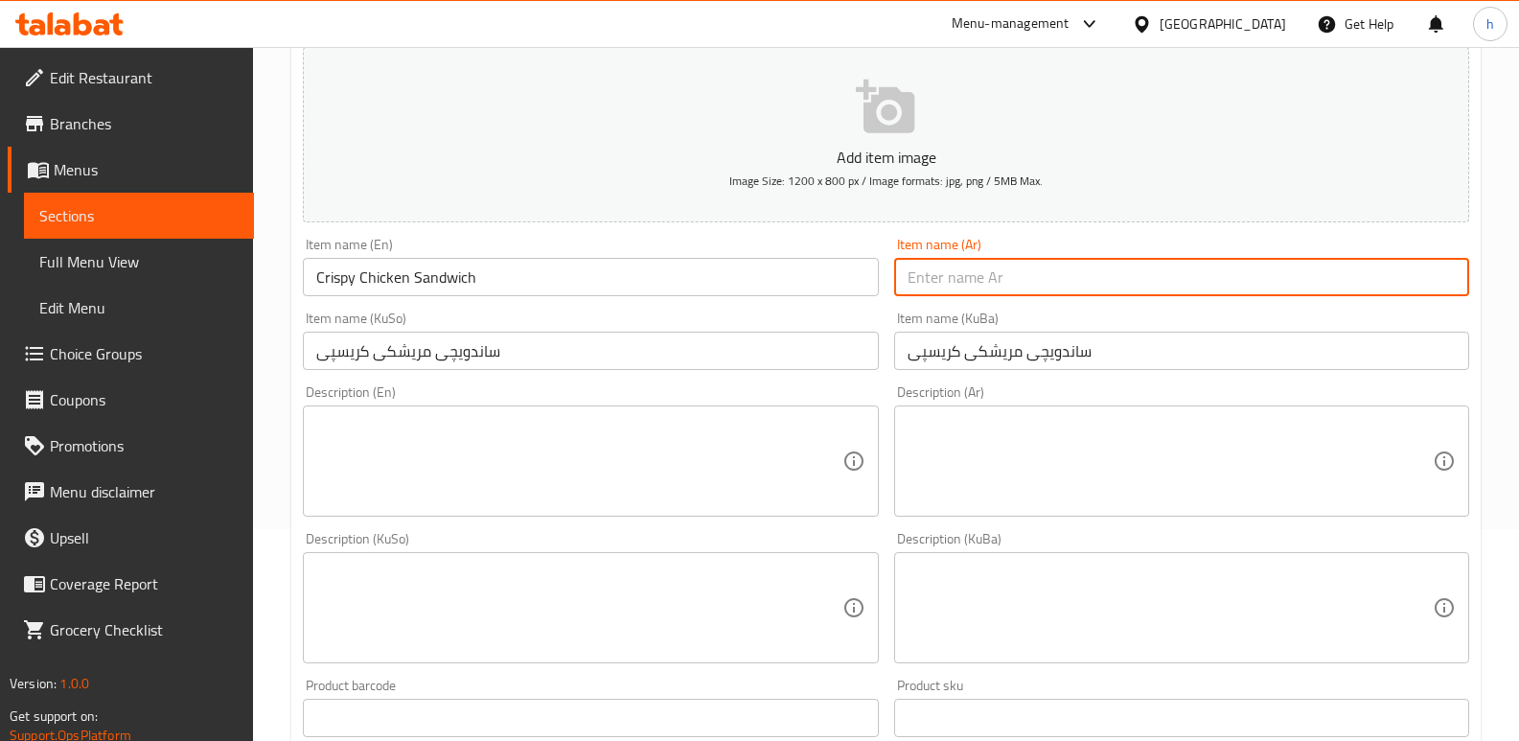
paste input "ساندويتش دجاج مقرمش"
type input "ساندويتش دجاج مقرمش"
click at [617, 444] on textarea at bounding box center [578, 461] width 525 height 91
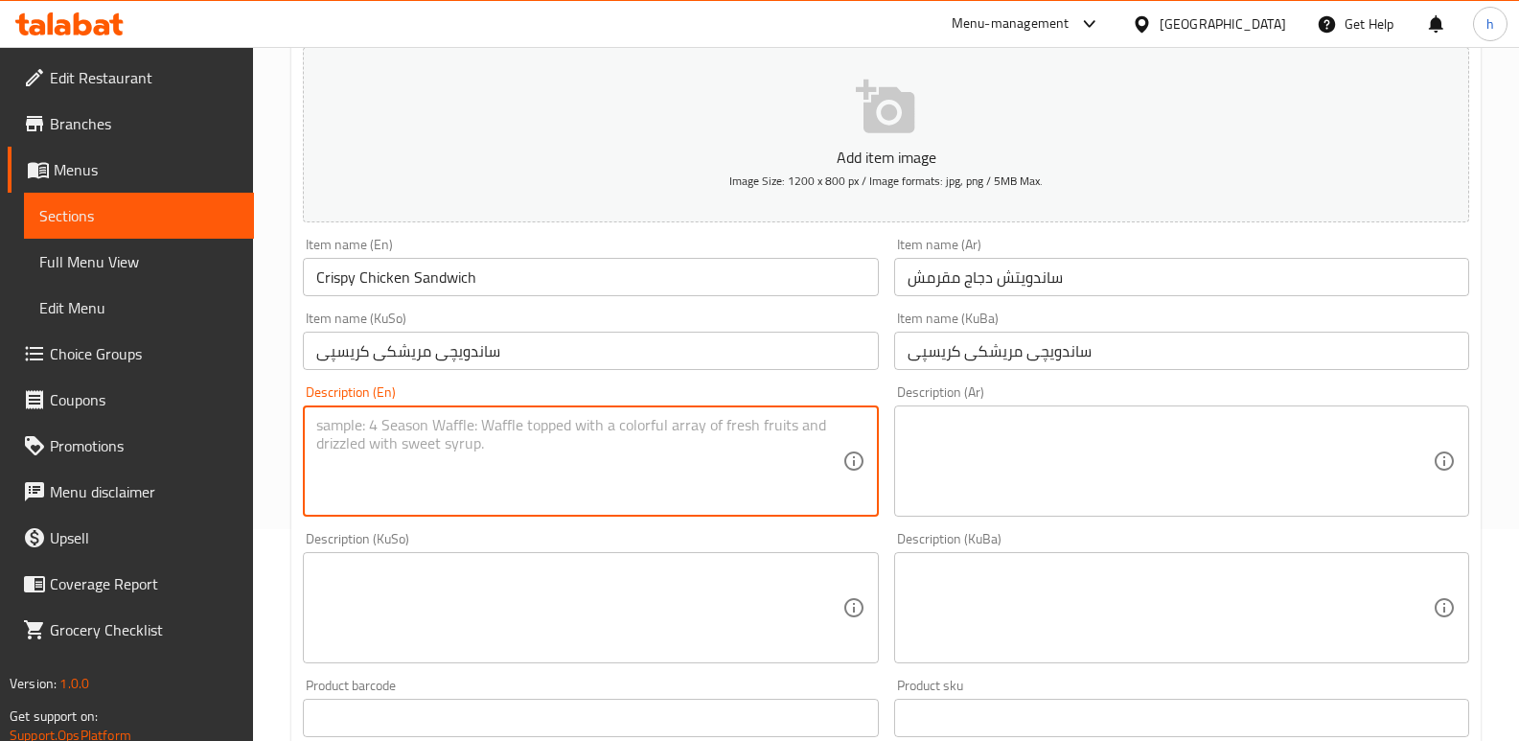
paste textarea "French samoon, crispy chicken, tomatoes, lettuce and cheddar cheese"
type textarea "French samoon, crispy chicken, tomatoes, lettuce and cheddar cheese"
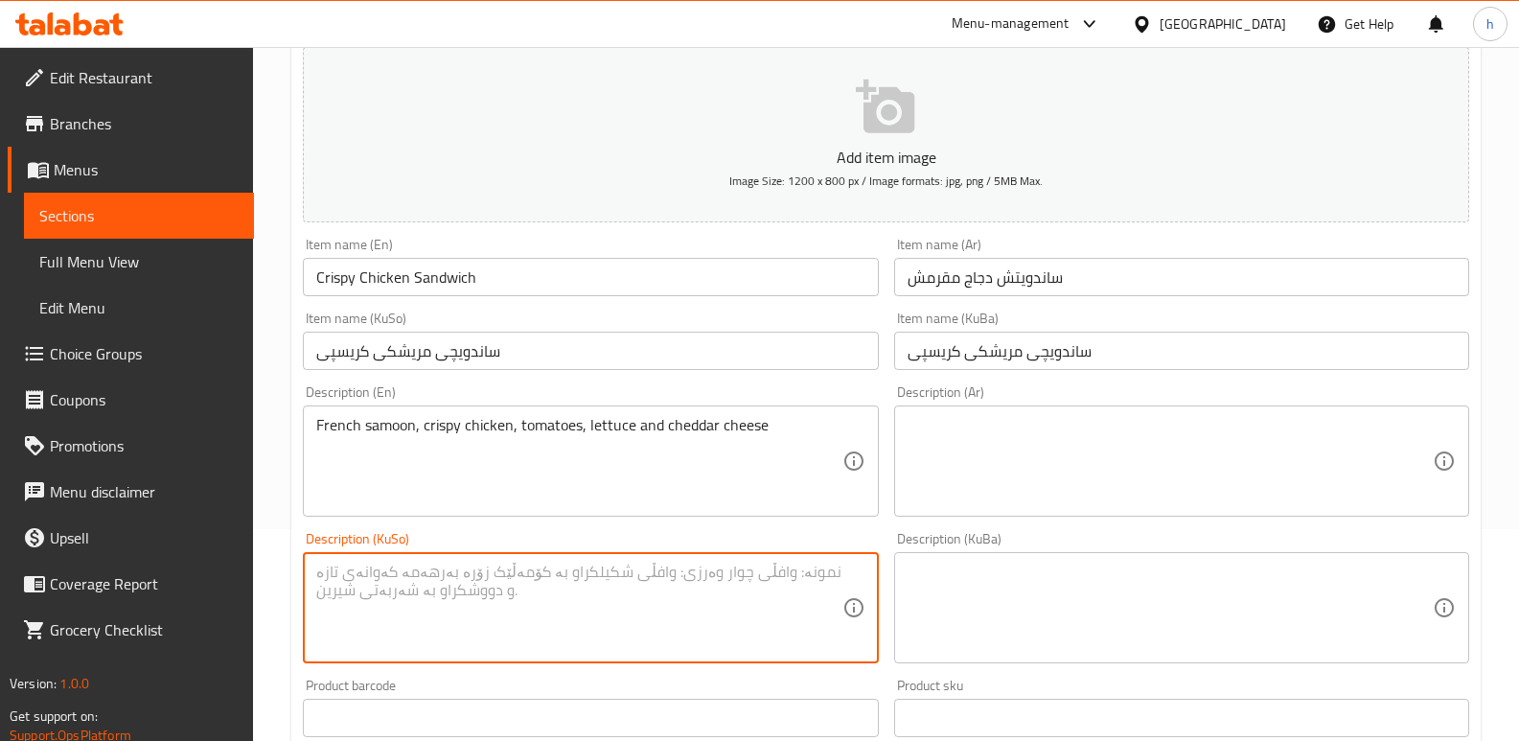
click at [469, 618] on textarea at bounding box center [578, 607] width 525 height 91
paste textarea "سەموونی فەرەنسی، مریشکی کریسپی، تەماتە، کاهوو و پەنیری چێدار"
type textarea "سەموونی فەرەنسی، مریشکی کریسپی، تەماتە، کاهوو و پەنیری چێدار"
click at [1085, 605] on textarea at bounding box center [1169, 607] width 525 height 91
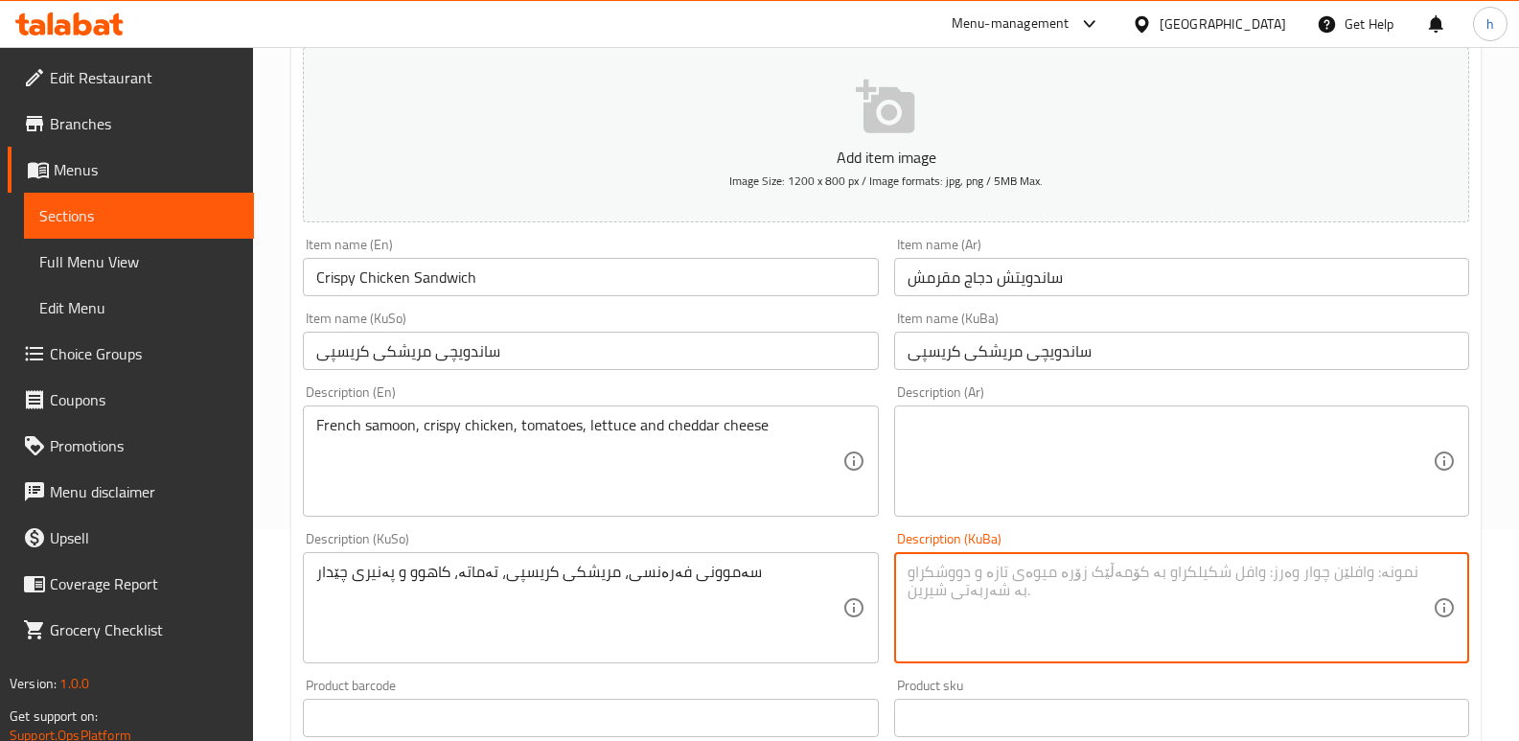
paste textarea "سەموونی فەرەنسی، مریشکی کریسپی، تەماتە، کاهوو و پەنیری چێدار"
type textarea "سەموونی فەرەنسی، مریشکی کریسپی، تەماتە، کاهوو و پەنیری چێدار"
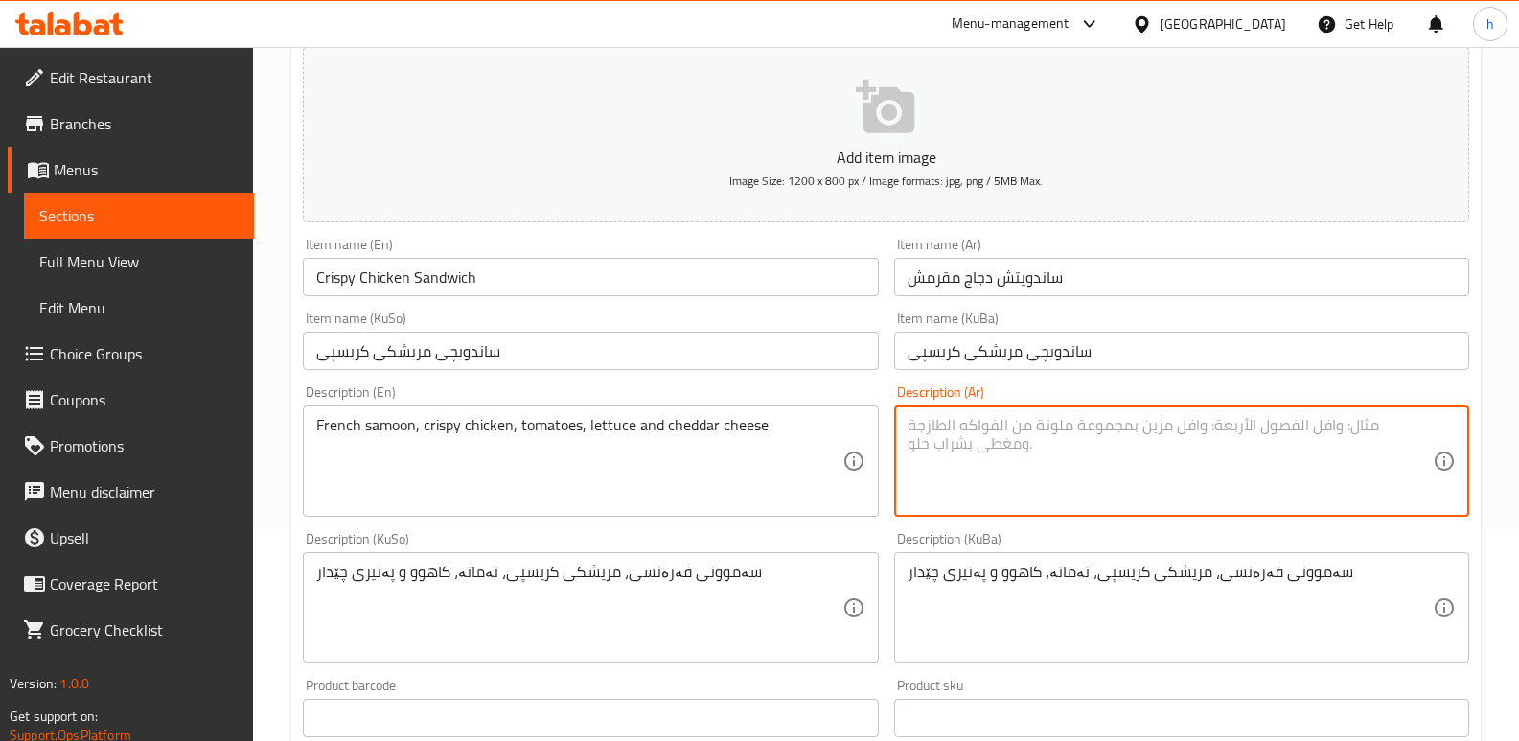
click at [1078, 469] on textarea at bounding box center [1169, 461] width 525 height 91
paste textarea "صمون فرنسي، دجاج مقرمش، طماطم، خس، وجبنة شيدر"
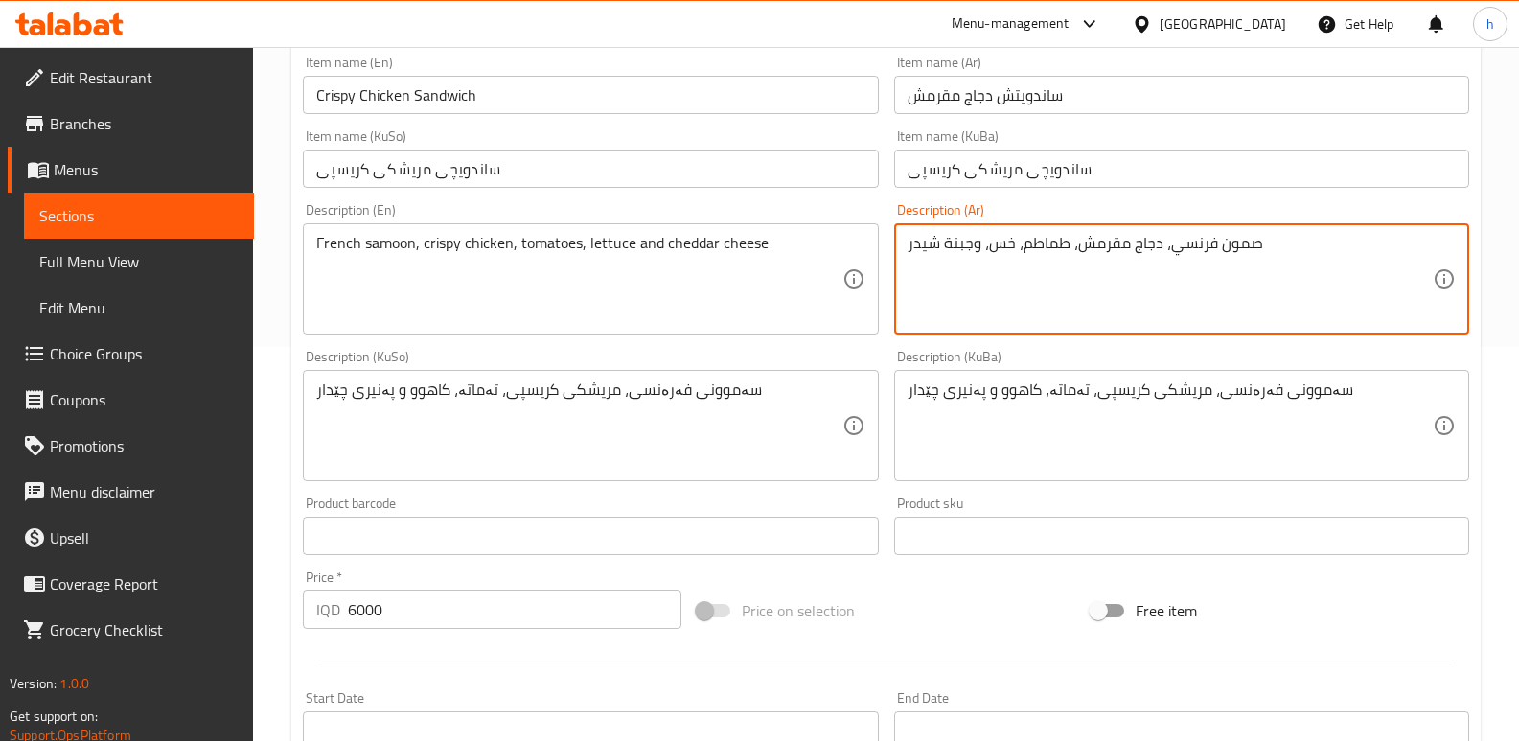
scroll to position [834, 0]
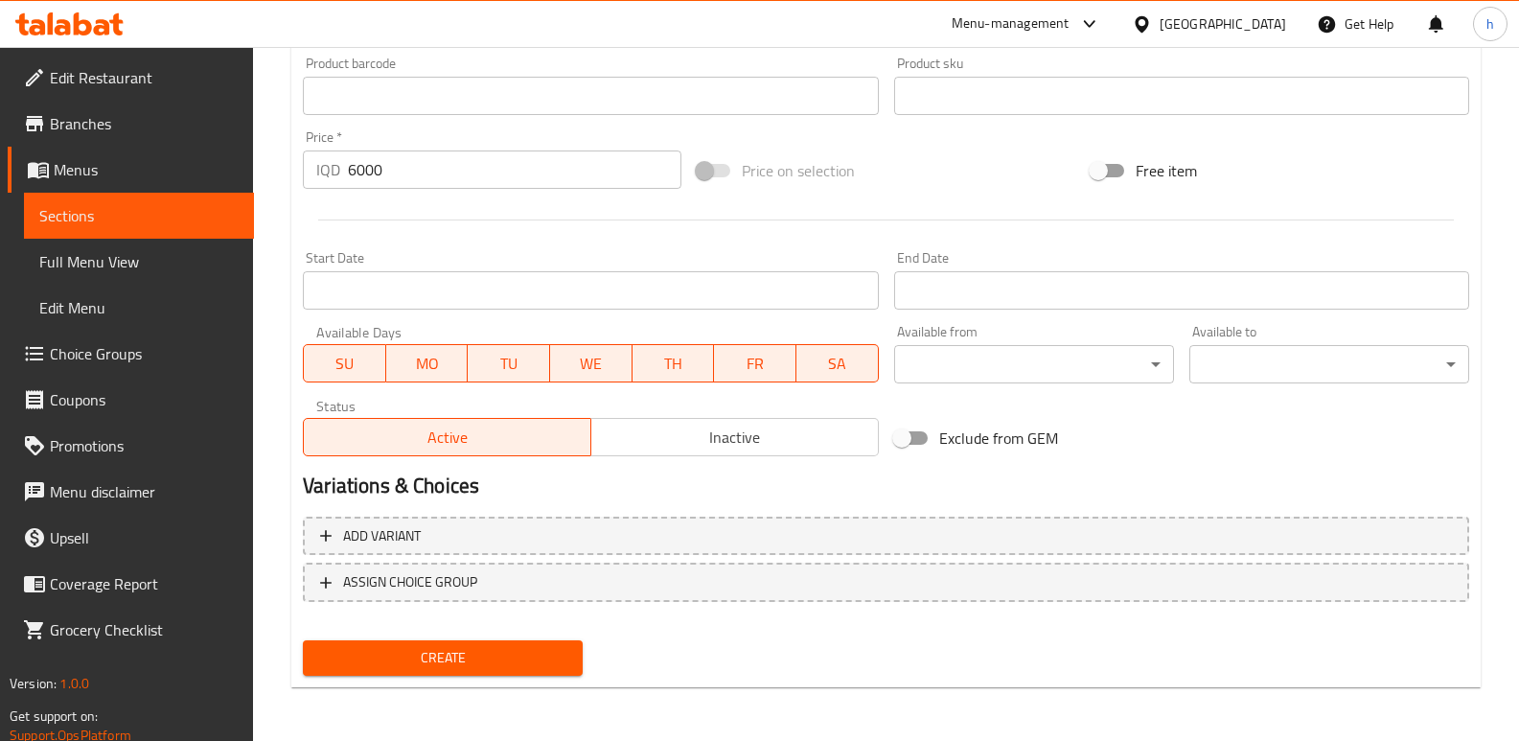
type textarea "صمون فرنسي، دجاج مقرمش، طماطم، خس، وجبنة شيدر"
click at [452, 635] on div "Create" at bounding box center [442, 657] width 295 height 51
click at [452, 648] on span "Create" at bounding box center [442, 658] width 249 height 24
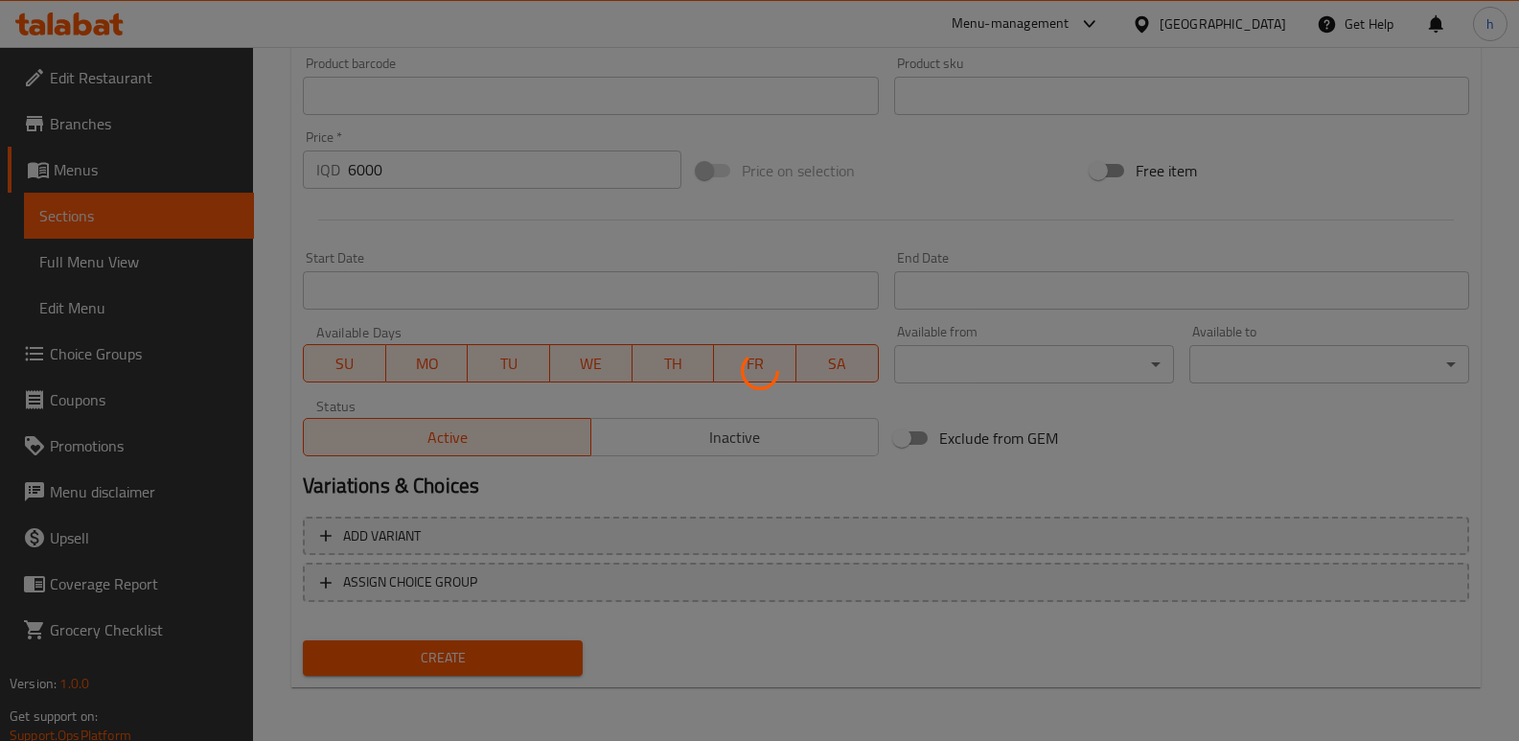
type input "0"
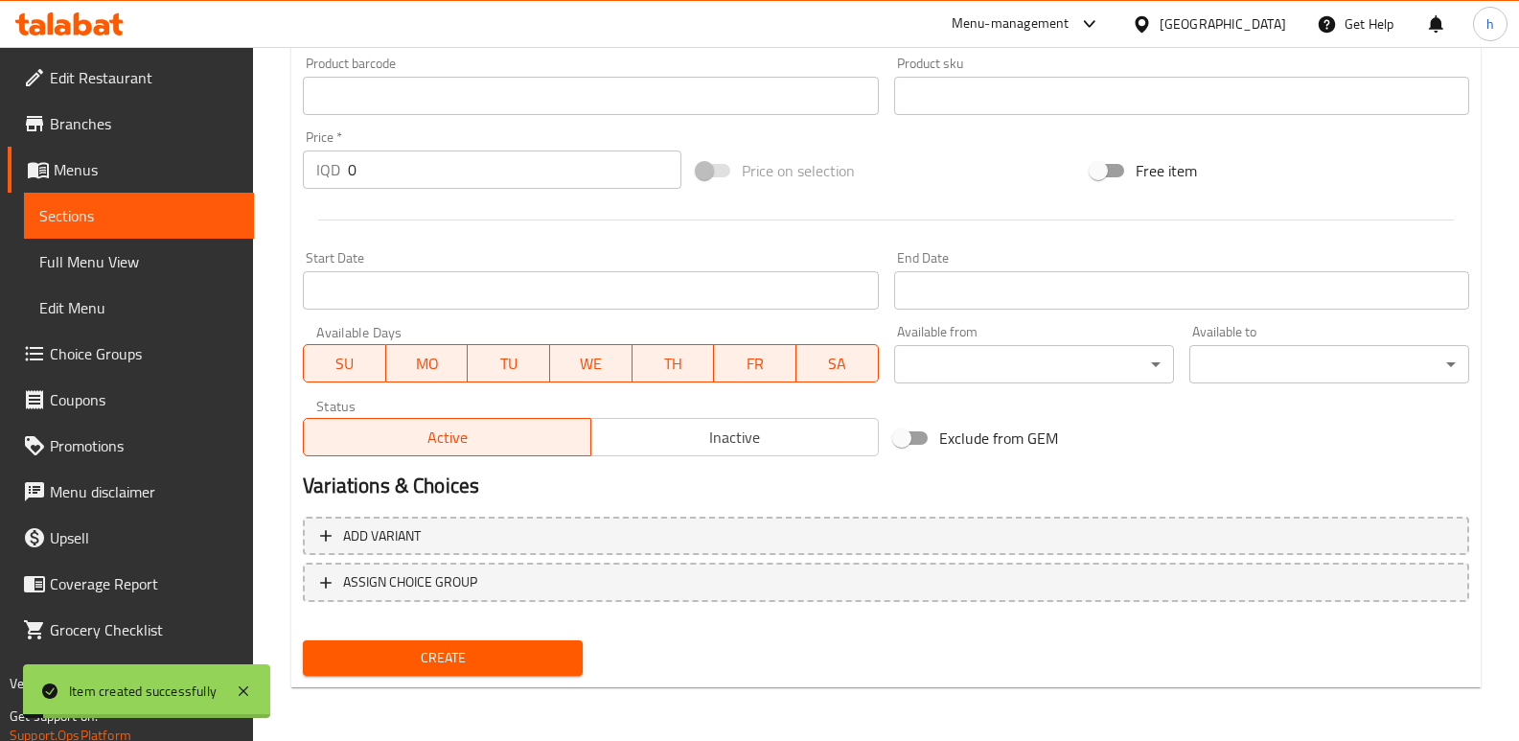
click at [213, 195] on link "Sections" at bounding box center [139, 216] width 230 height 46
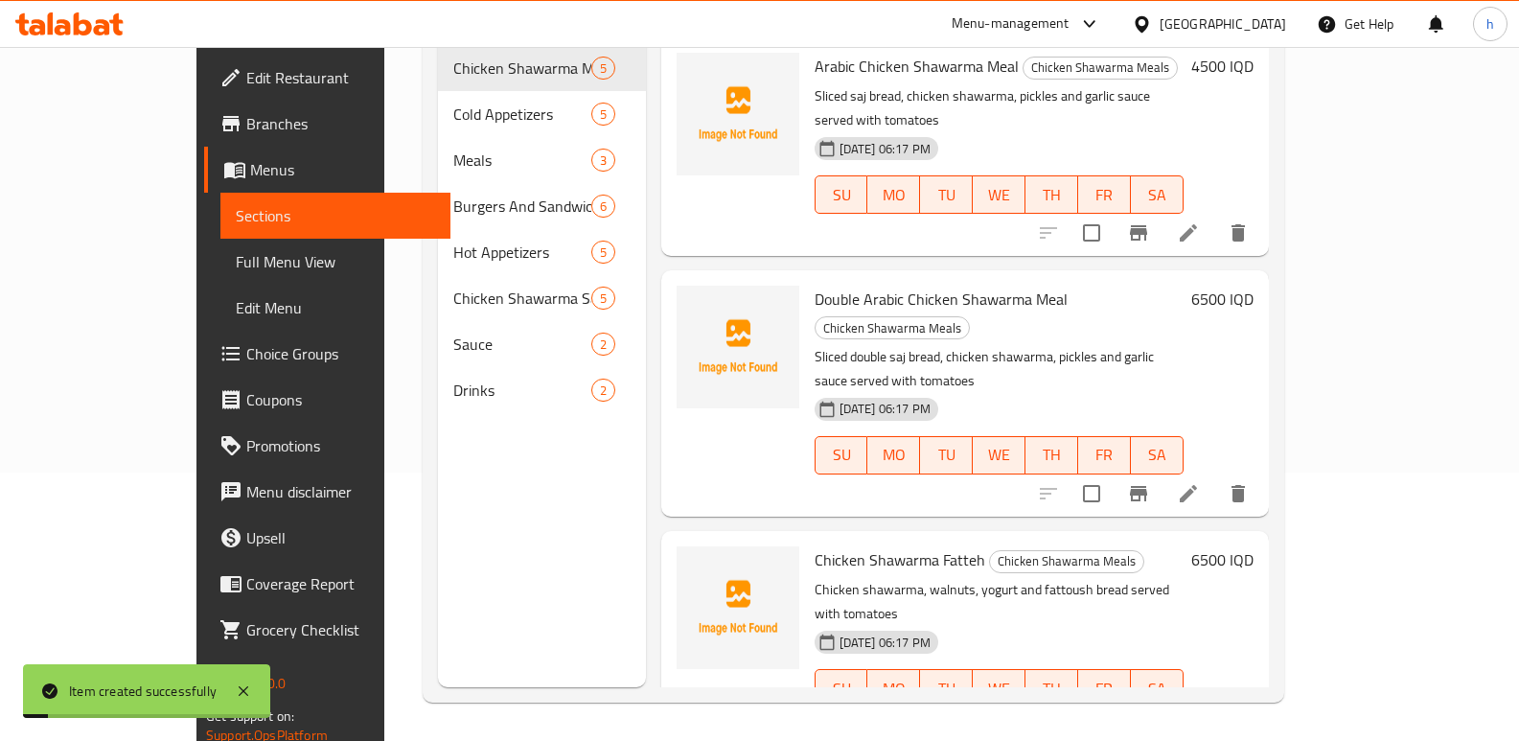
scroll to position [268, 0]
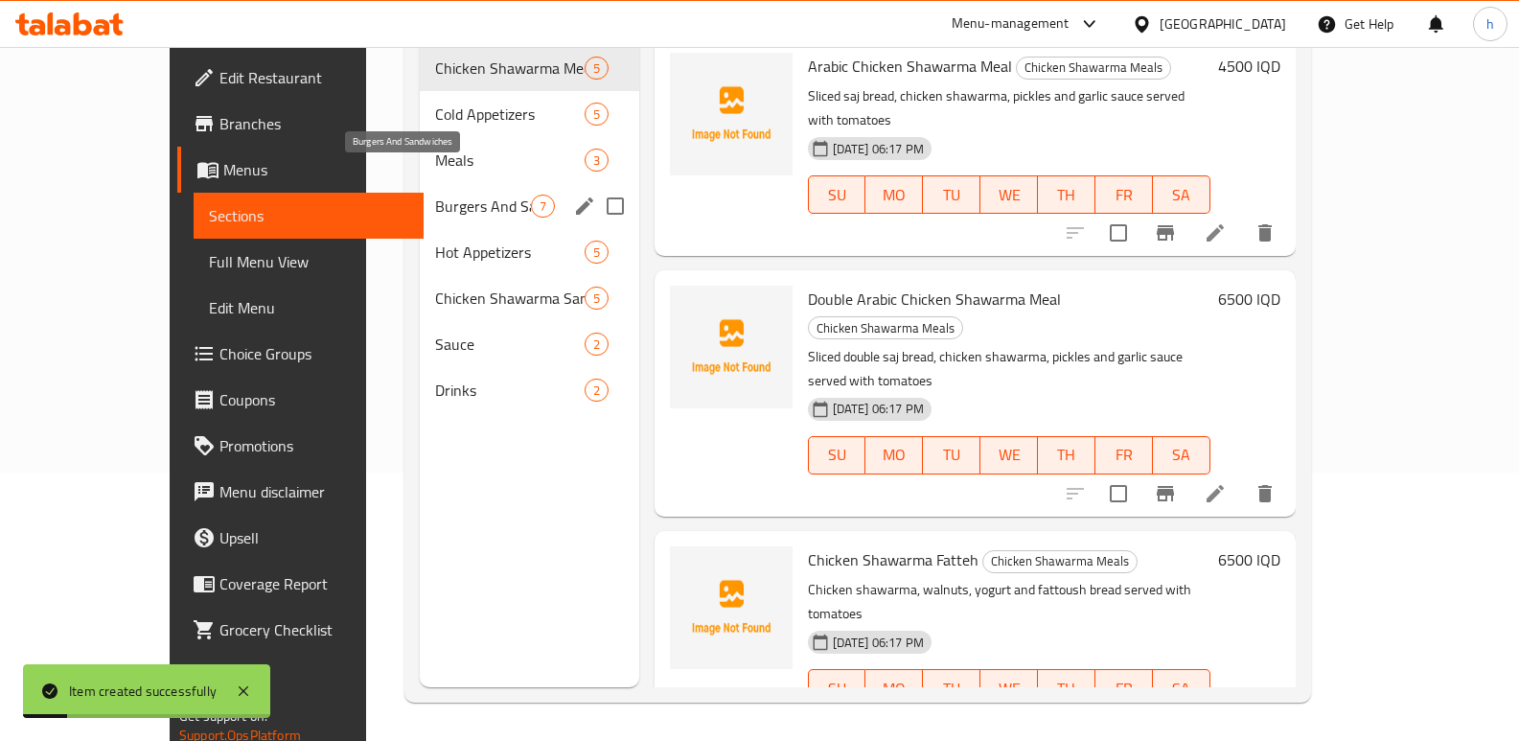
click at [435, 195] on span "Burgers And Sandwiches" at bounding box center [482, 206] width 95 height 23
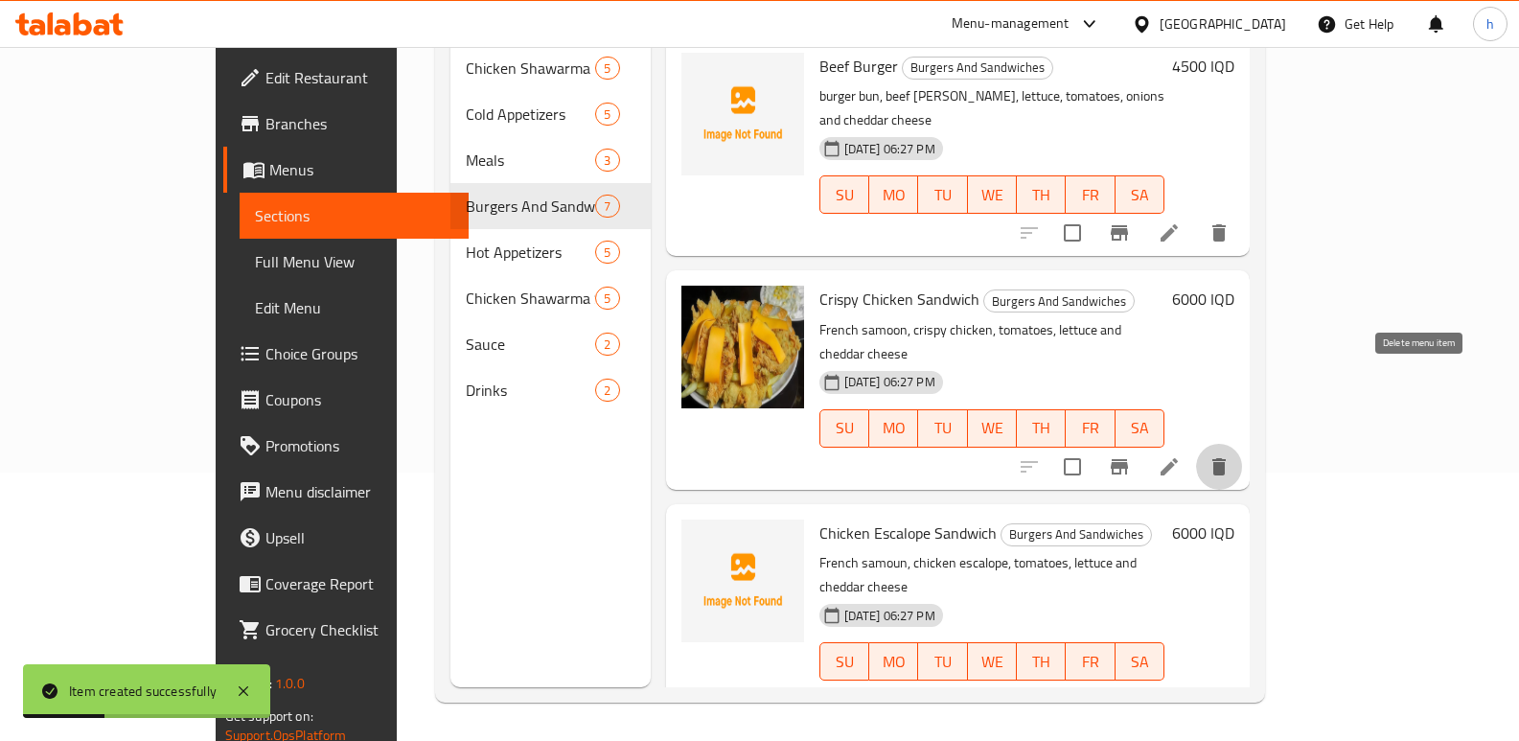
click at [1225, 458] on icon "delete" at bounding box center [1218, 466] width 13 height 17
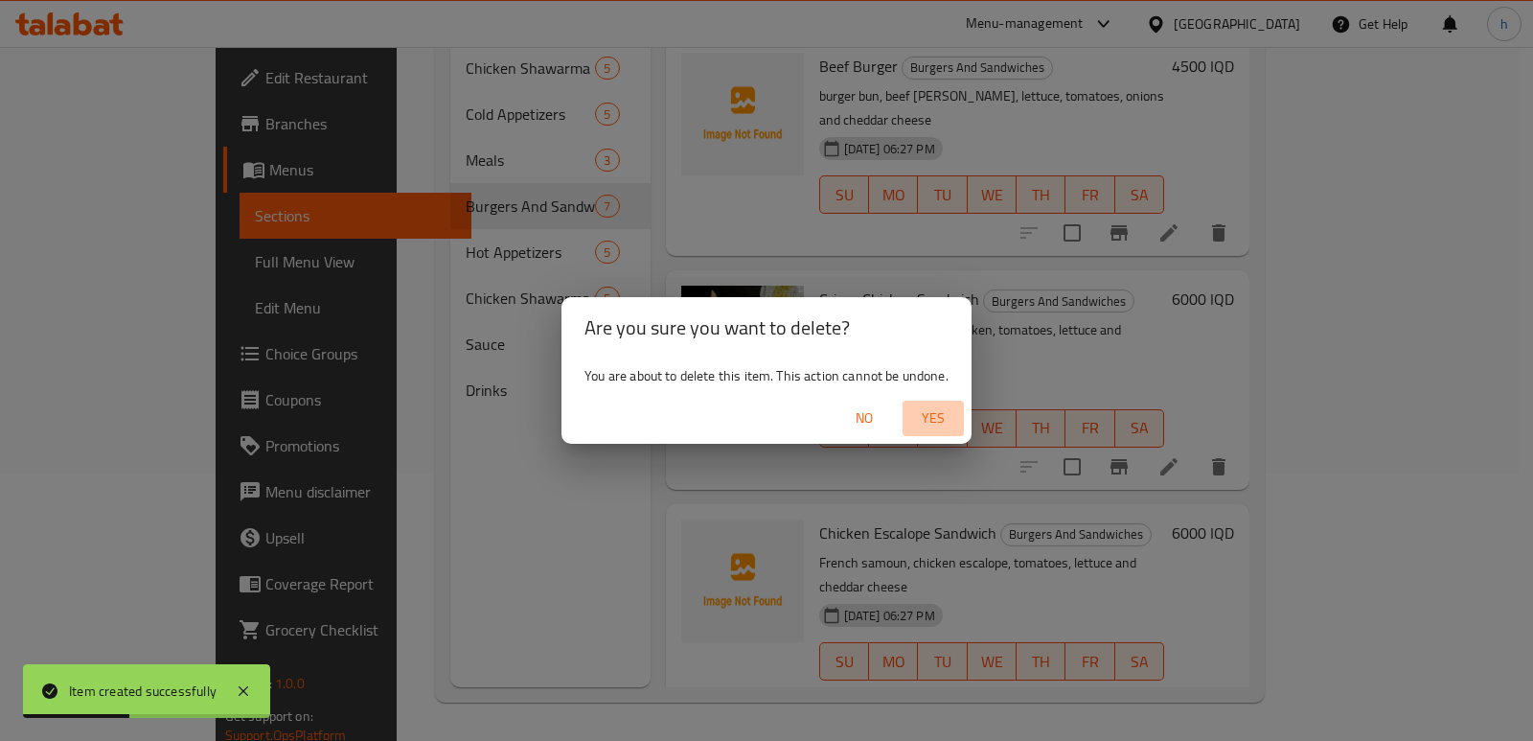
click at [938, 414] on span "Yes" at bounding box center [933, 418] width 46 height 24
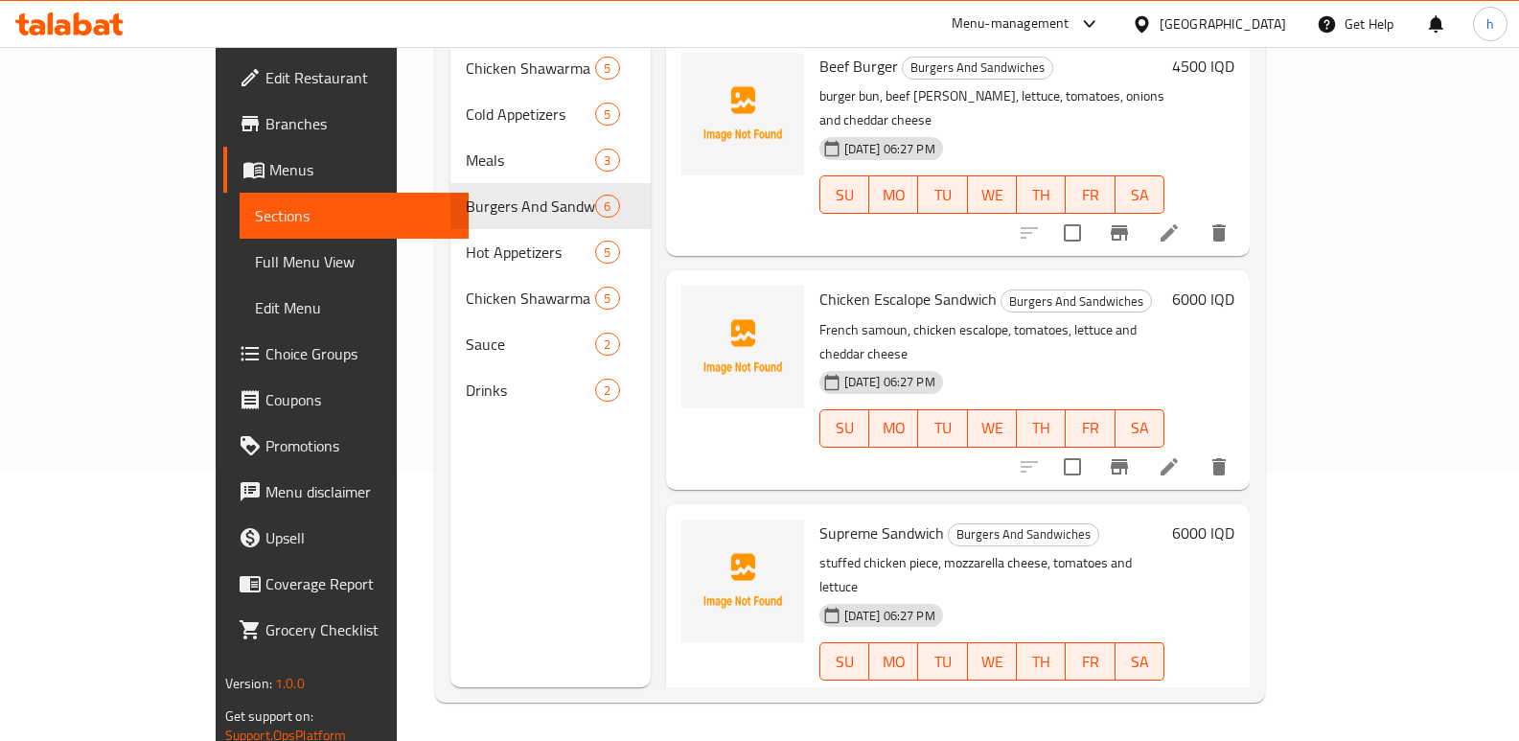
click at [1265, 351] on div "Menu sections Chicken Shawarma Meals 5 Cold Appetizers 5 Meals 3 Burgers And Sa…" at bounding box center [850, 316] width 830 height 771
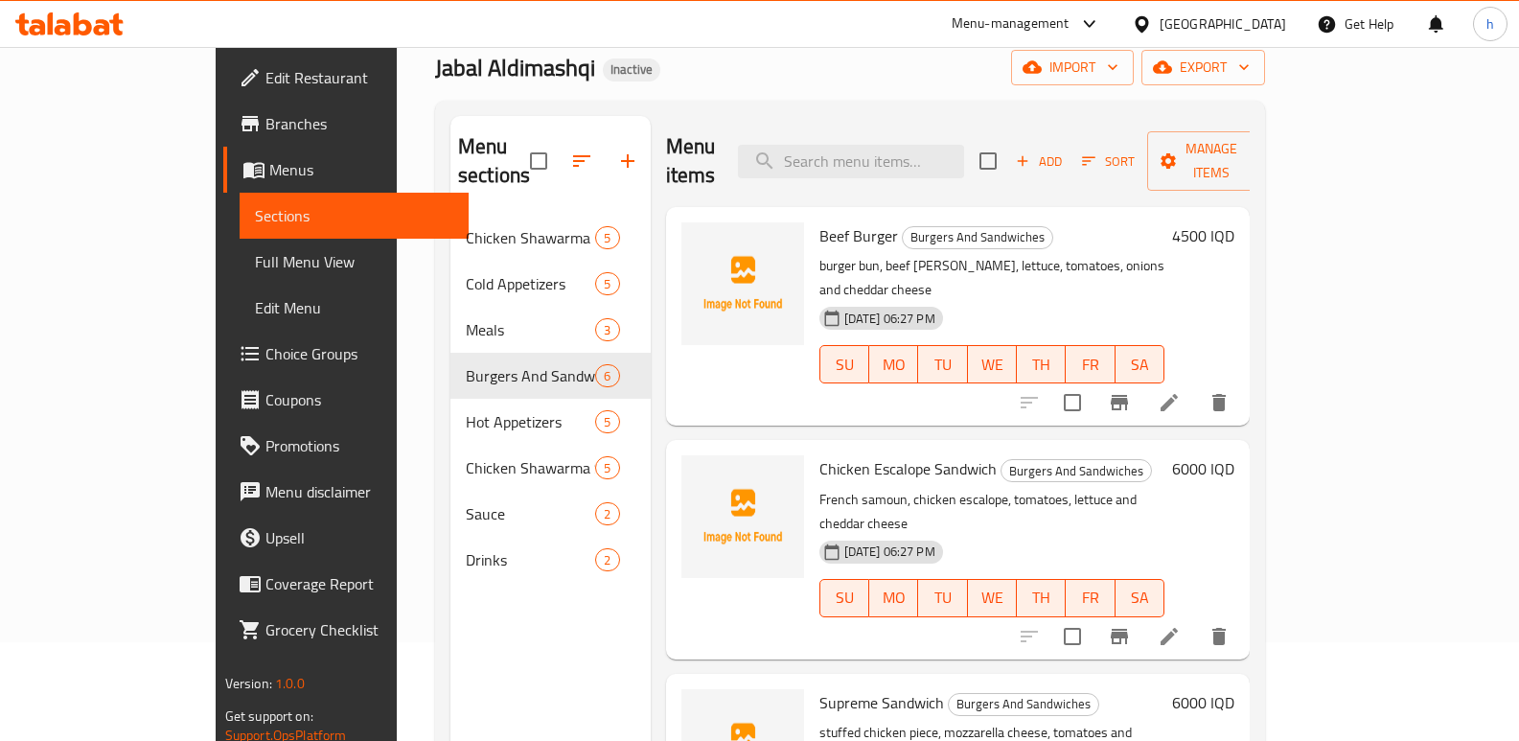
scroll to position [100, 0]
click at [819, 687] on span "Supreme Sandwich" at bounding box center [881, 701] width 125 height 29
copy span "Supreme"
drag, startPoint x: 810, startPoint y: 598, endPoint x: 798, endPoint y: 611, distance: 17.7
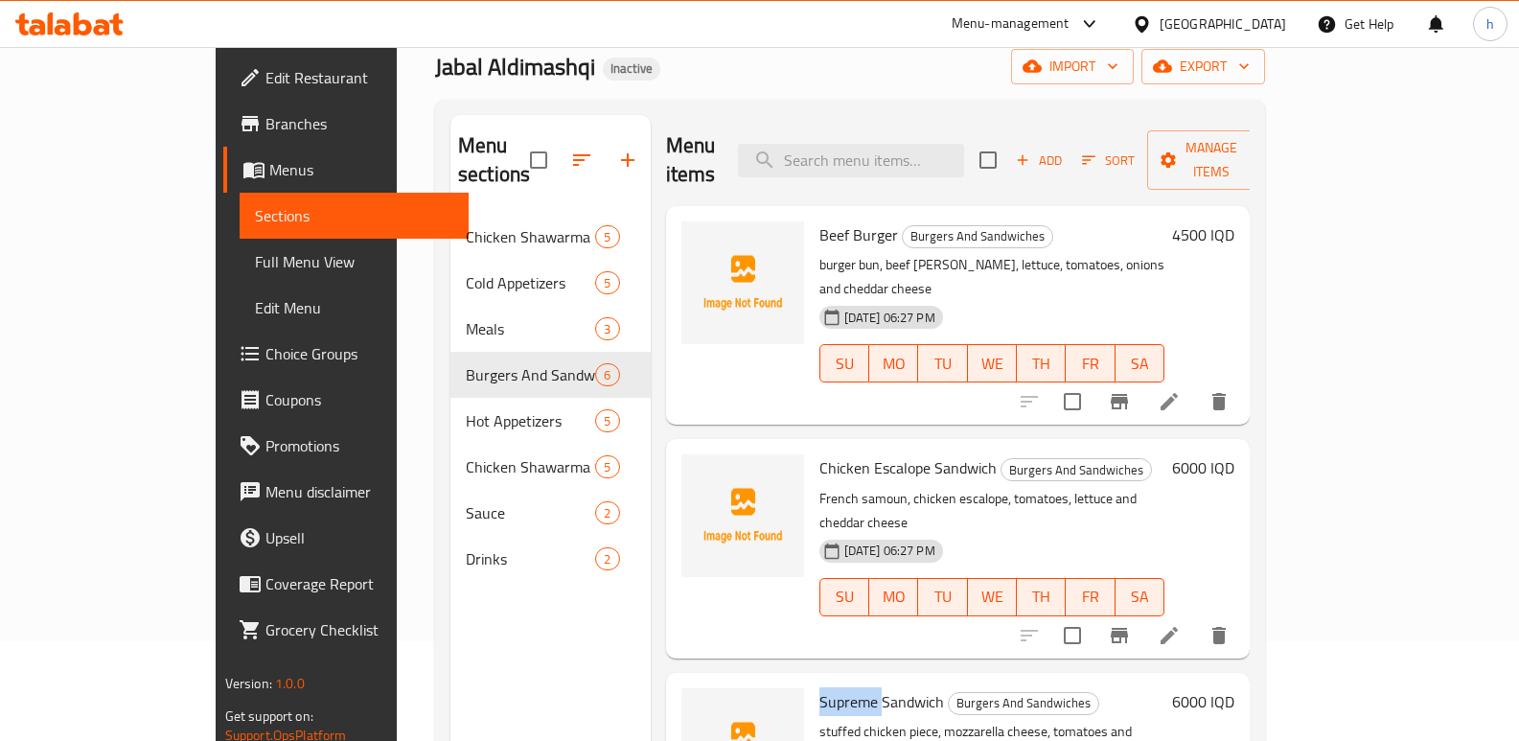
drag, startPoint x: 766, startPoint y: 621, endPoint x: 900, endPoint y: 624, distance: 134.2
click at [900, 688] on h6 "Supreme Sandwich Burgers And Sandwiches" at bounding box center [992, 701] width 346 height 27
copy h6 "Supreme Sandwich"
click at [481, 625] on div "Menu sections Chicken Shawarma Meals 5 Cold Appetizers 5 Meals 3 Burgers And Sa…" at bounding box center [550, 485] width 200 height 741
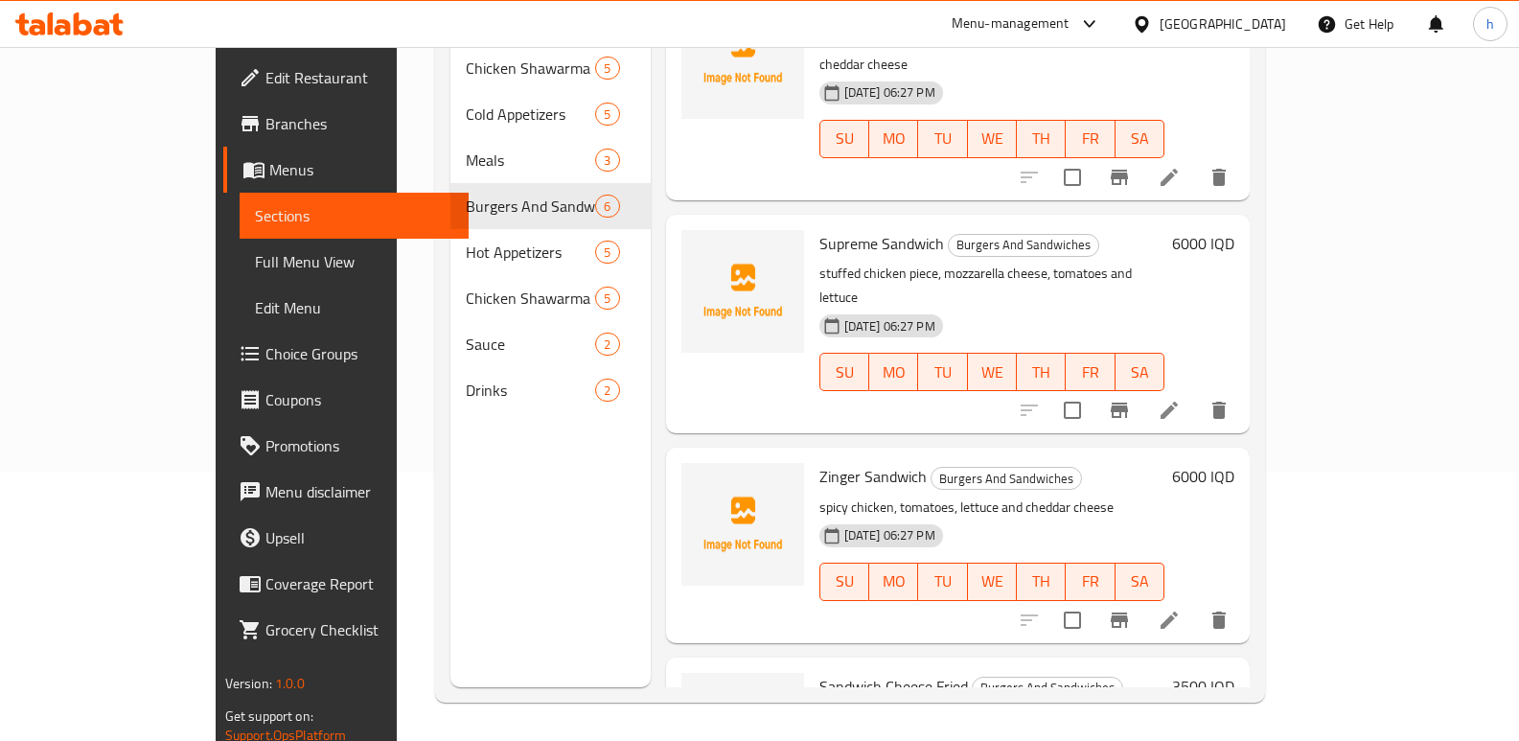
scroll to position [329, 0]
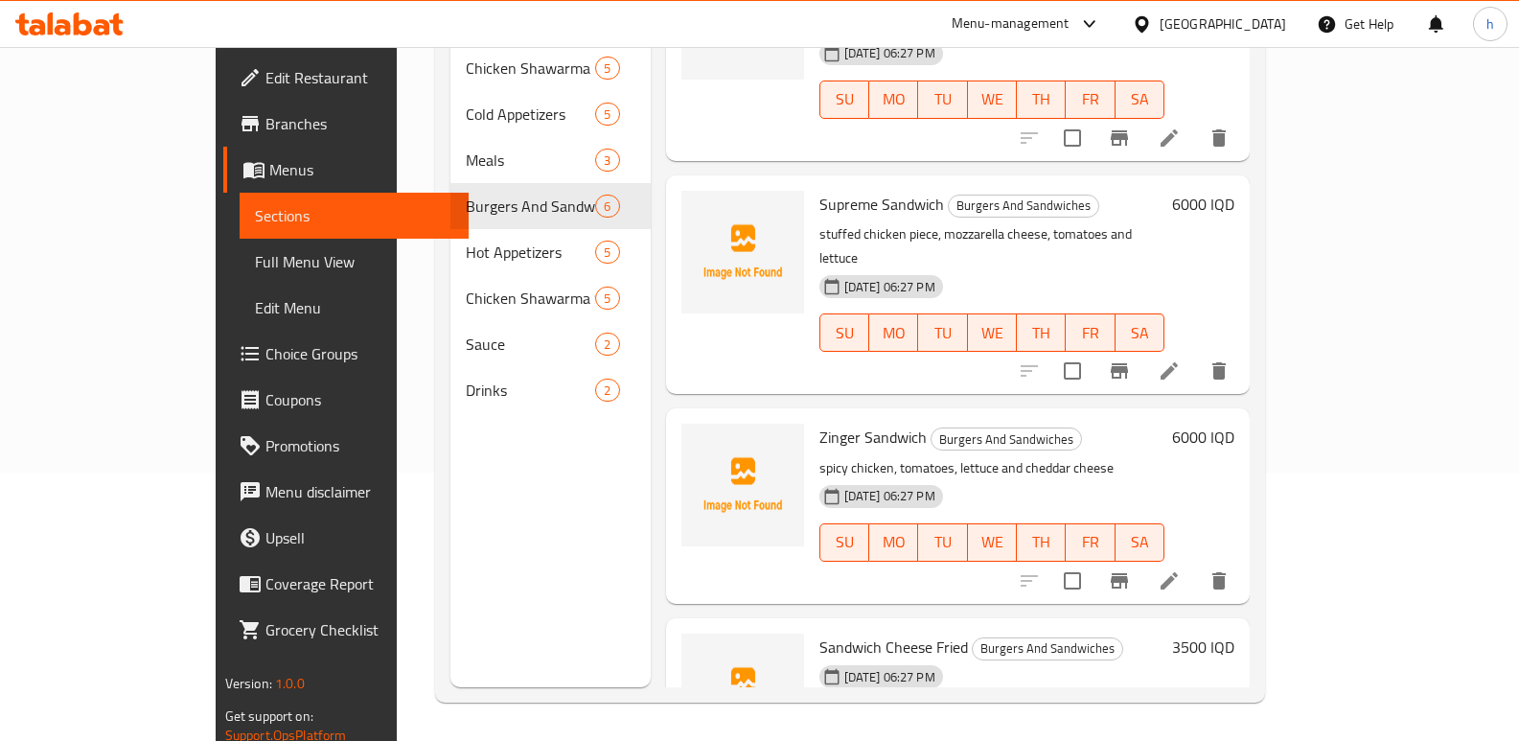
click at [450, 565] on div "Menu sections Chicken Shawarma Meals 5 Cold Appetizers 5 Meals 3 Burgers And Sa…" at bounding box center [550, 316] width 200 height 741
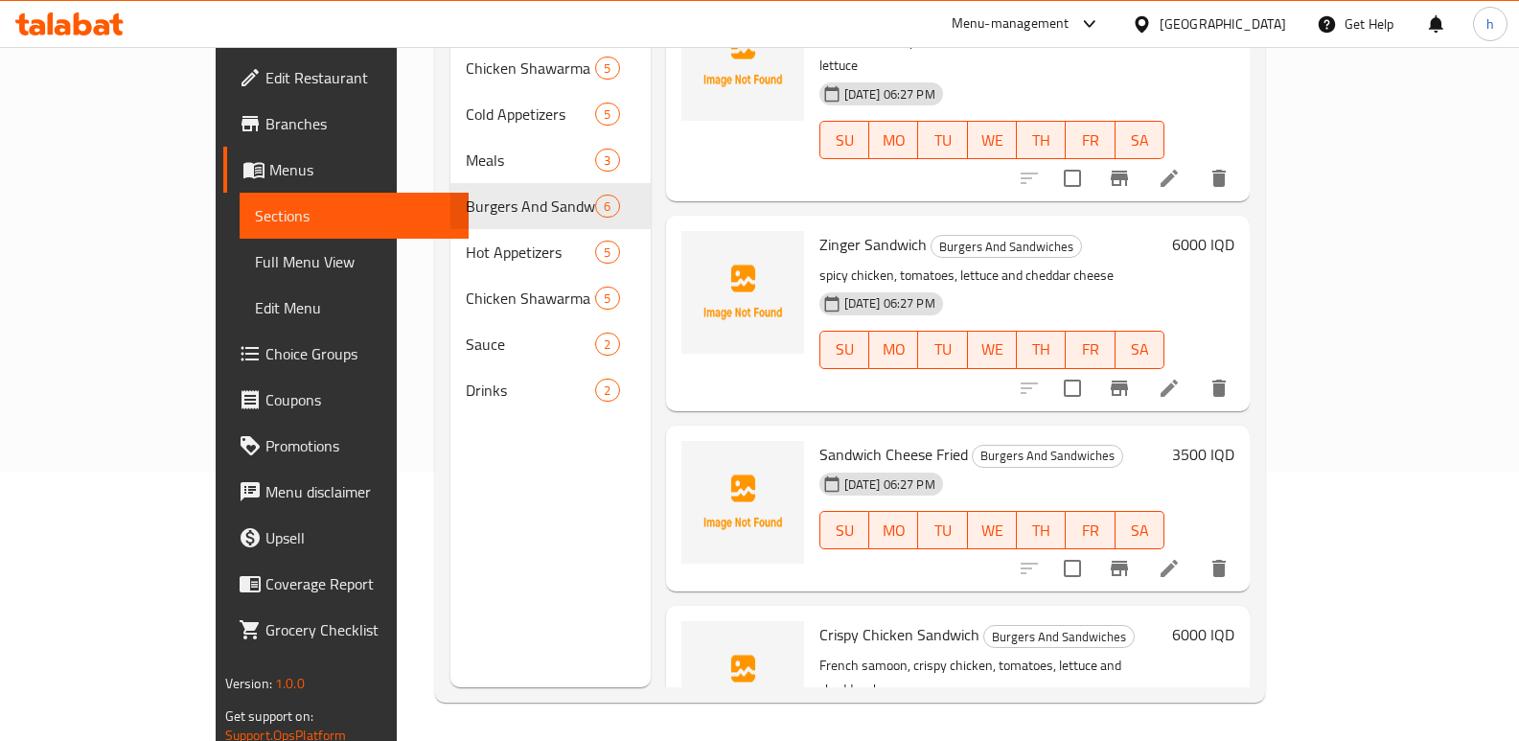
scroll to position [535, 0]
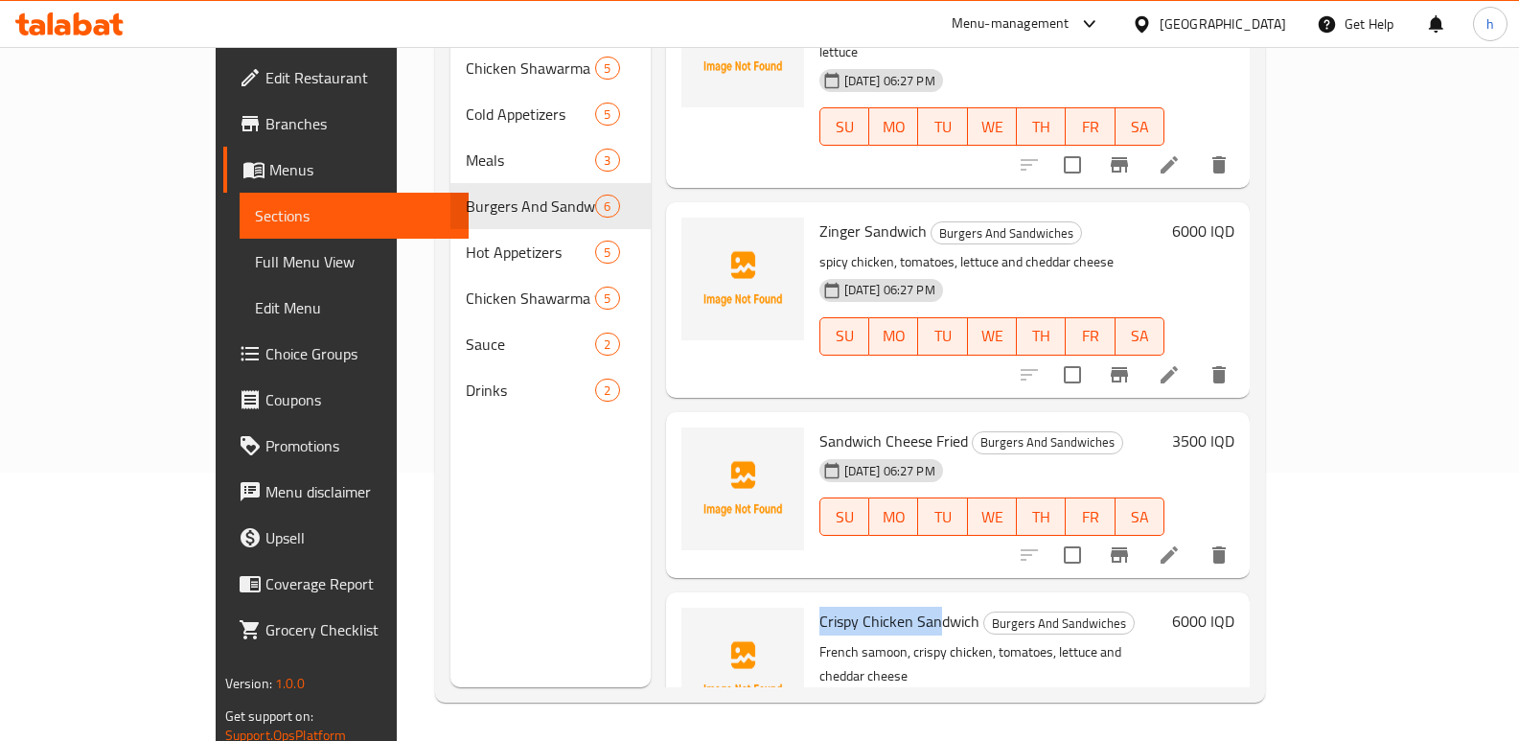
drag, startPoint x: 767, startPoint y: 515, endPoint x: 887, endPoint y: 526, distance: 120.2
click at [887, 607] on span "Crispy Chicken Sandwich" at bounding box center [899, 621] width 160 height 29
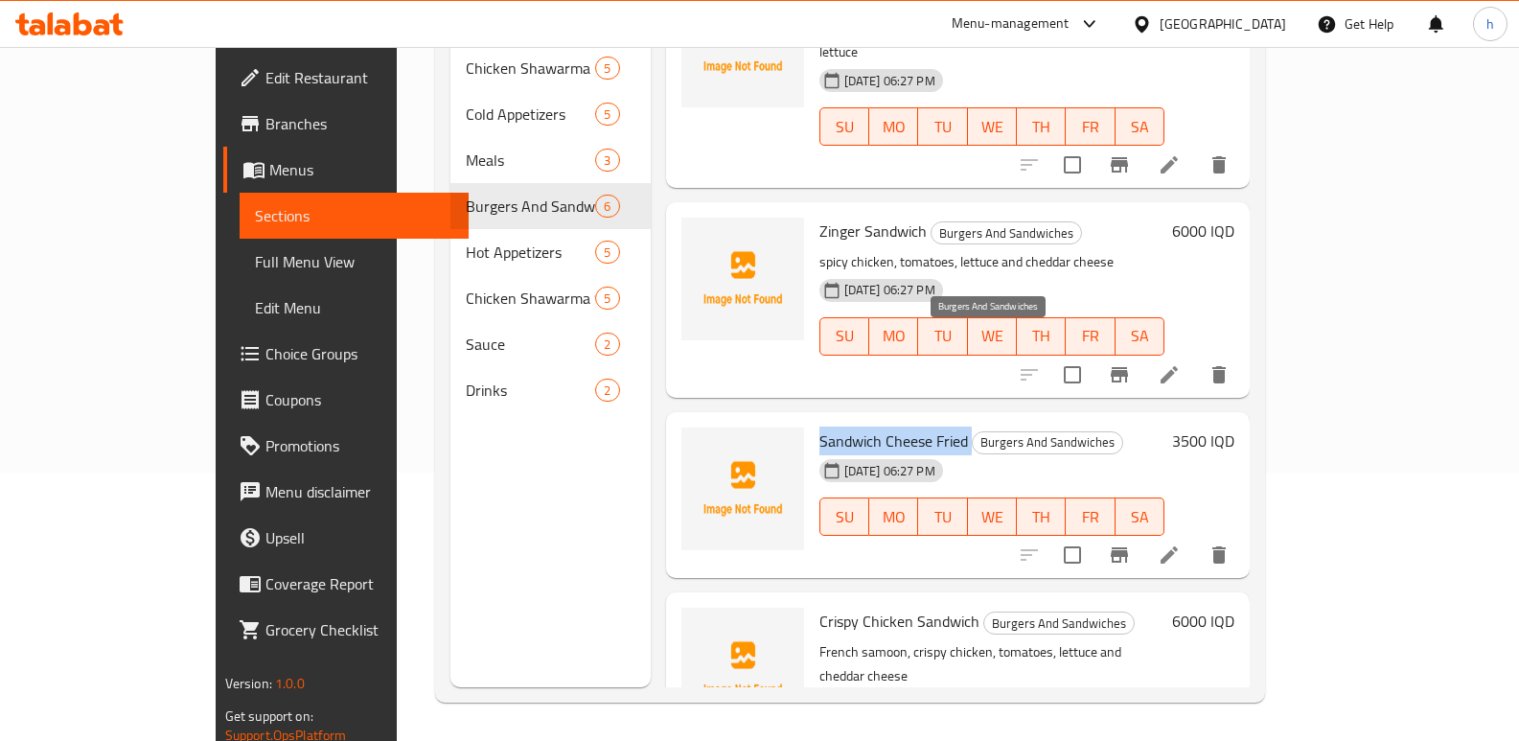
drag, startPoint x: 767, startPoint y: 341, endPoint x: 917, endPoint y: 337, distance: 149.5
click at [917, 427] on h6 "Sandwich Cheese Fried Burgers And Sandwiches" at bounding box center [992, 440] width 346 height 27
copy h6 "Sandwich Cheese Fried"
click at [450, 537] on div "Menu sections Chicken Shawarma Meals 5 Cold Appetizers 5 Meals 3 Burgers And Sa…" at bounding box center [550, 316] width 200 height 741
click at [255, 259] on span "Full Menu View" at bounding box center [354, 261] width 199 height 23
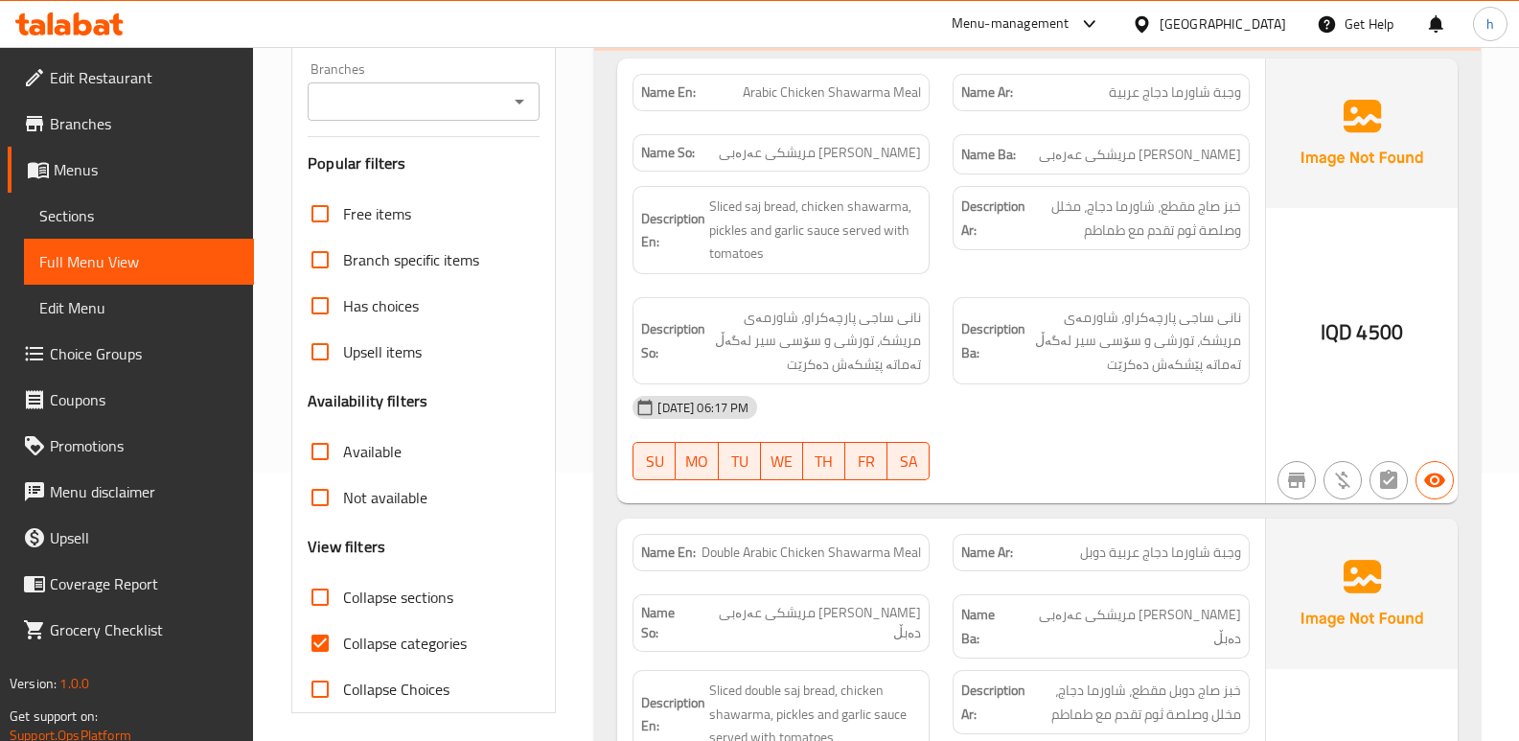
click at [433, 103] on input "Branches" at bounding box center [407, 101] width 189 height 27
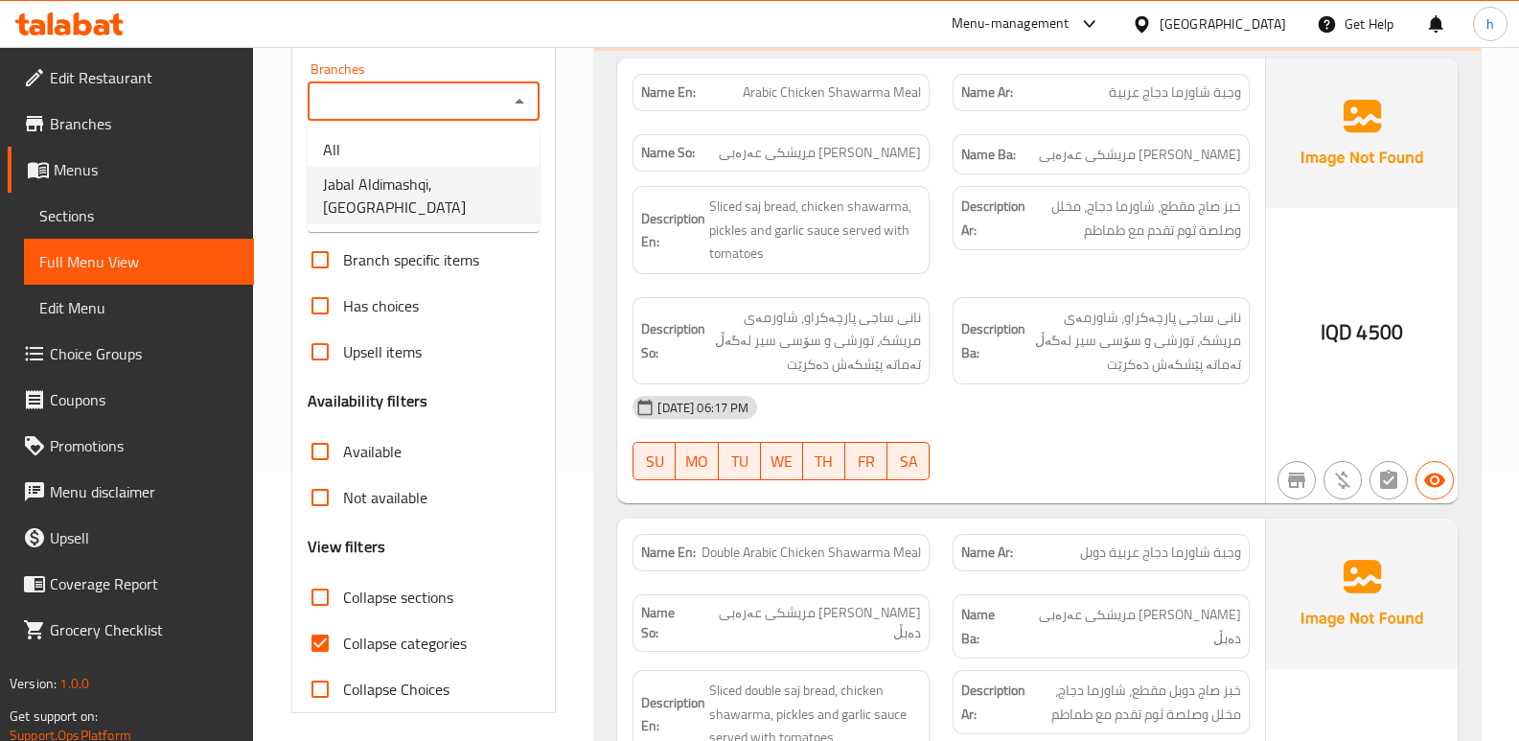
click at [439, 188] on span "Jabal Aldimashqi,[GEOGRAPHIC_DATA]" at bounding box center [423, 195] width 201 height 46
type input "Jabal Aldimashqi,[GEOGRAPHIC_DATA]"
click at [320, 640] on input "Collapse categories" at bounding box center [320, 643] width 46 height 46
checkbox input "false"
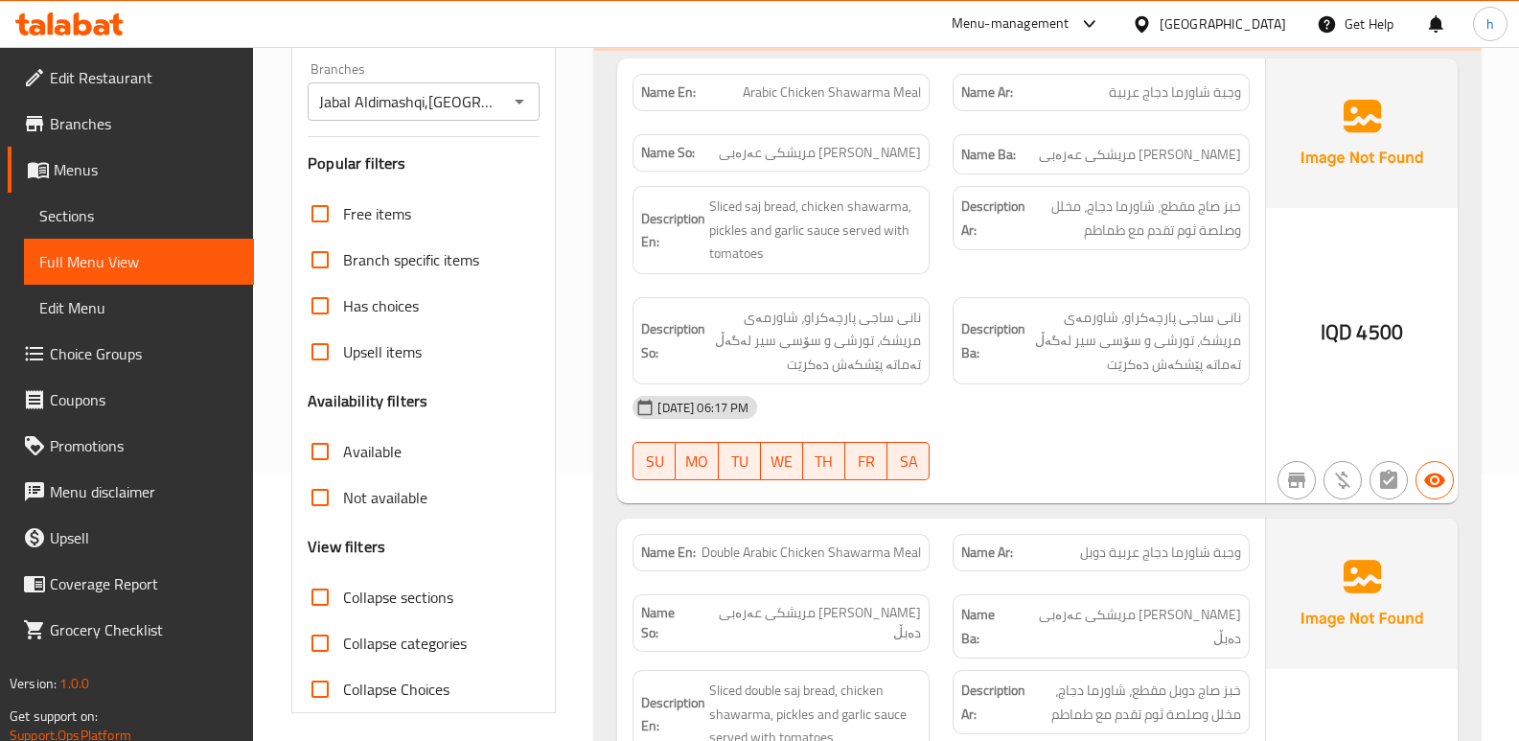
click at [325, 592] on input "Collapse sections" at bounding box center [320, 597] width 46 height 46
checkbox input "true"
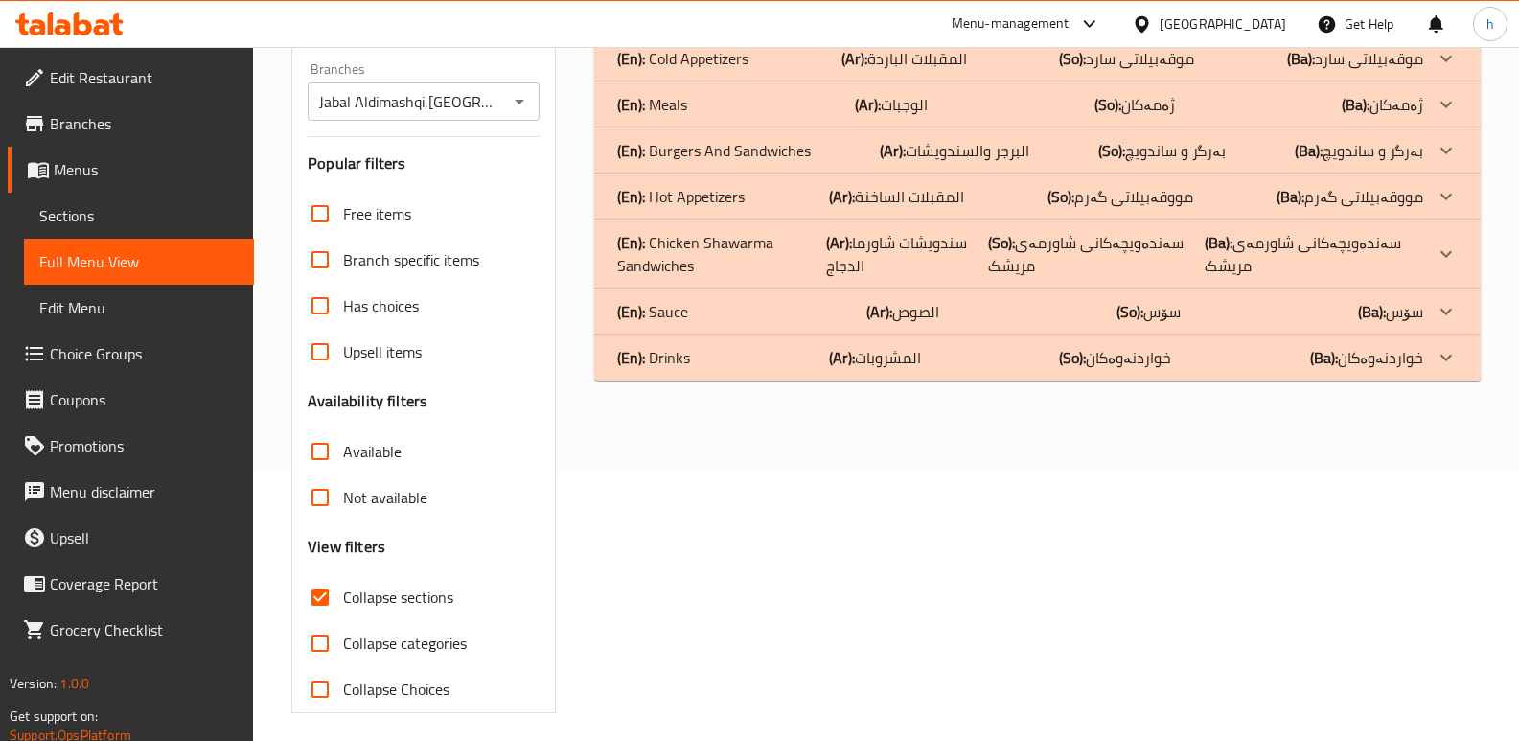
click at [757, 149] on p "(En): Burgers And Sandwiches" at bounding box center [714, 150] width 194 height 23
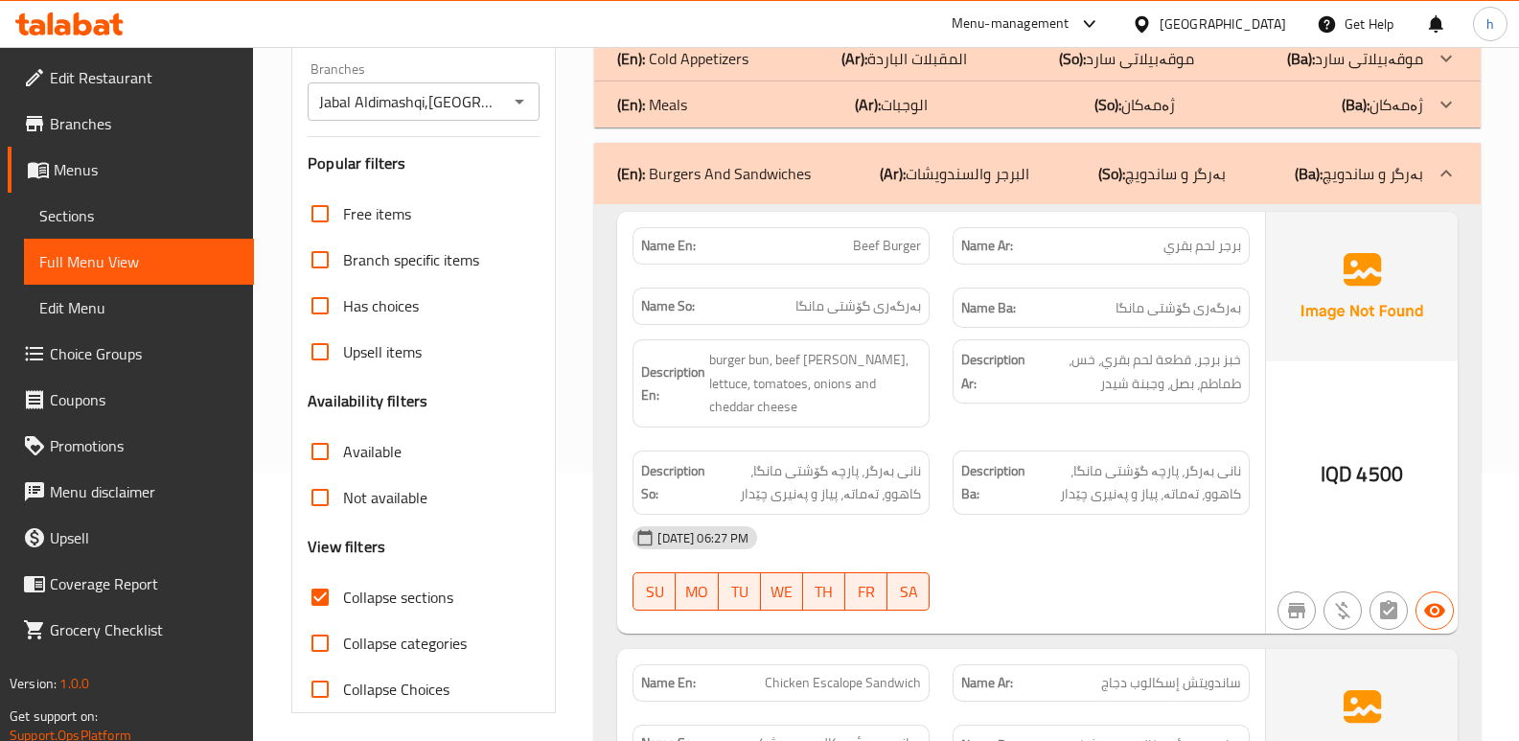
click at [773, 63] on div "(En): Cold Appetizers (Ar): المقبلات الباردة (So): موقەبیلاتی سارد (Ba): موقەبی…" at bounding box center [1020, 58] width 806 height 23
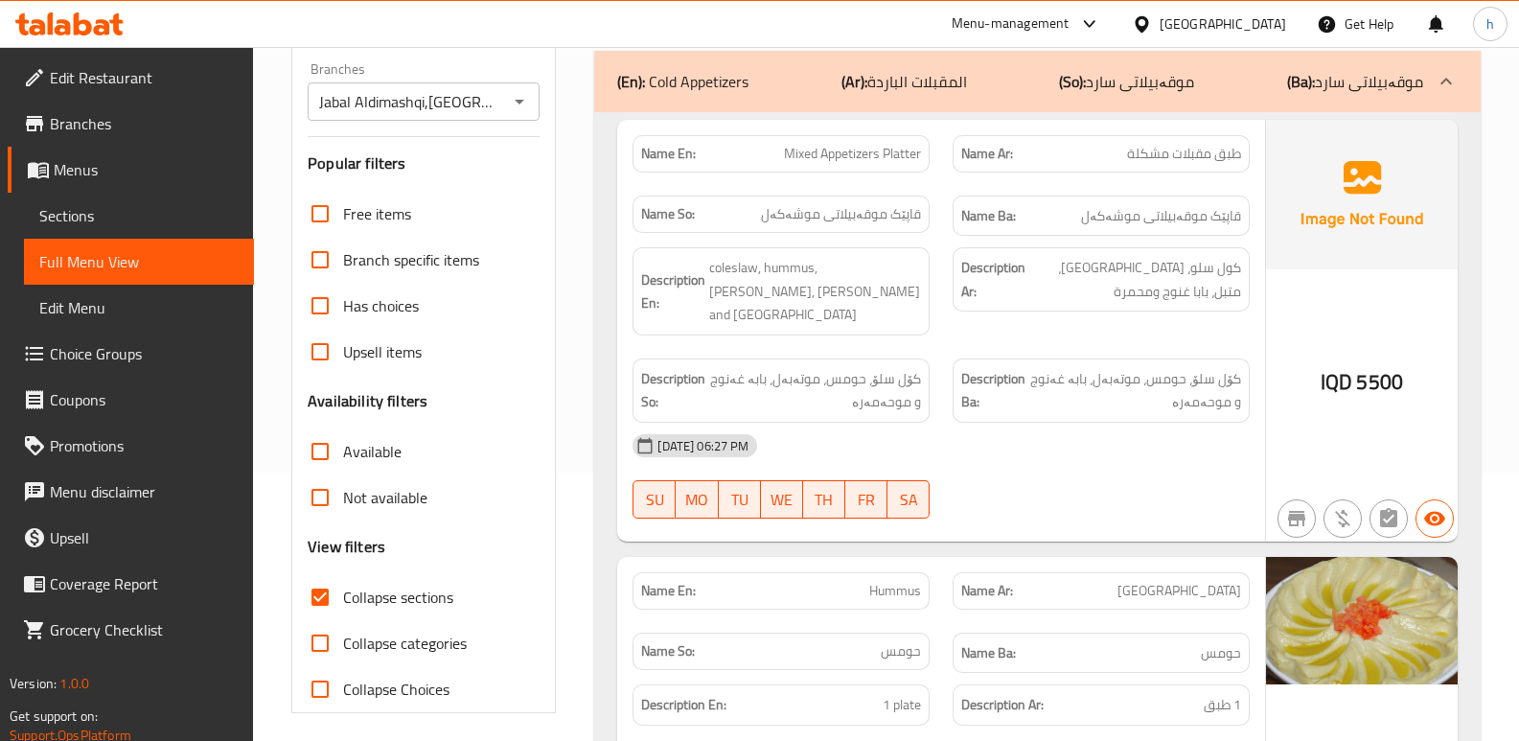
click at [897, 469] on div "SU MO TU WE TH FR SA" at bounding box center [781, 499] width 320 height 61
drag, startPoint x: 785, startPoint y: 158, endPoint x: 928, endPoint y: 158, distance: 142.8
click at [928, 158] on div "Name En: Mixed Appetizers Platter" at bounding box center [780, 153] width 297 height 37
copy span "Mixed Appetizers Platter"
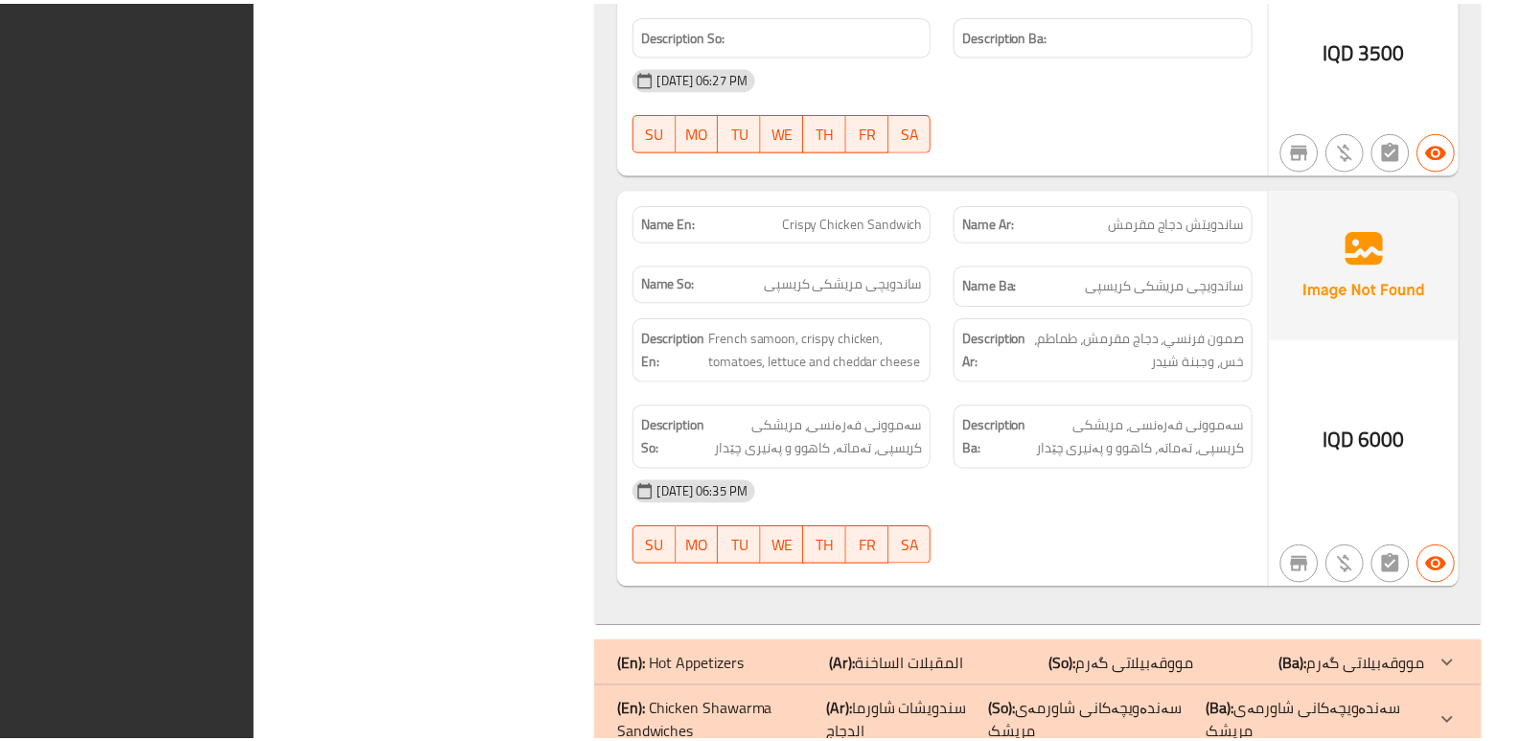
scroll to position [4459, 0]
